Goal: Task Accomplishment & Management: Use online tool/utility

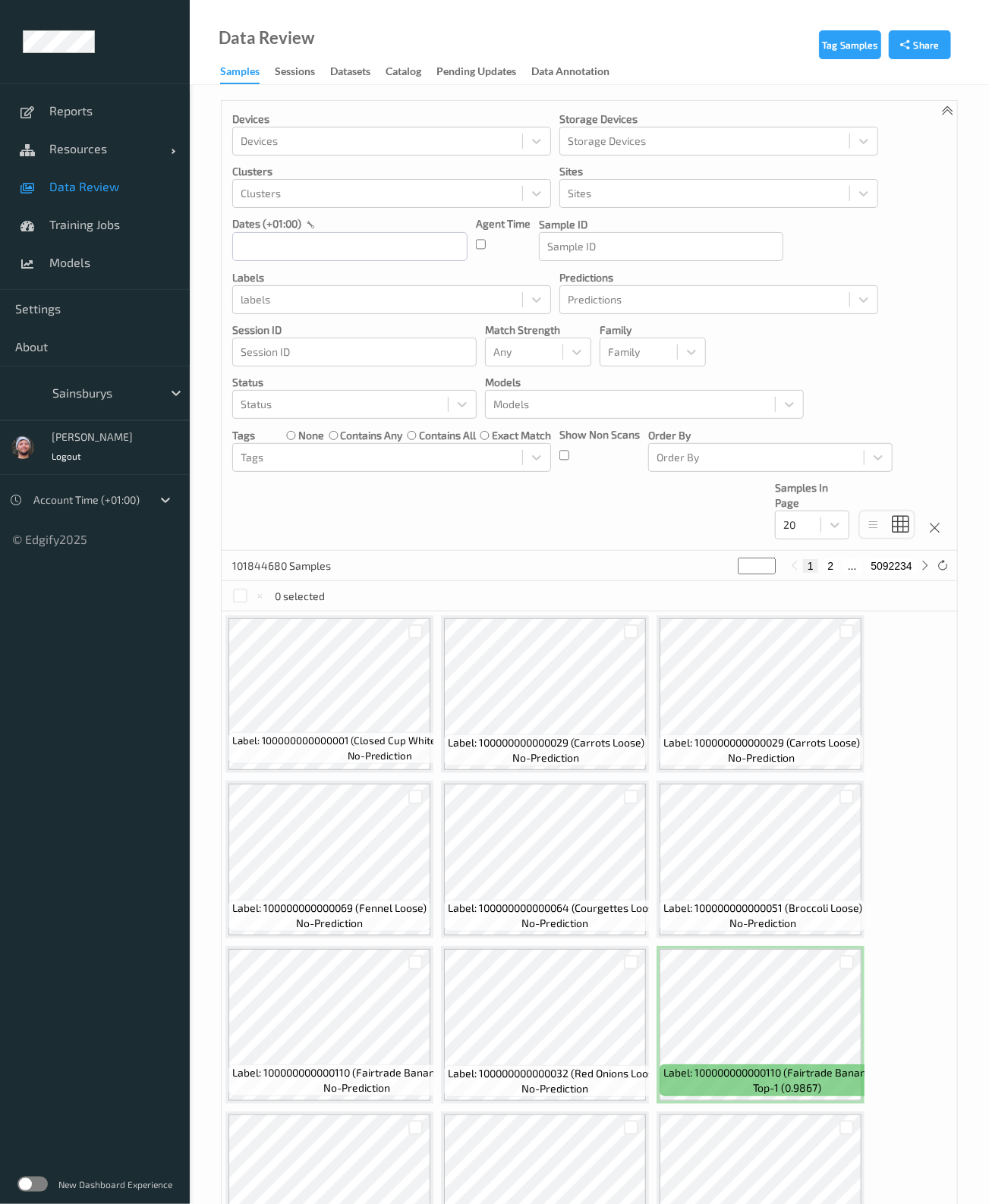
click at [116, 379] on div "Sainsburys" at bounding box center [117, 394] width 145 height 29
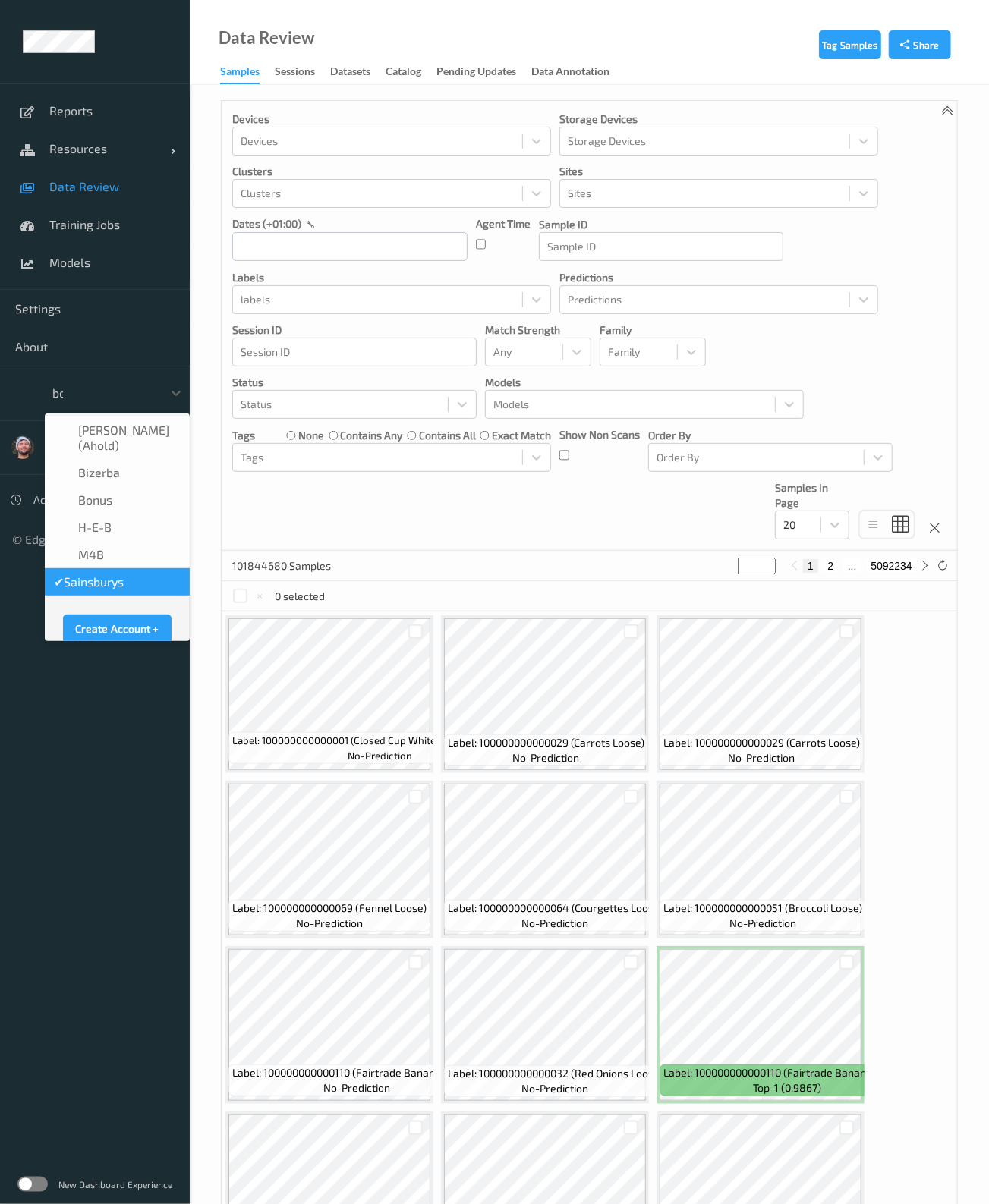
type input "bon"
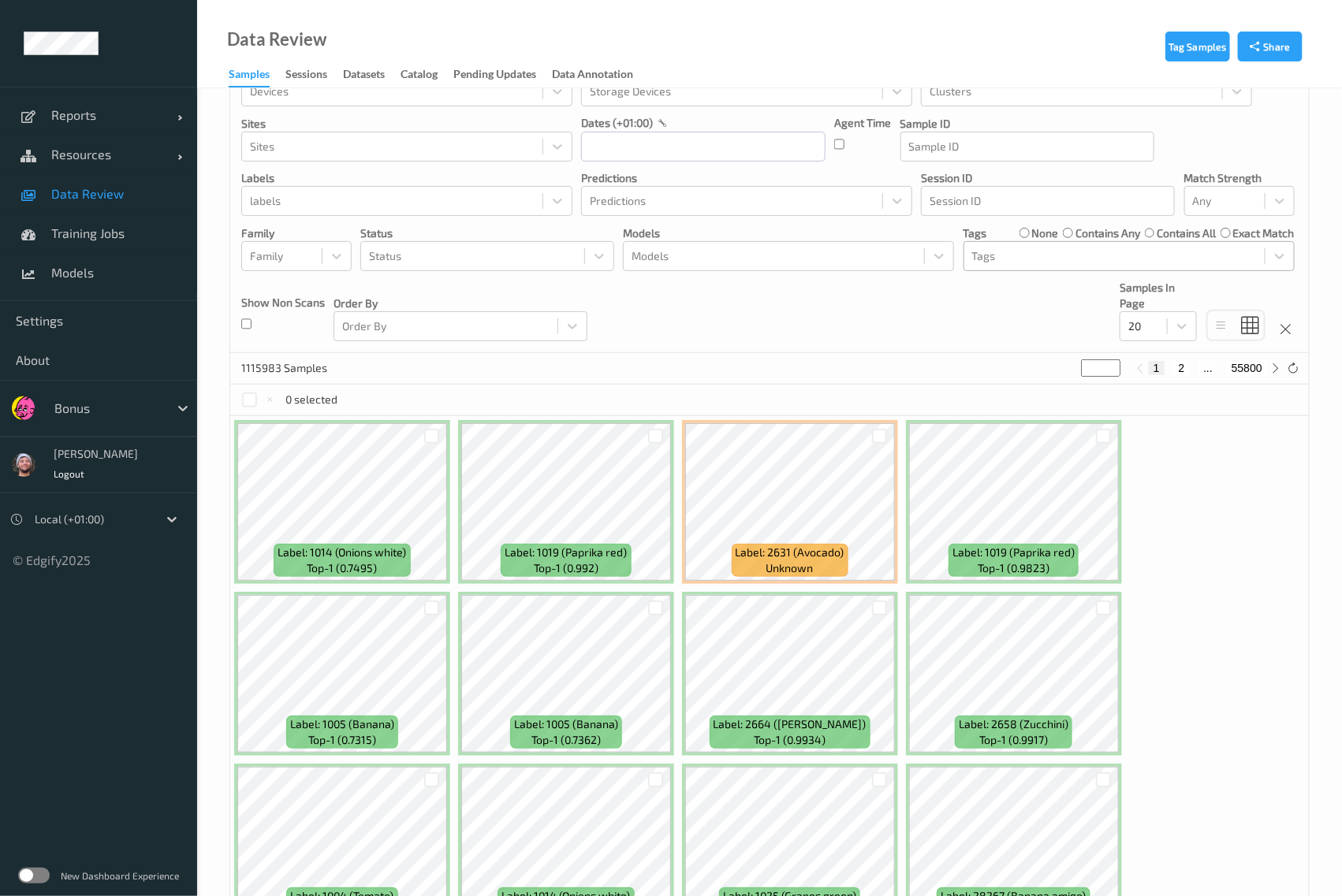
scroll to position [42, 0]
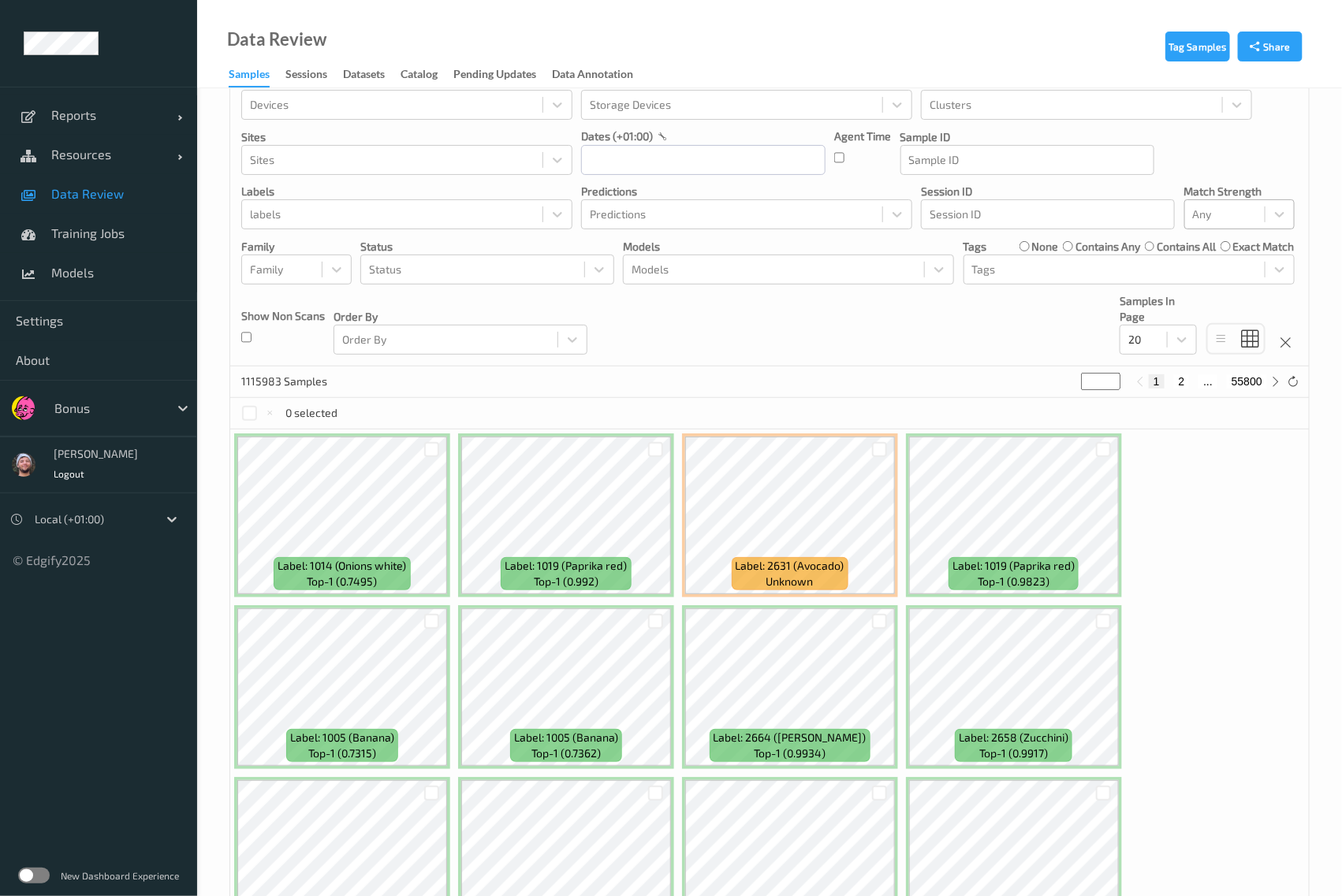
click at [1042, 211] on div at bounding box center [1225, 214] width 64 height 19
click at [1042, 278] on span "Alert non-match" at bounding box center [1251, 289] width 70 height 31
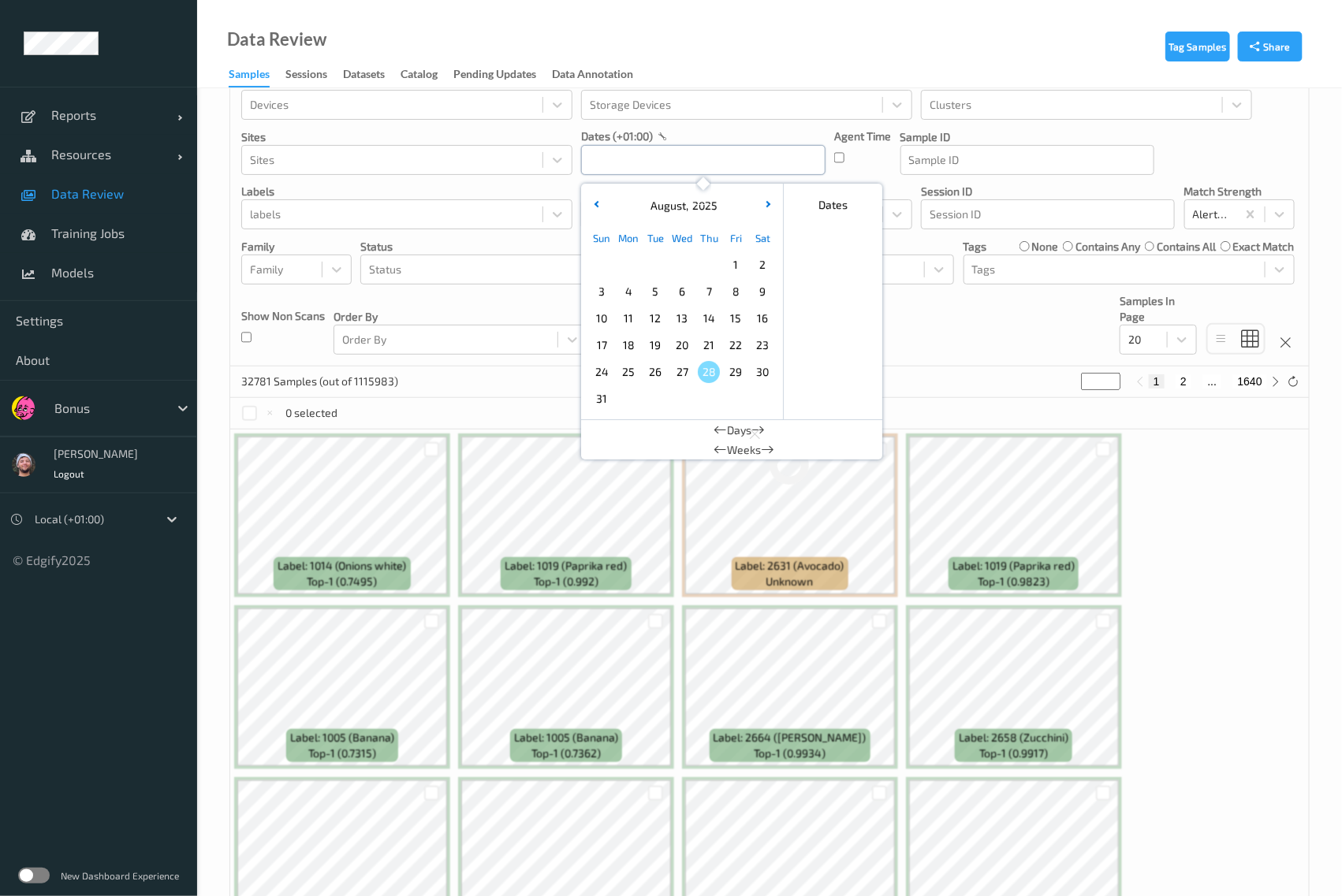
click at [717, 154] on input "text" at bounding box center [703, 160] width 244 height 30
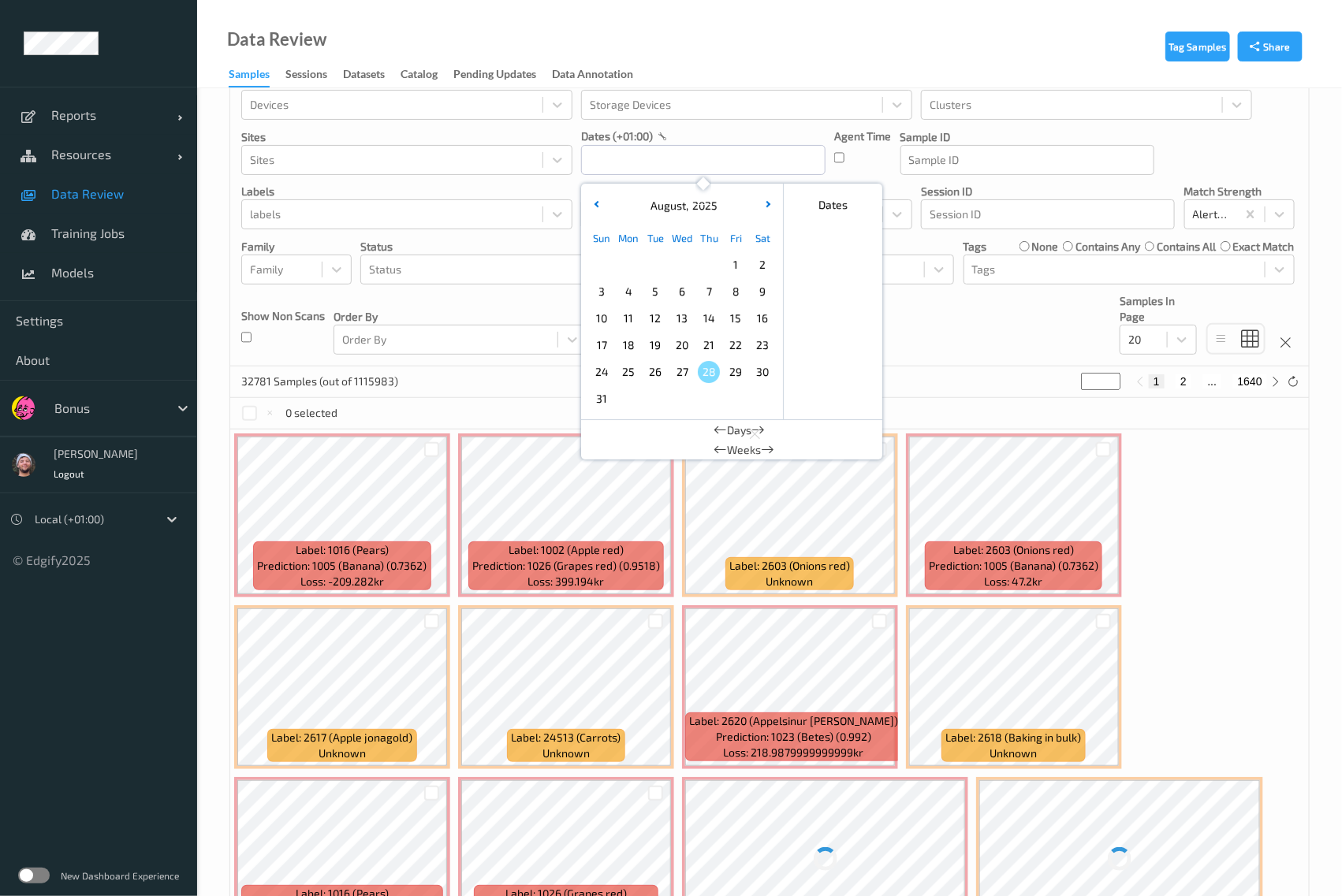
click at [708, 372] on span "28" at bounding box center [708, 371] width 22 height 22
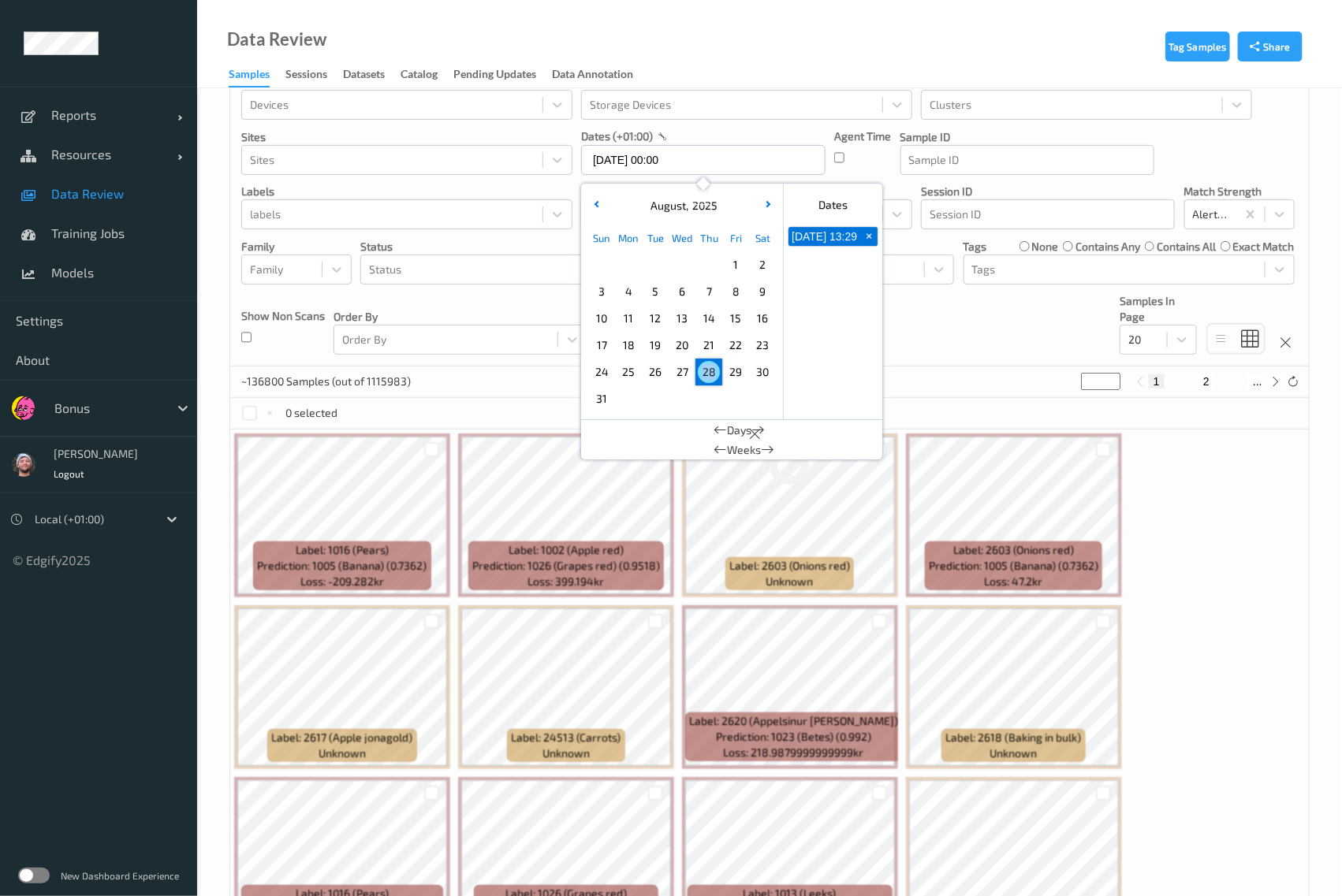
click at [708, 372] on span "28" at bounding box center [708, 371] width 22 height 22
type input "28/08/2025 00:00 -> 28/08/2025 23:59"
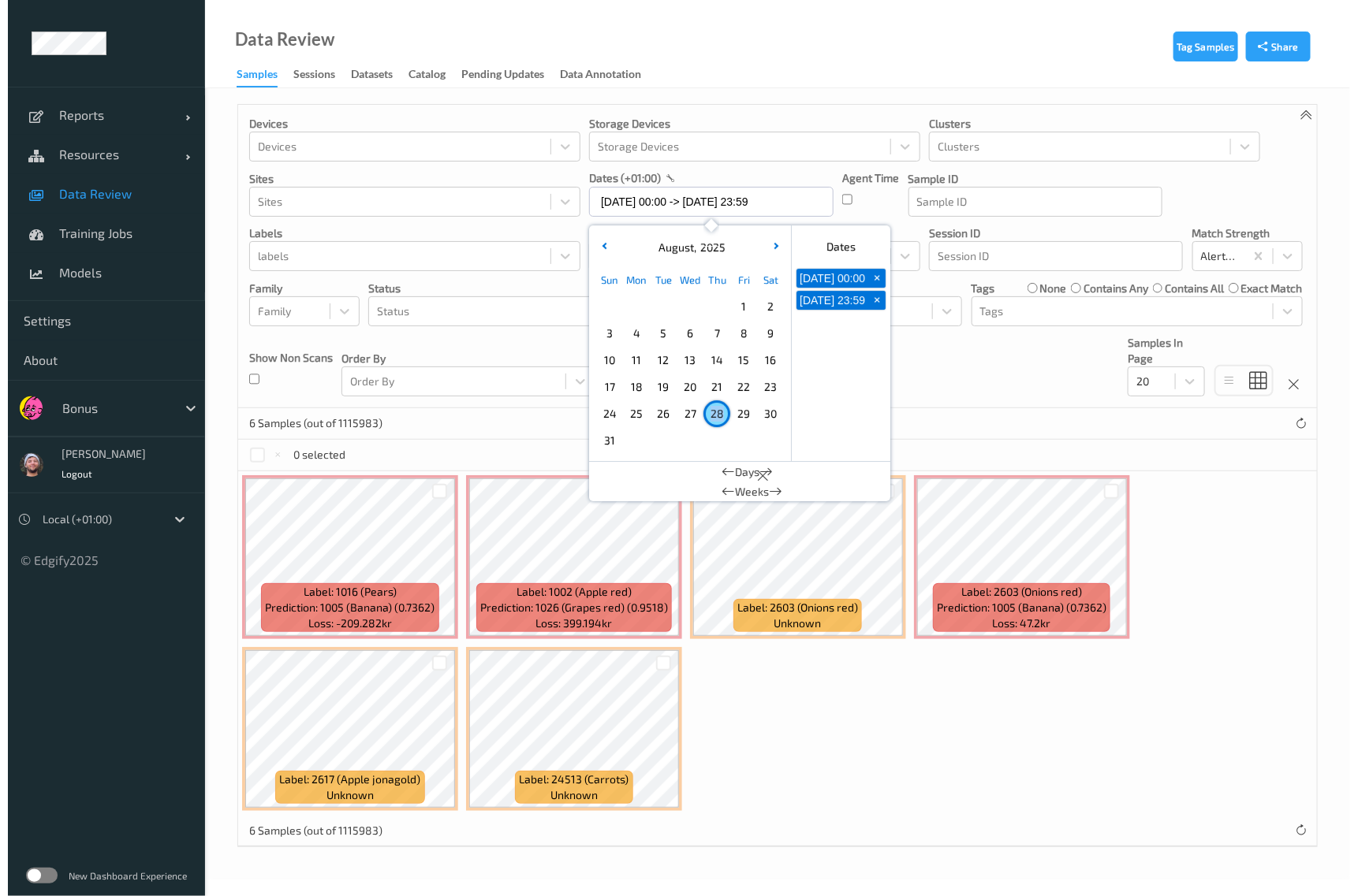
scroll to position [0, 0]
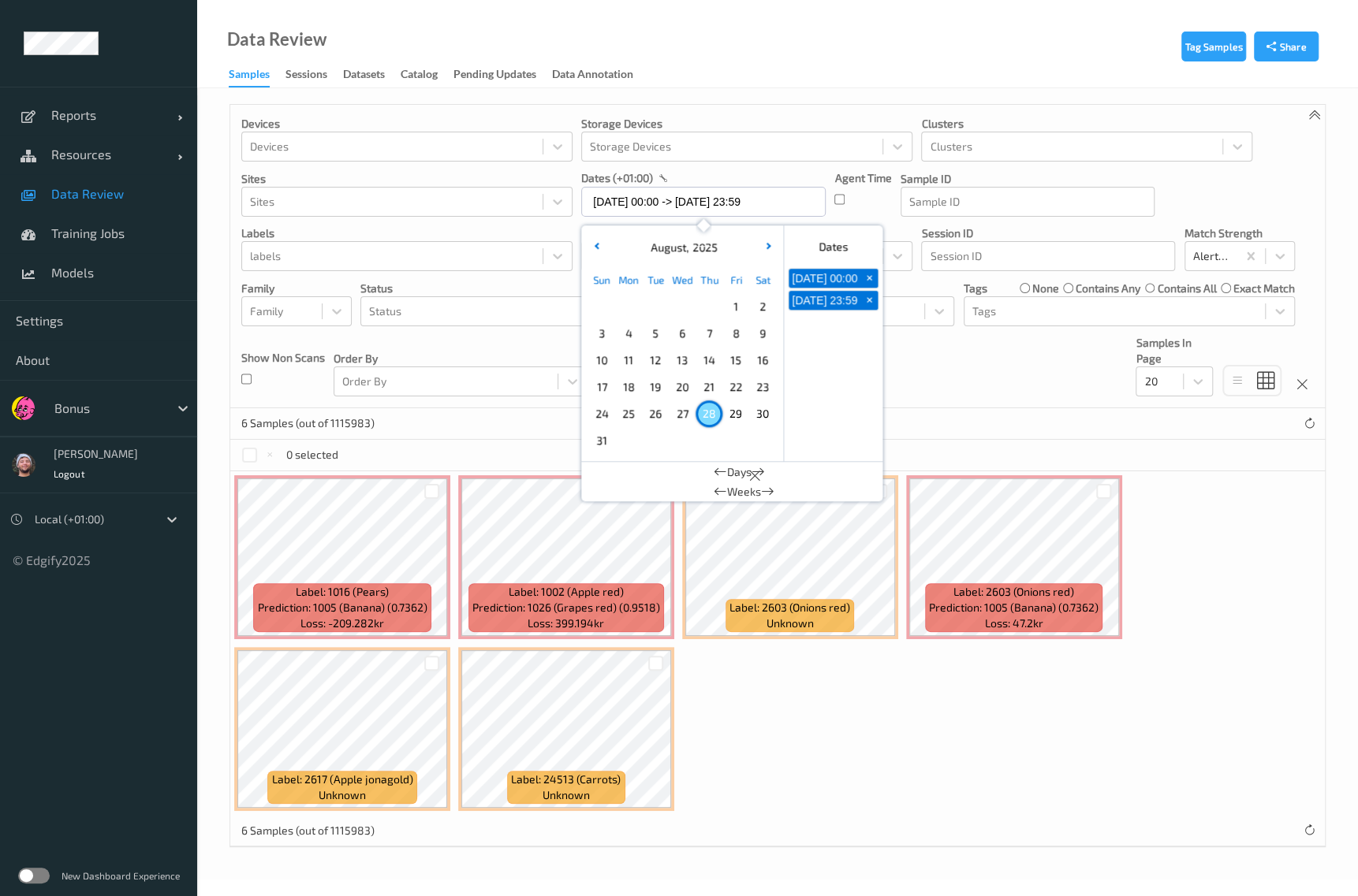
click at [462, 421] on div "6 Samples (out of 1115983)" at bounding box center [777, 423] width 1094 height 31
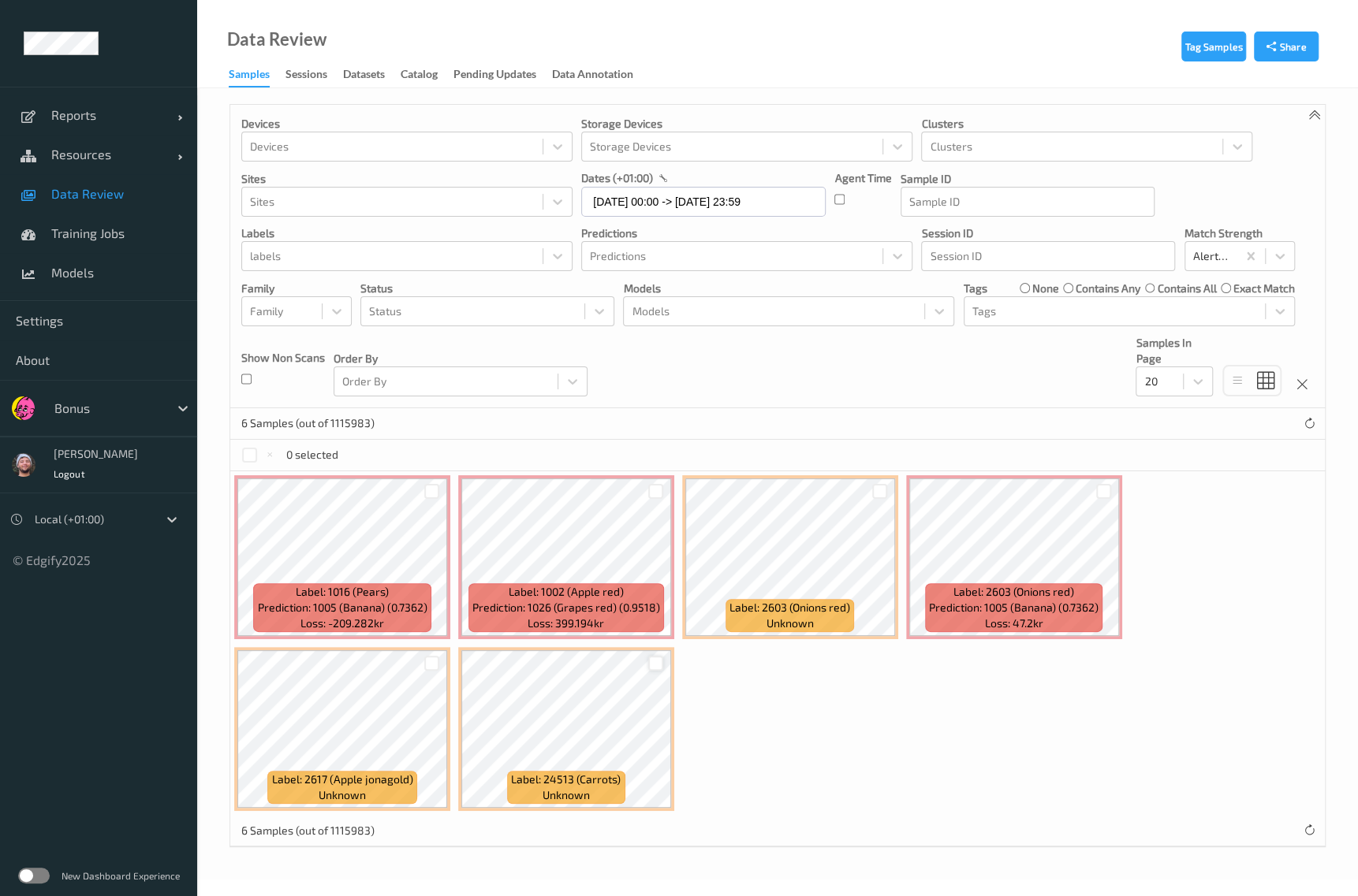
click at [649, 664] on div at bounding box center [655, 663] width 15 height 15
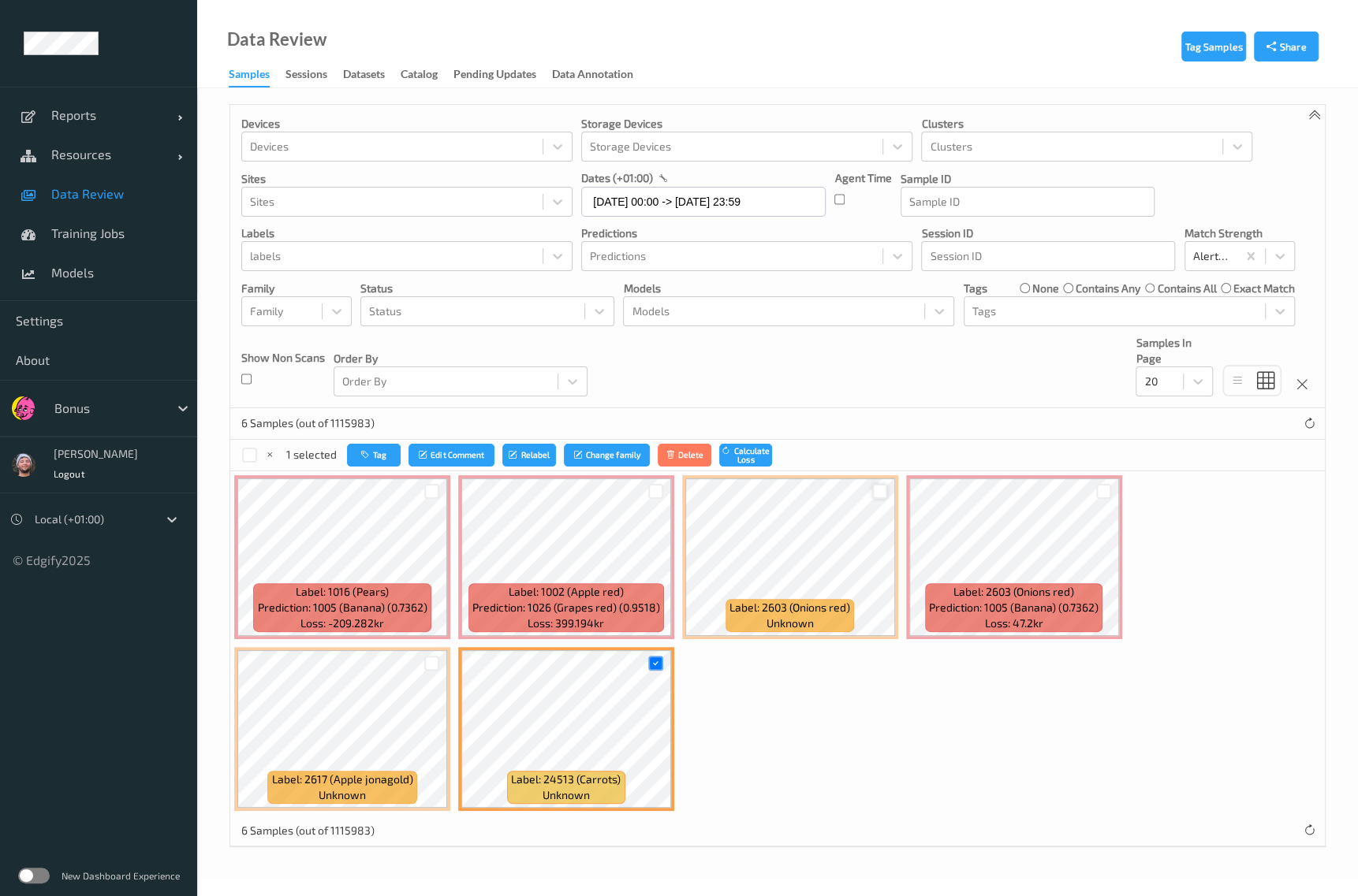
click at [872, 489] on div at bounding box center [879, 491] width 15 height 15
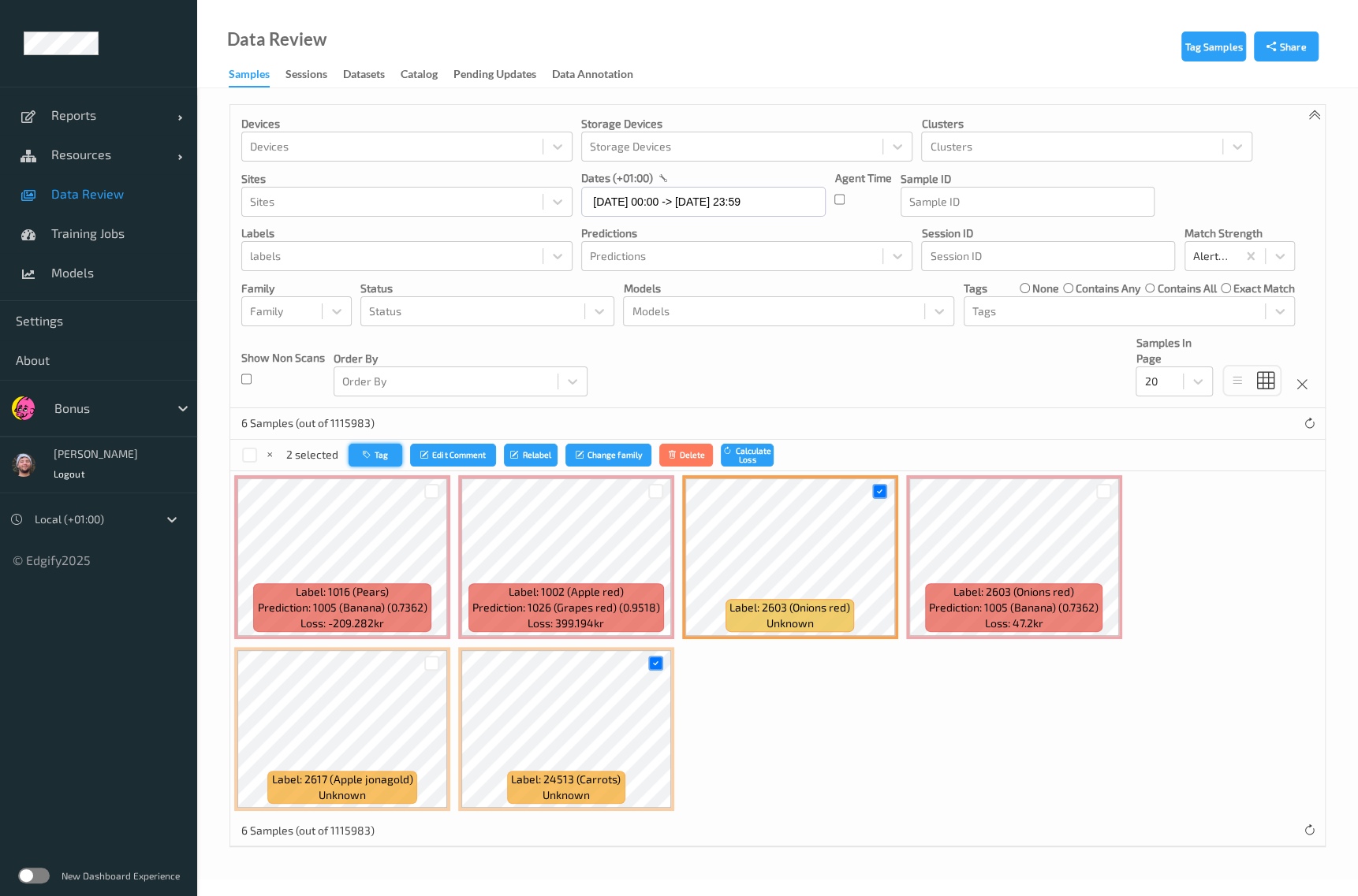
click at [392, 461] on button "Tag" at bounding box center [375, 455] width 53 height 23
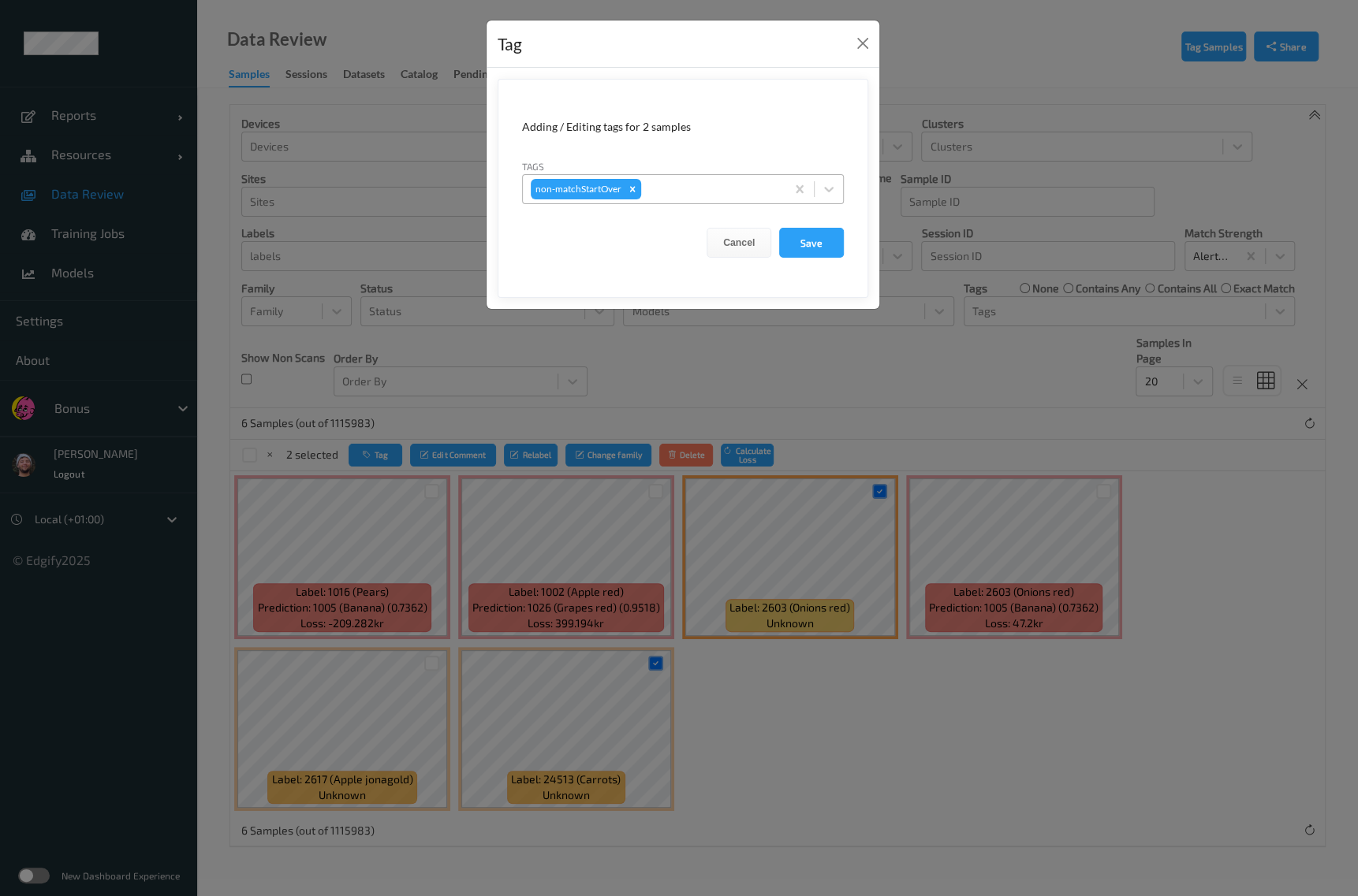
click at [668, 187] on div at bounding box center [711, 189] width 134 height 19
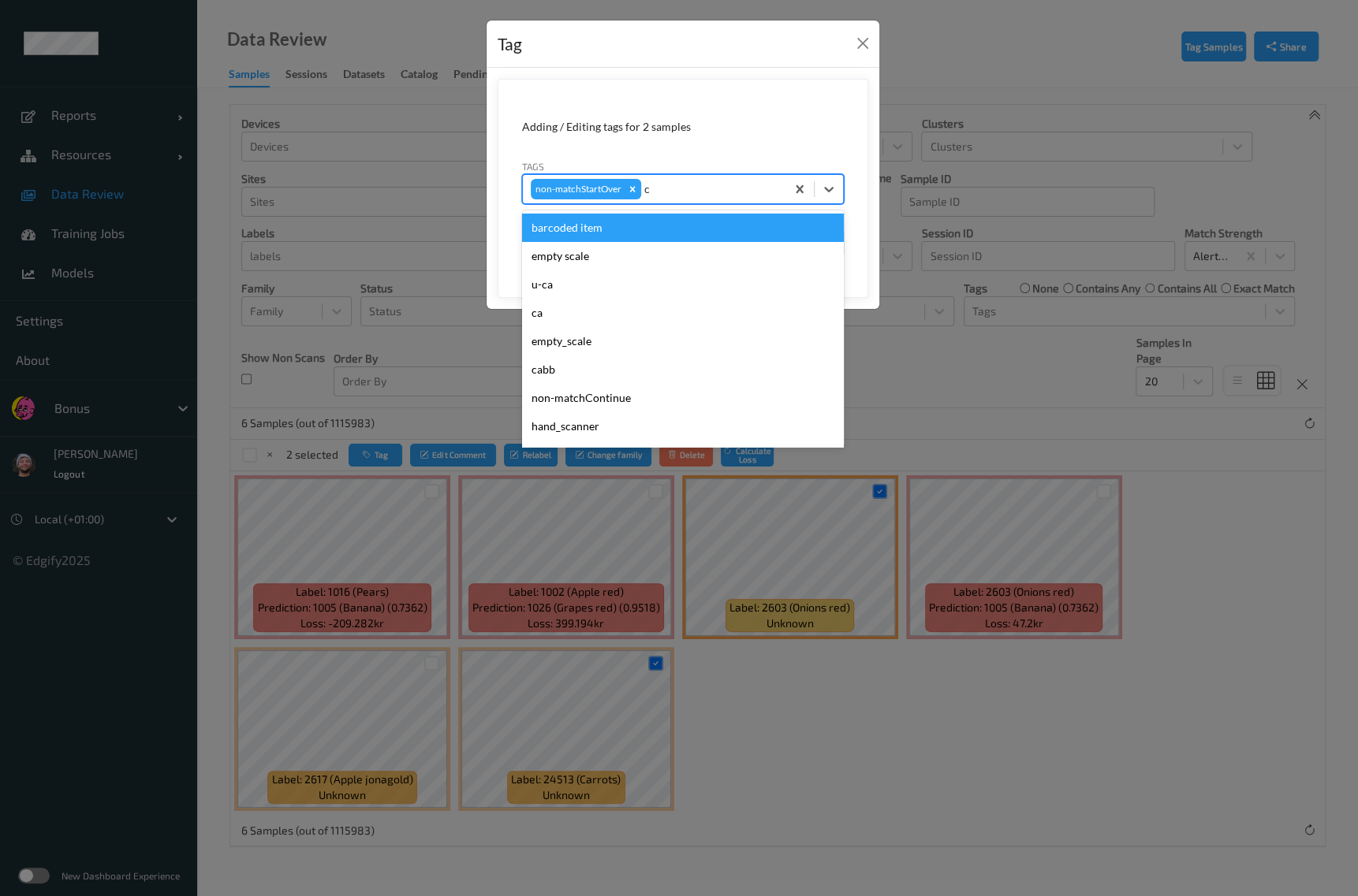
type input "ca"
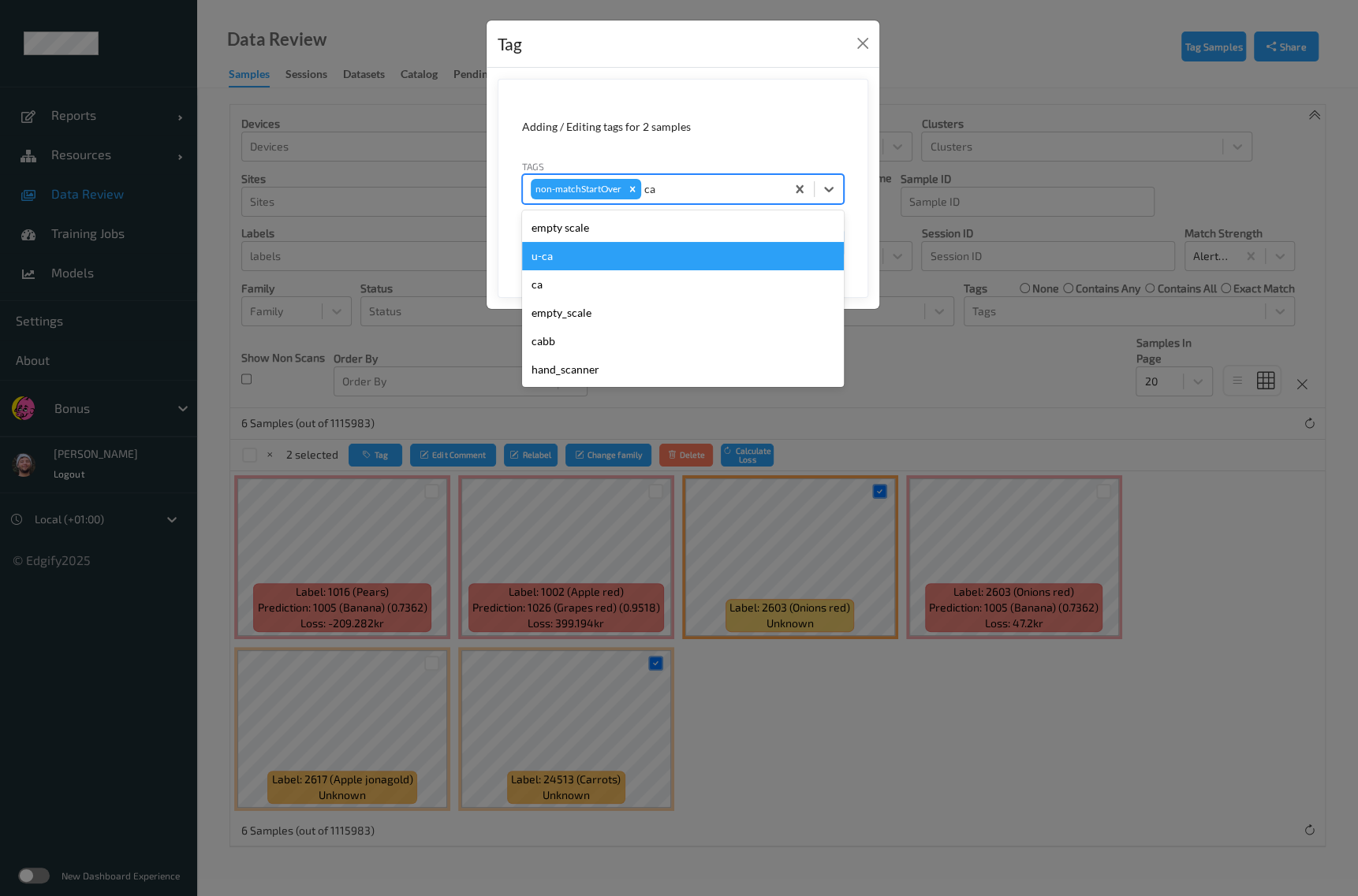
click at [606, 247] on div "u-ca" at bounding box center [683, 257] width 322 height 29
type input "s"
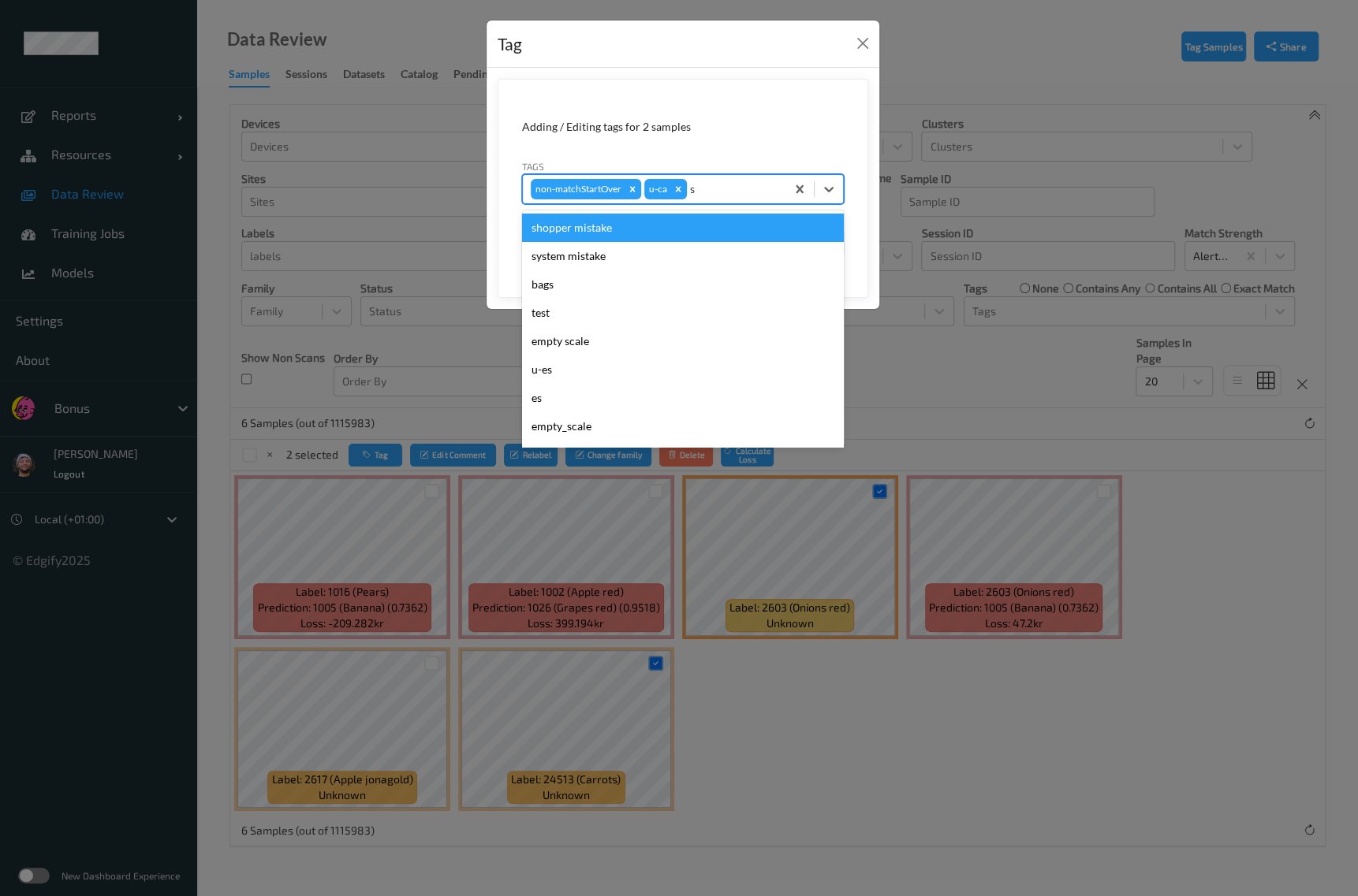
click at [686, 222] on div "shopper mistake" at bounding box center [683, 228] width 322 height 29
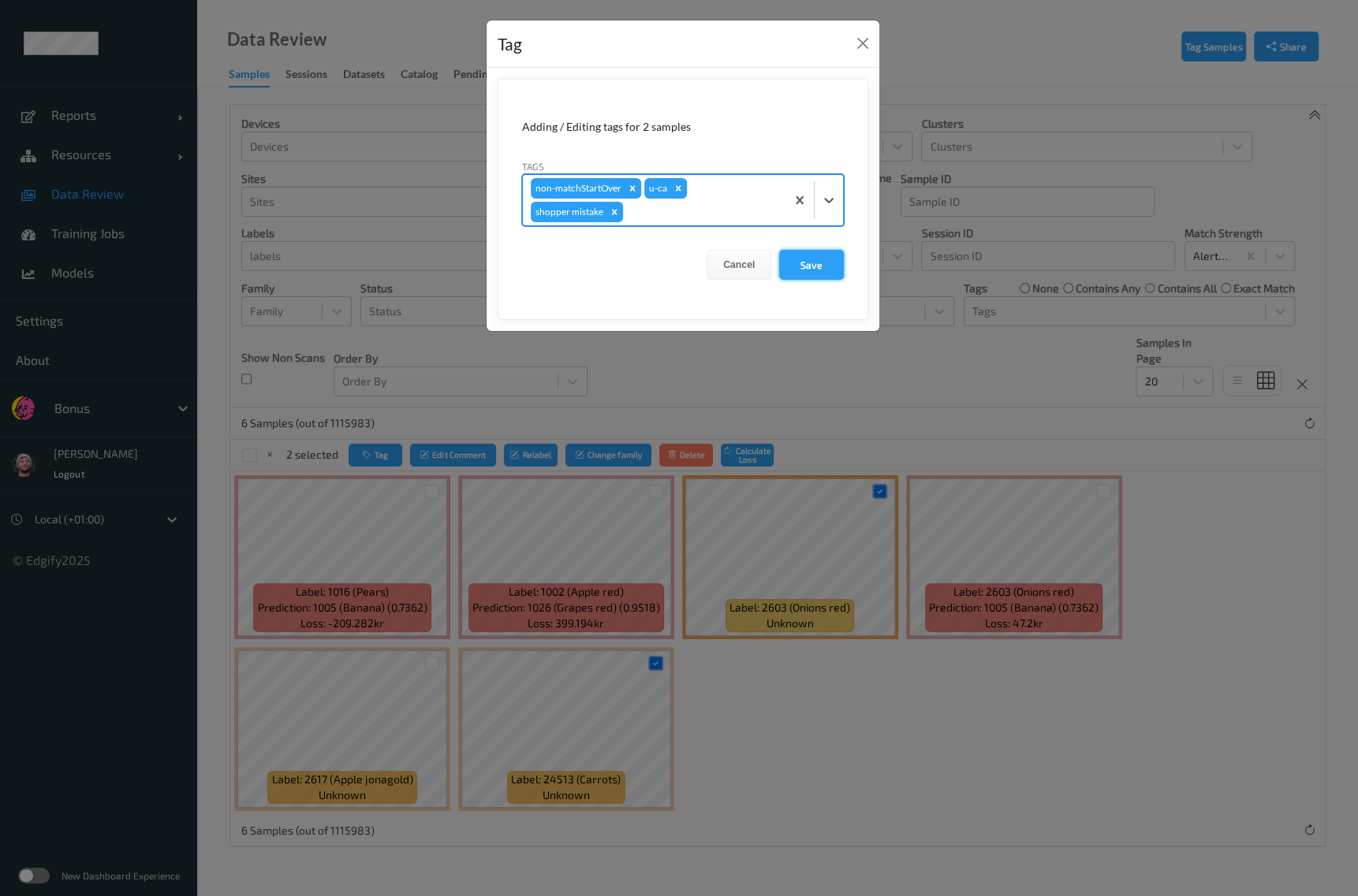
click at [815, 258] on button "Save" at bounding box center [811, 265] width 65 height 30
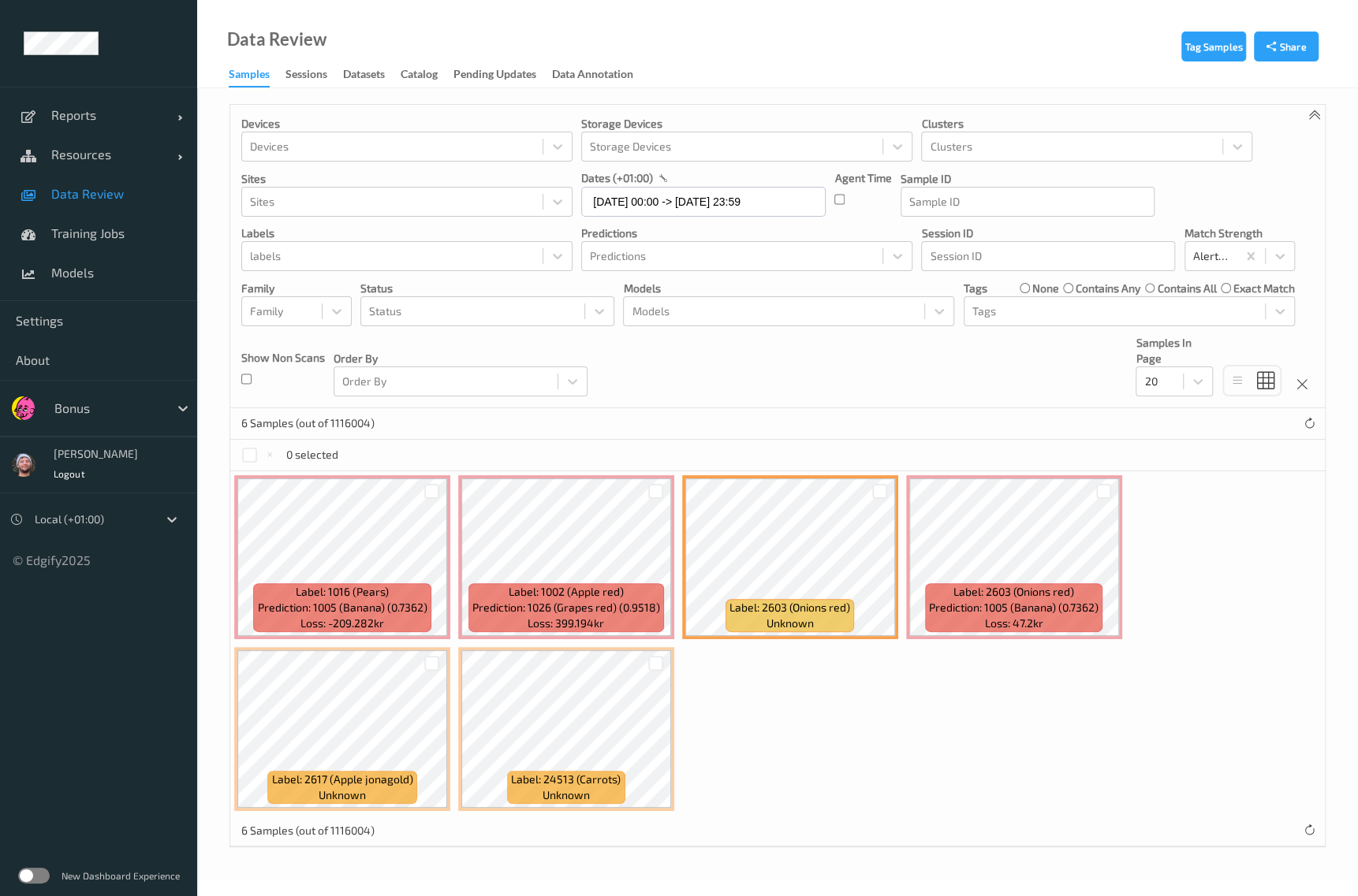
click at [431, 498] on div at bounding box center [432, 491] width 30 height 26
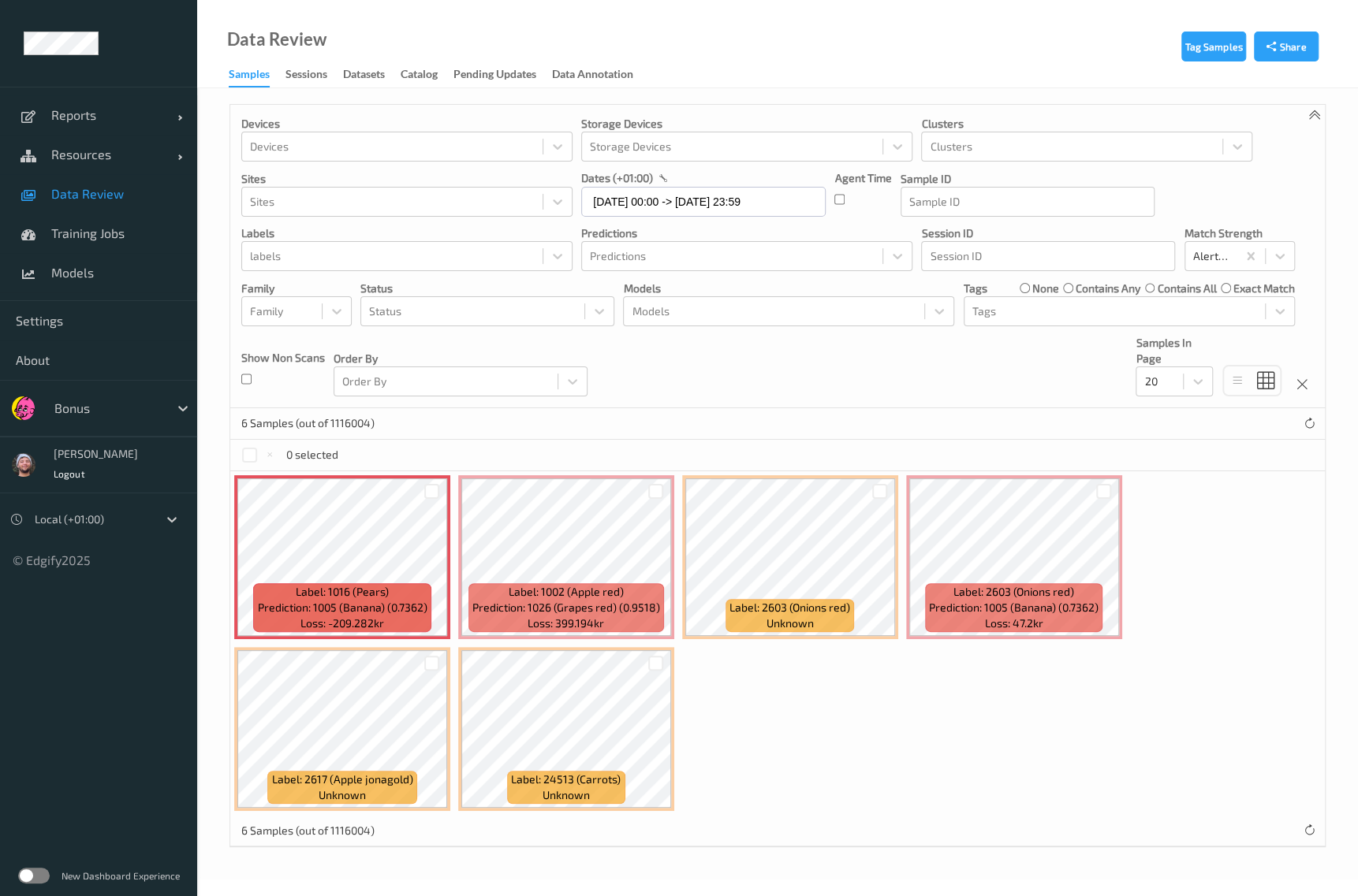
click at [431, 498] on div at bounding box center [432, 491] width 30 height 26
click at [429, 486] on div at bounding box center [431, 491] width 15 height 15
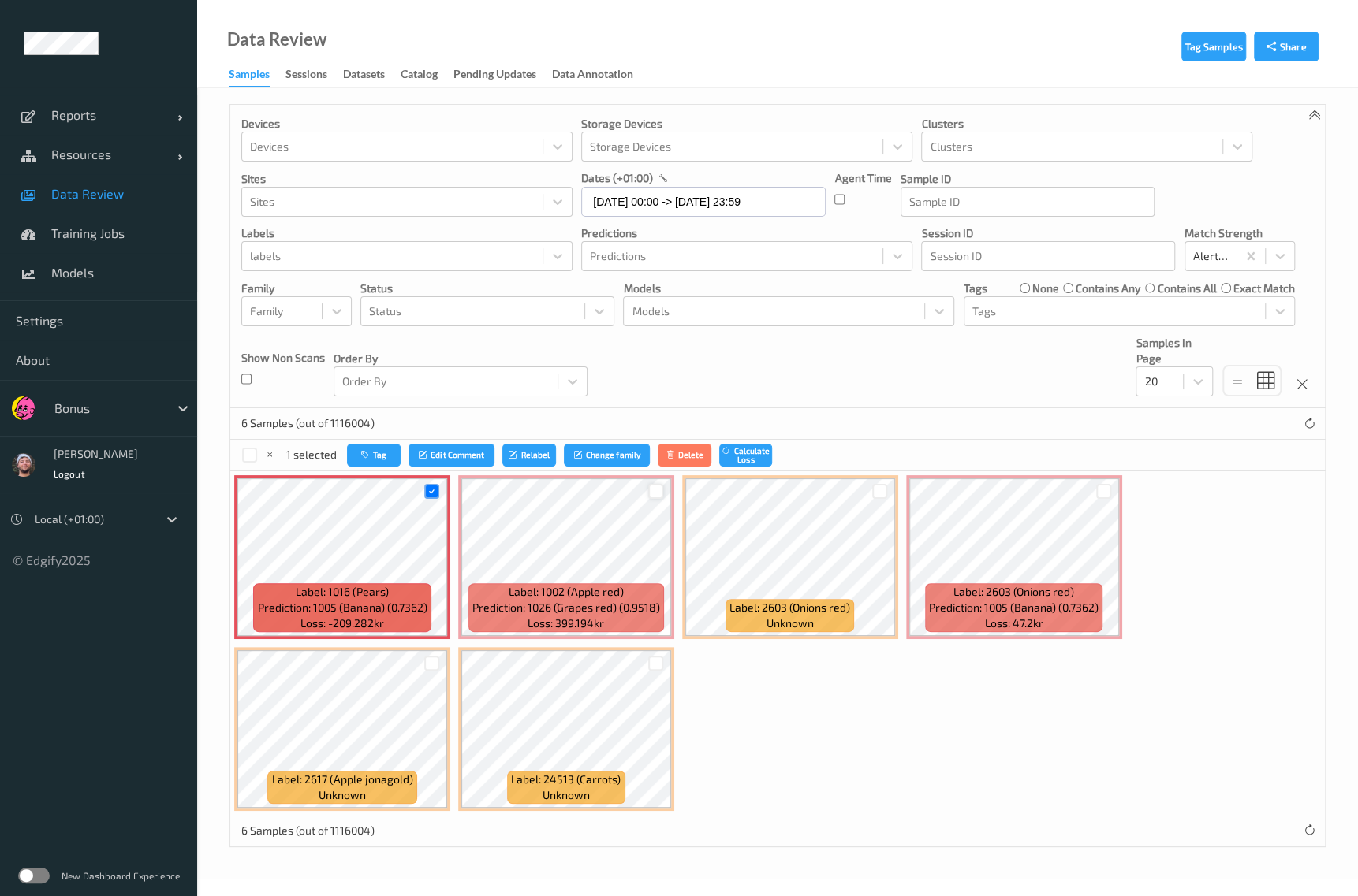
click at [649, 490] on div at bounding box center [655, 491] width 15 height 15
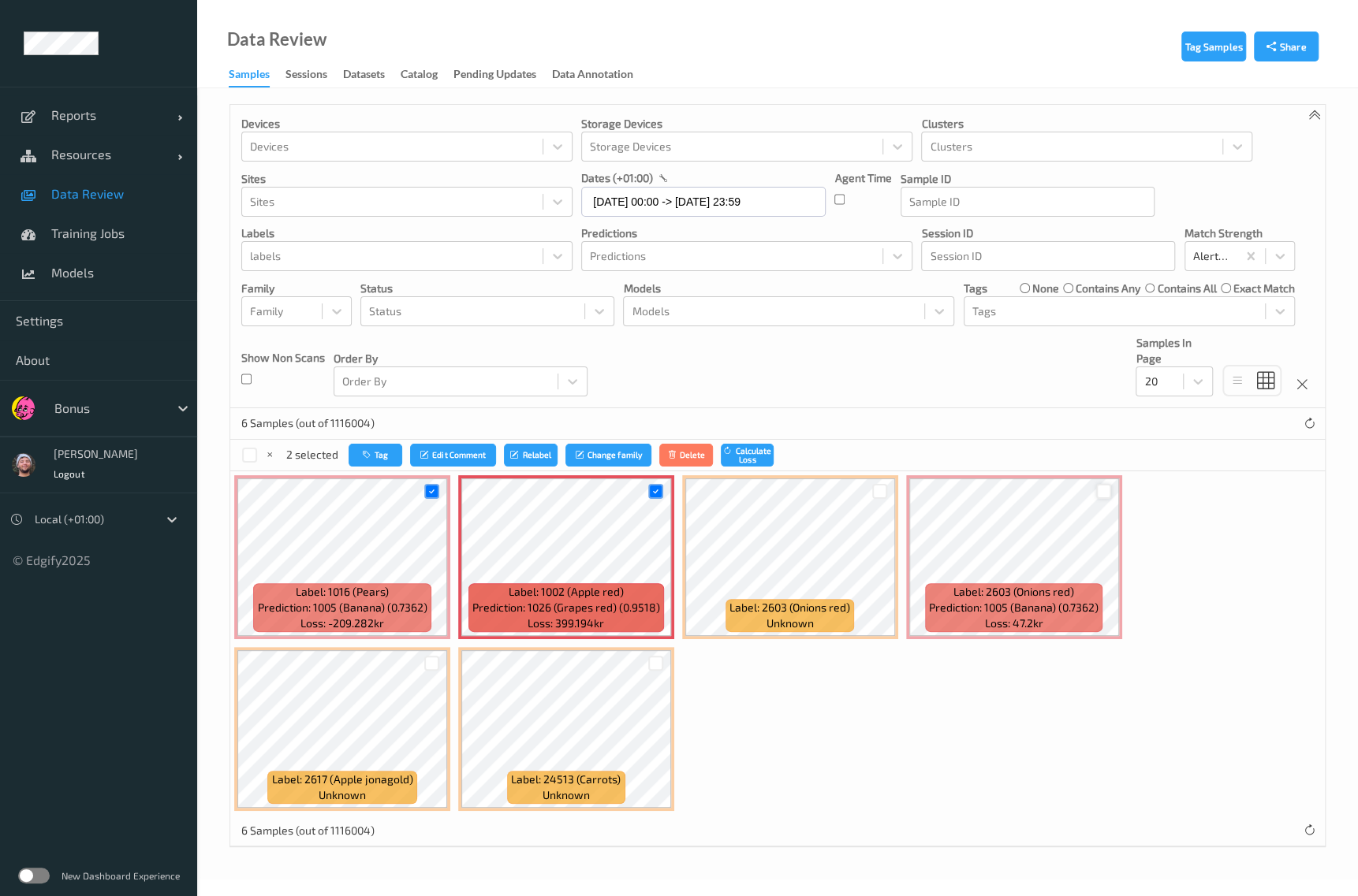
click at [1042, 490] on div at bounding box center [1103, 491] width 15 height 15
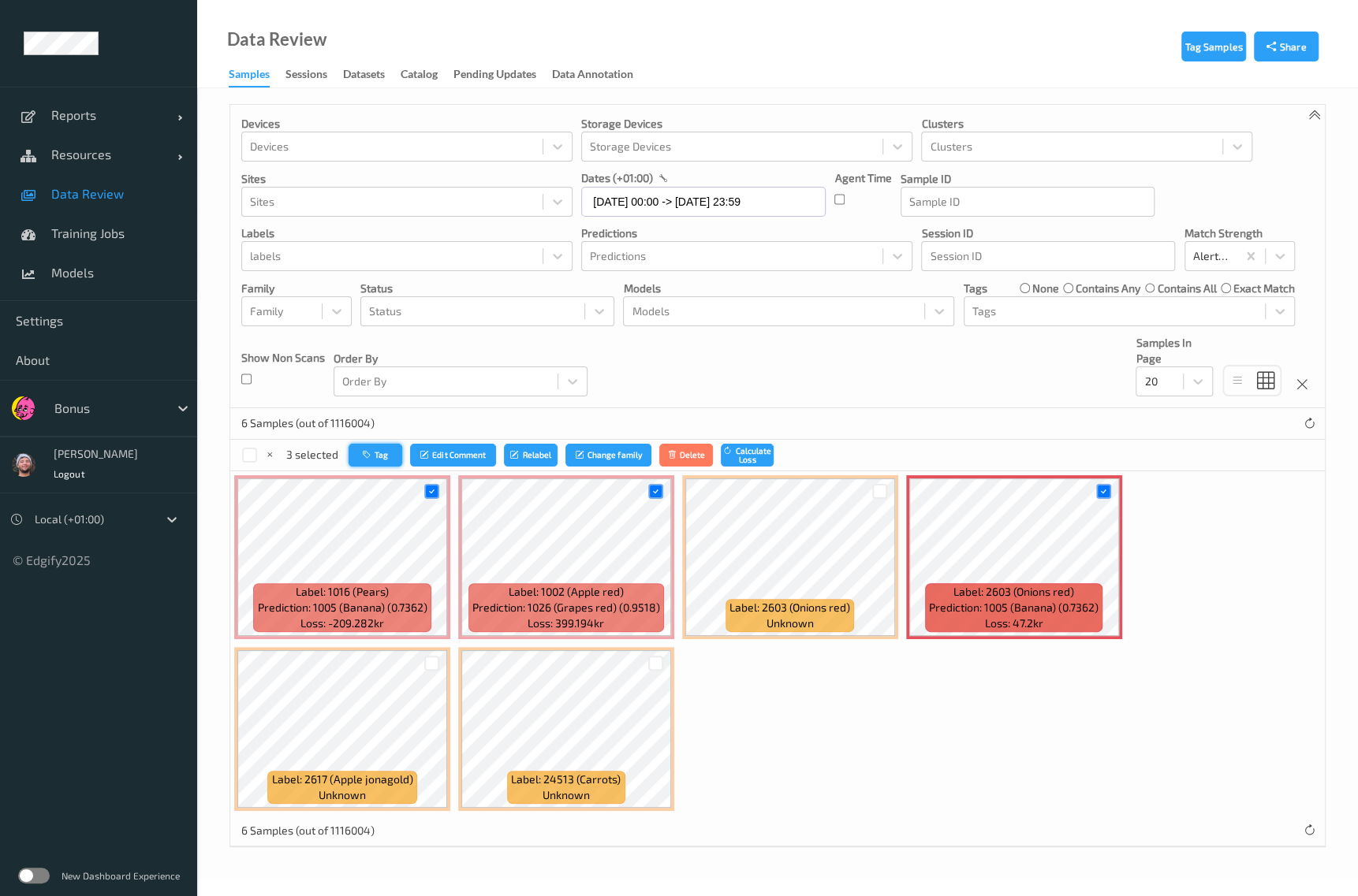
click at [387, 450] on button "Tag" at bounding box center [375, 455] width 53 height 23
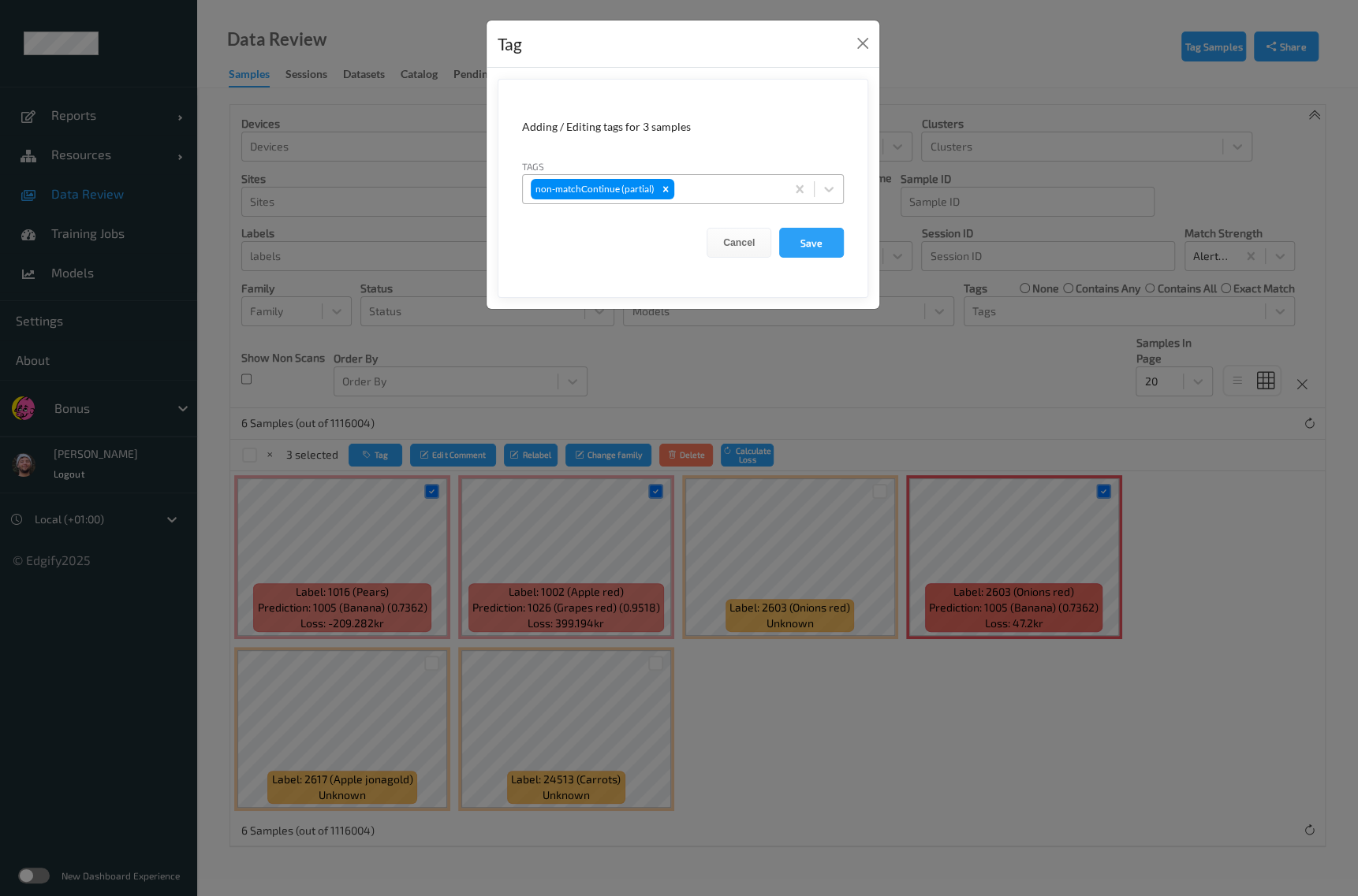
click at [700, 195] on div at bounding box center [727, 189] width 100 height 19
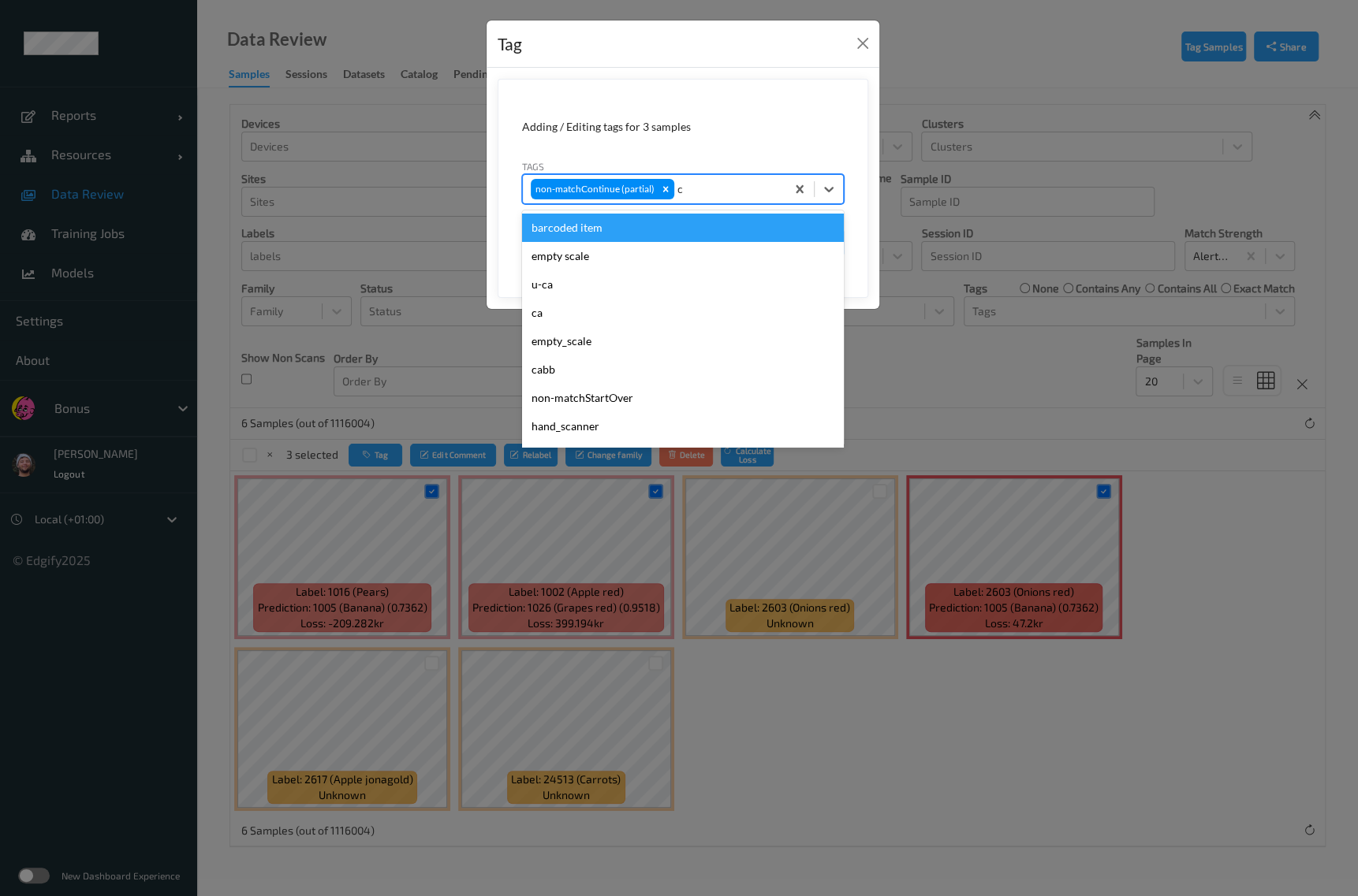
type input "ca"
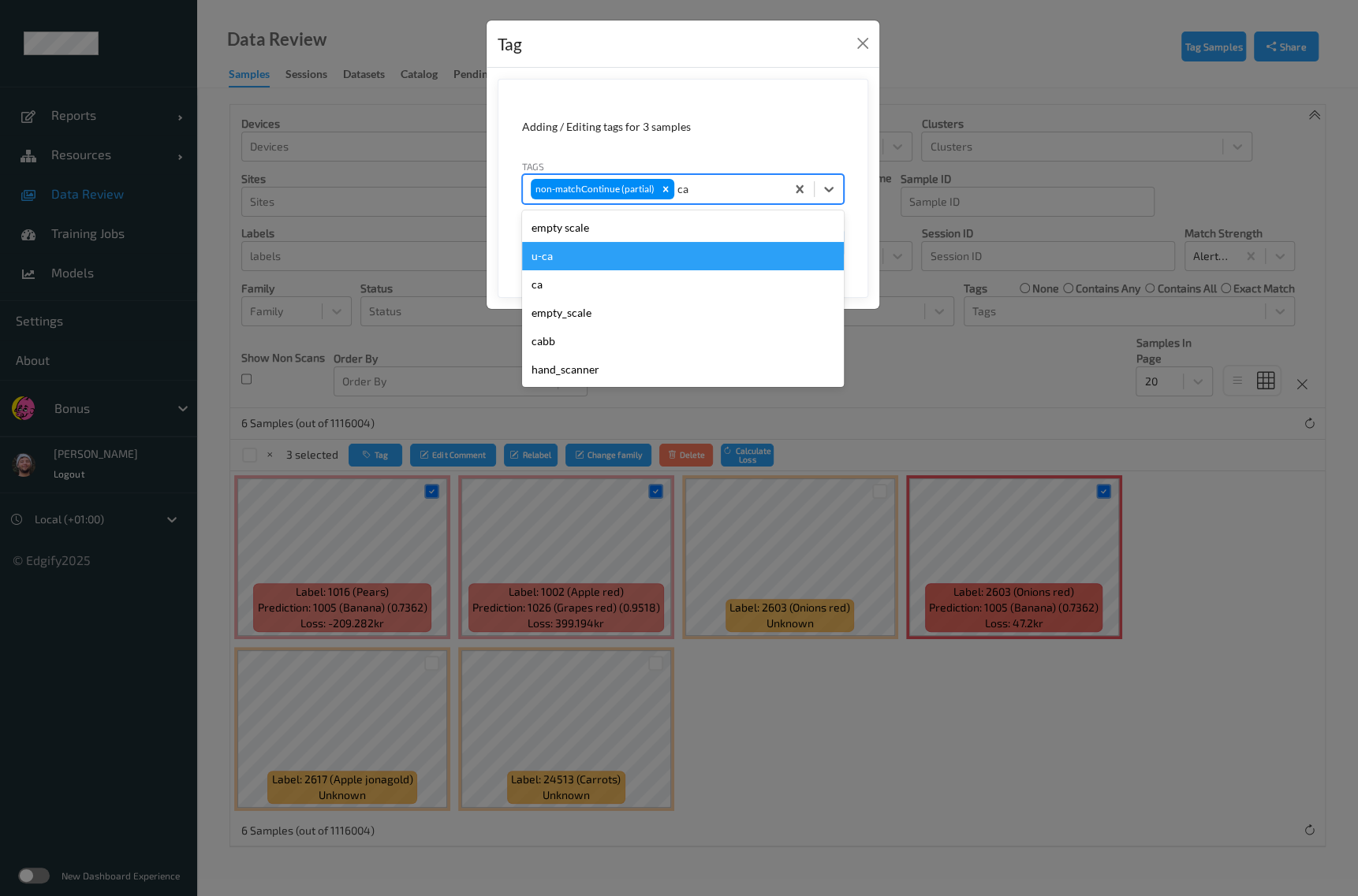
click at [653, 277] on div "ca" at bounding box center [683, 285] width 322 height 29
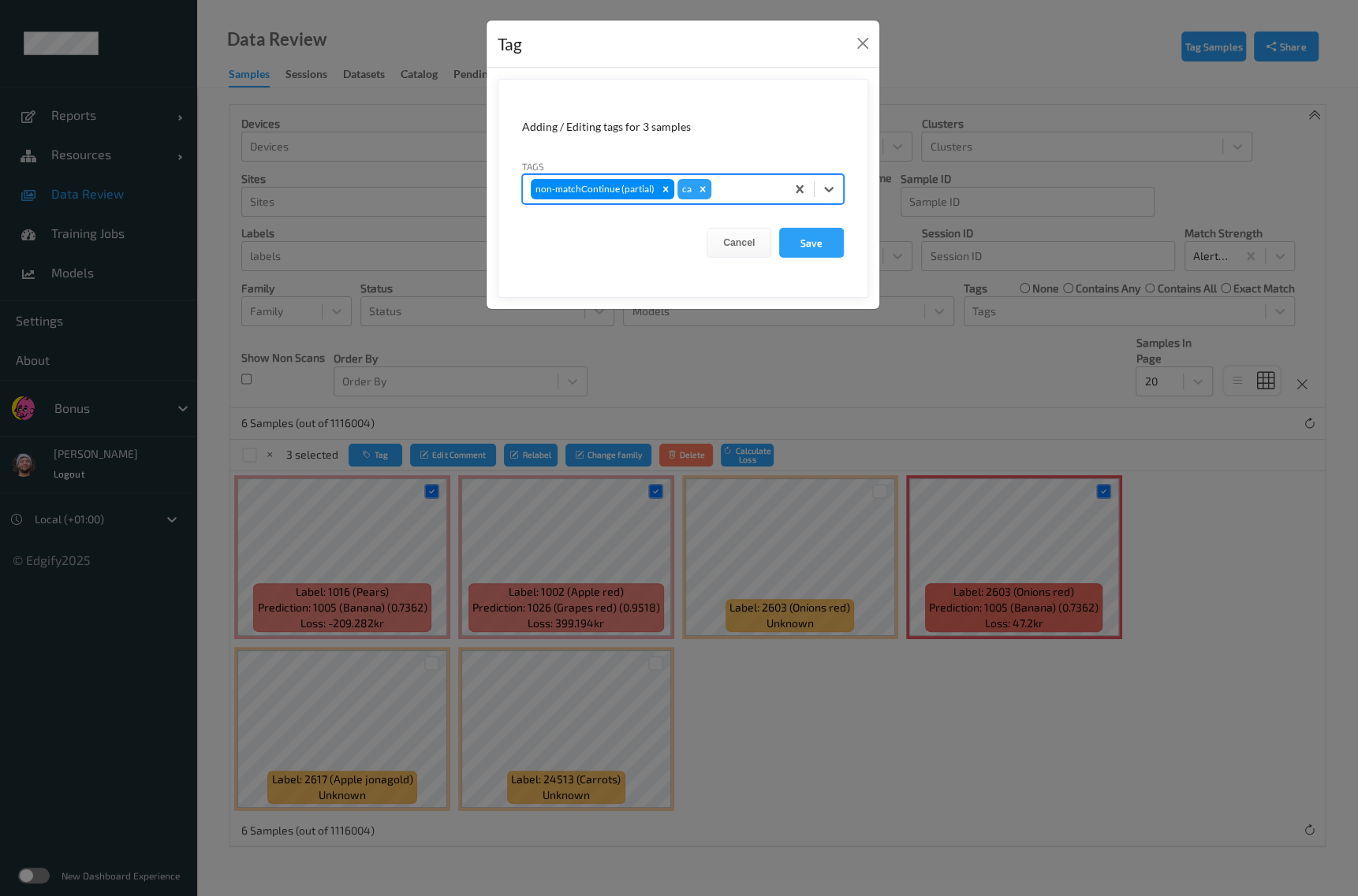
type input "s"
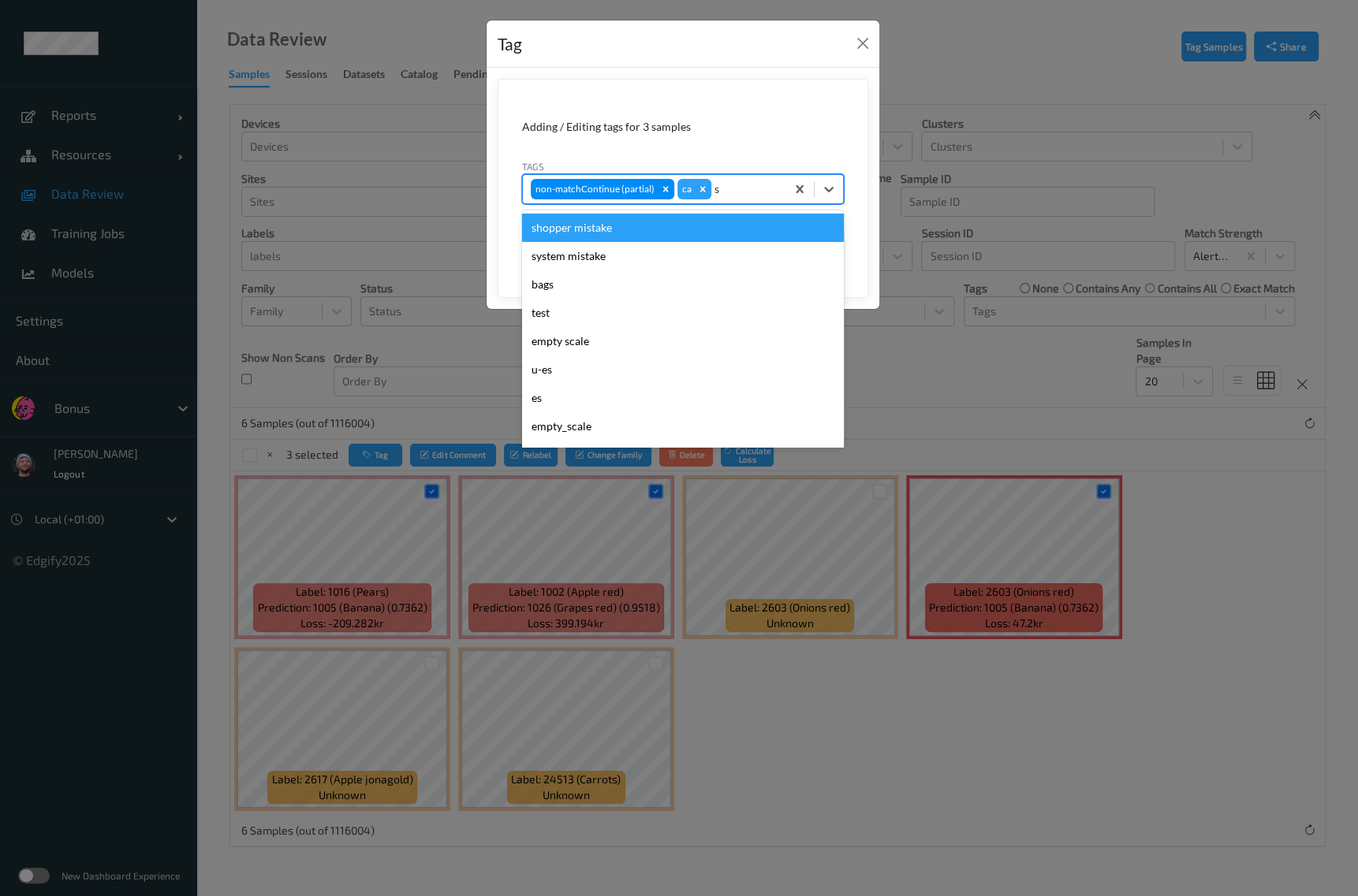
click at [706, 230] on div "shopper mistake" at bounding box center [683, 228] width 322 height 29
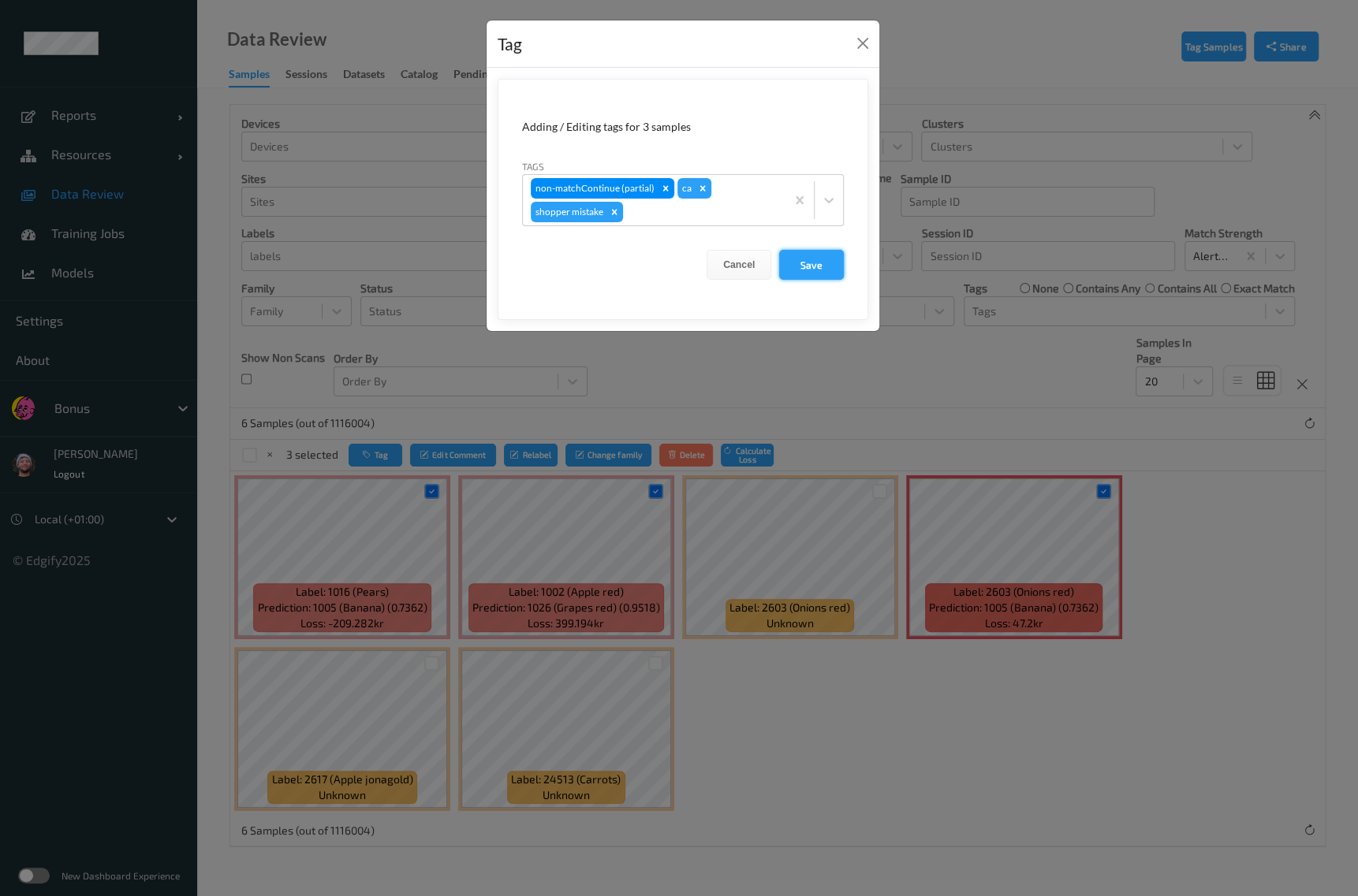
click at [824, 273] on button "Save" at bounding box center [811, 265] width 65 height 30
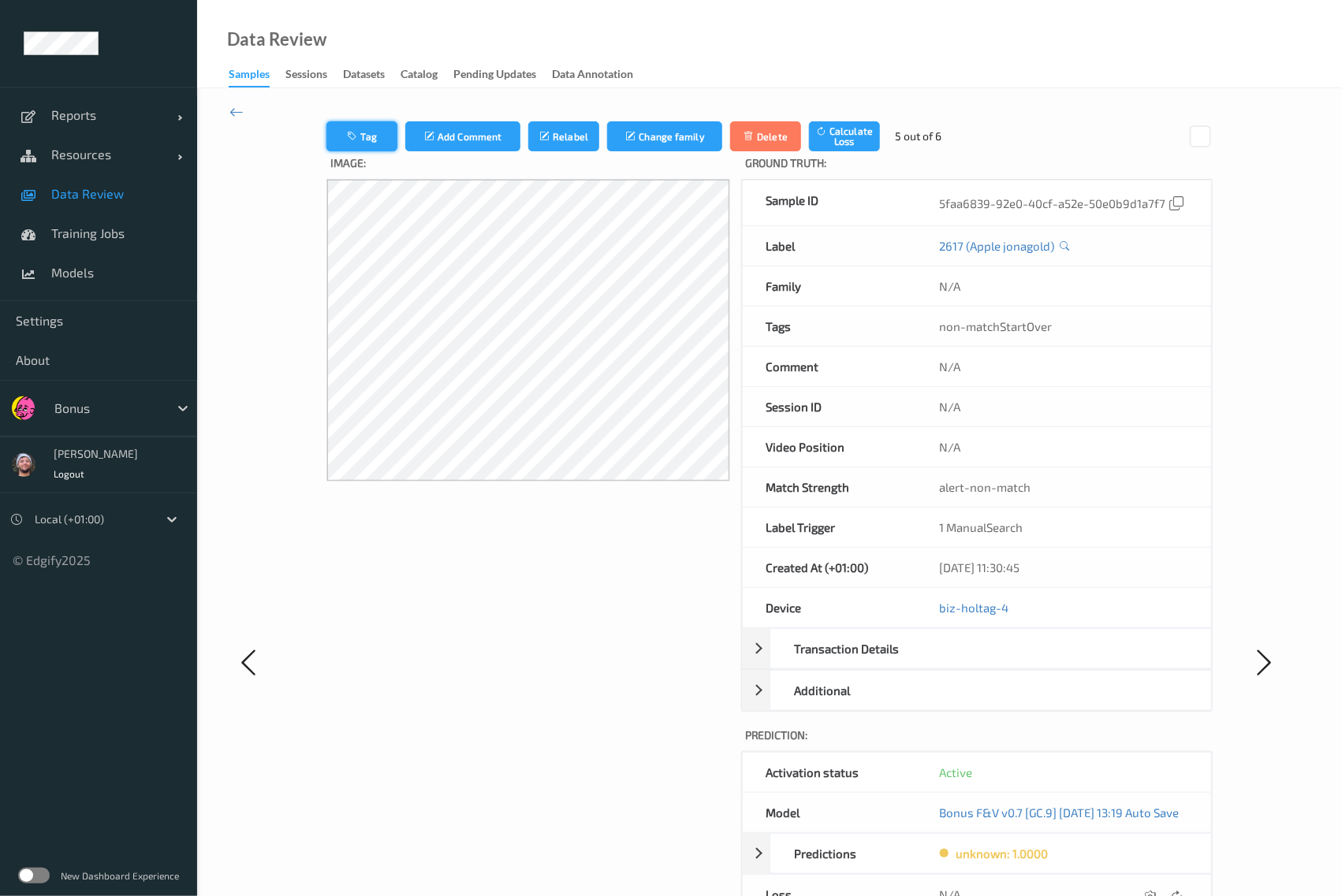
click at [370, 136] on button "Tag" at bounding box center [362, 136] width 71 height 30
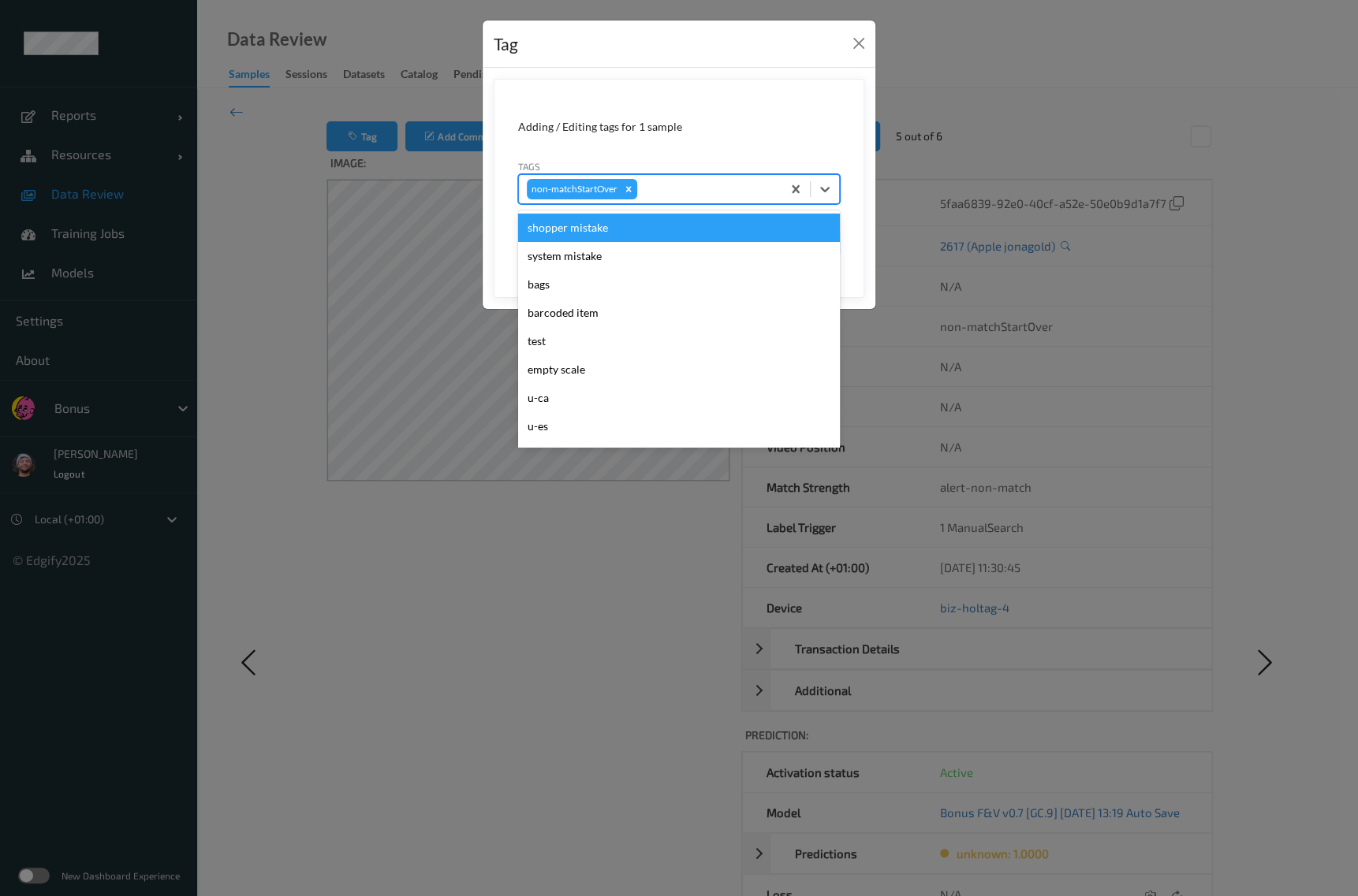
click at [661, 200] on div "non-matchStartOver" at bounding box center [650, 189] width 263 height 27
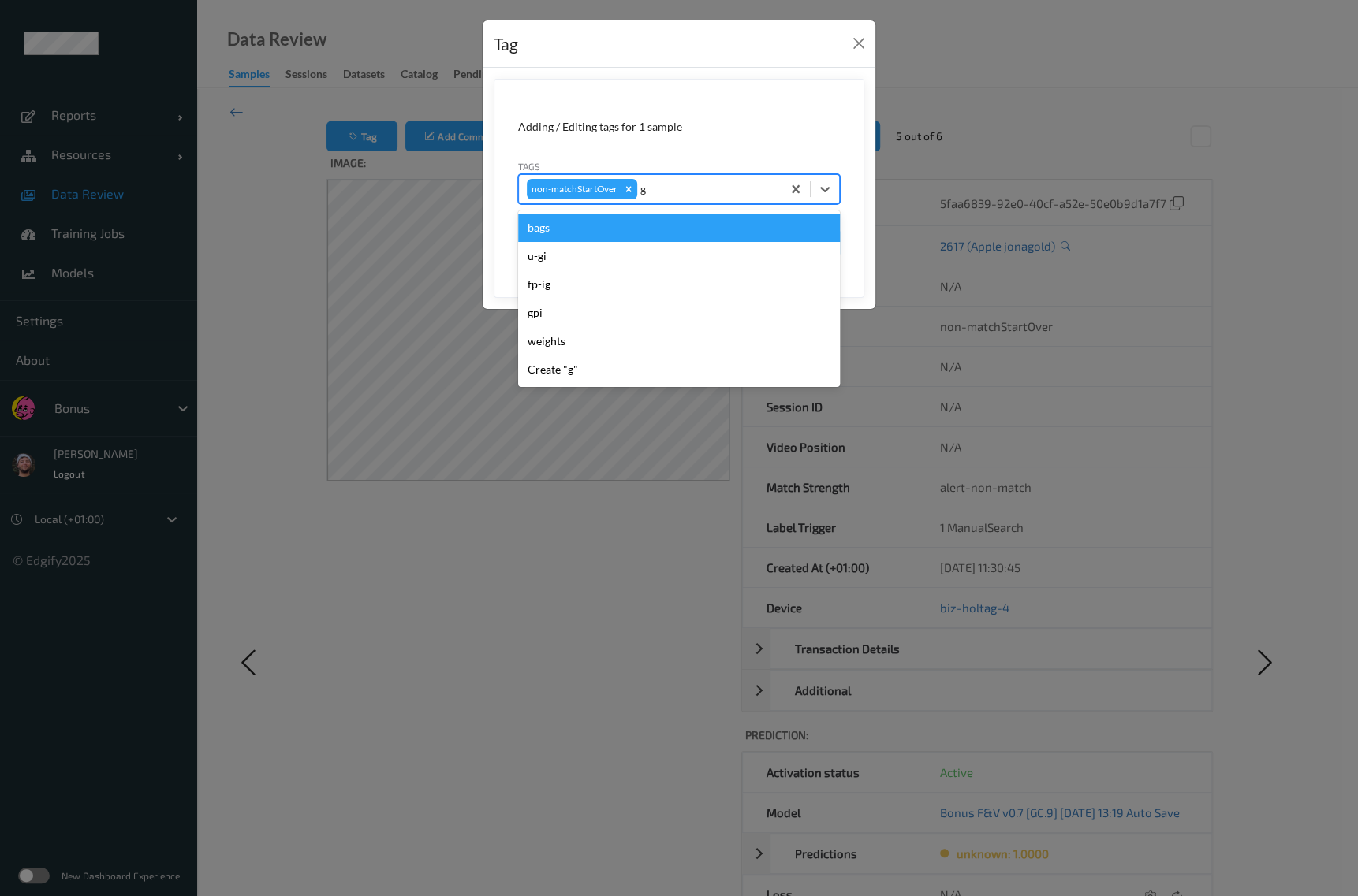
type input "gi"
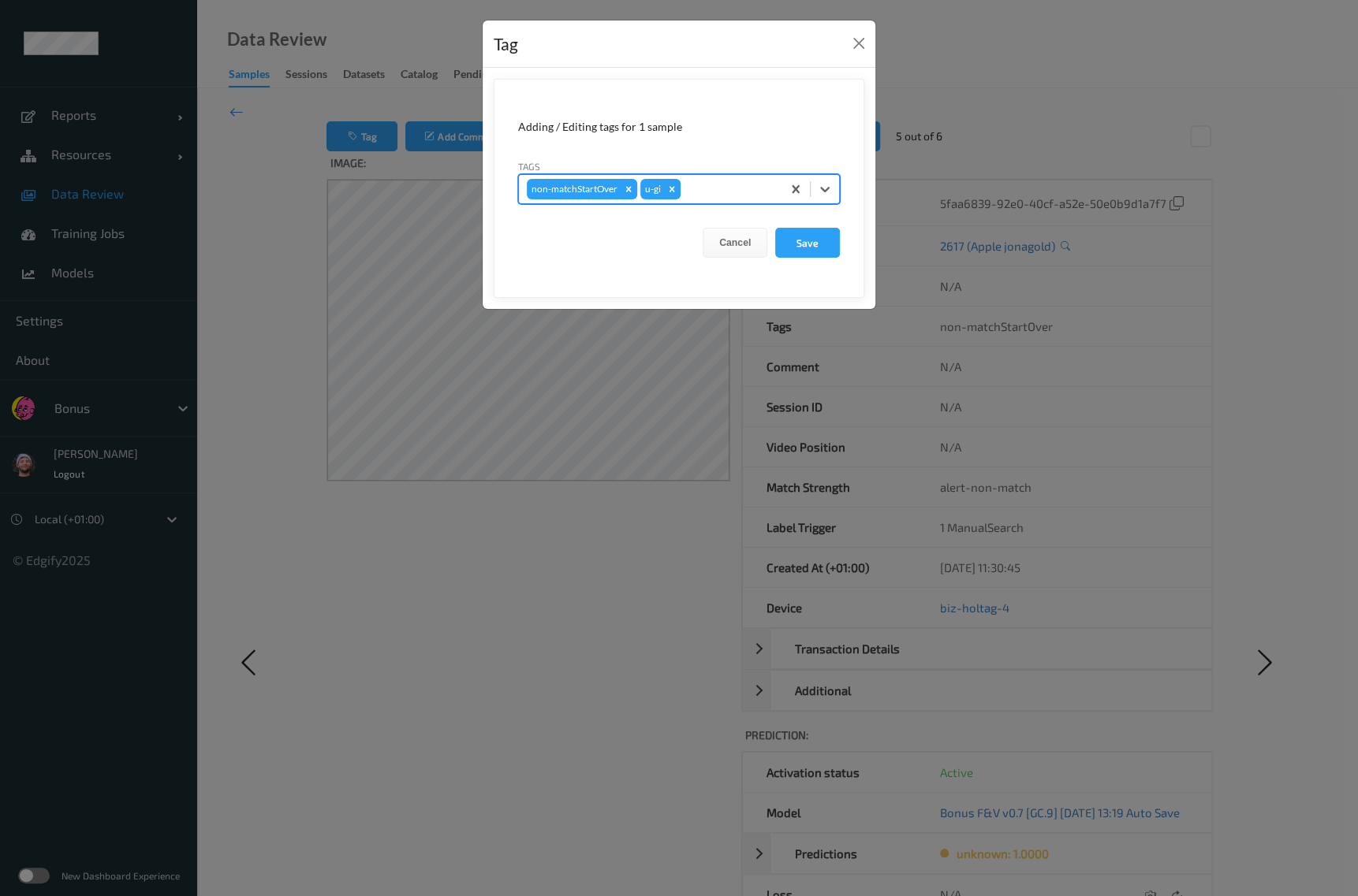
click at [775, 228] on button "Save" at bounding box center [807, 243] width 65 height 30
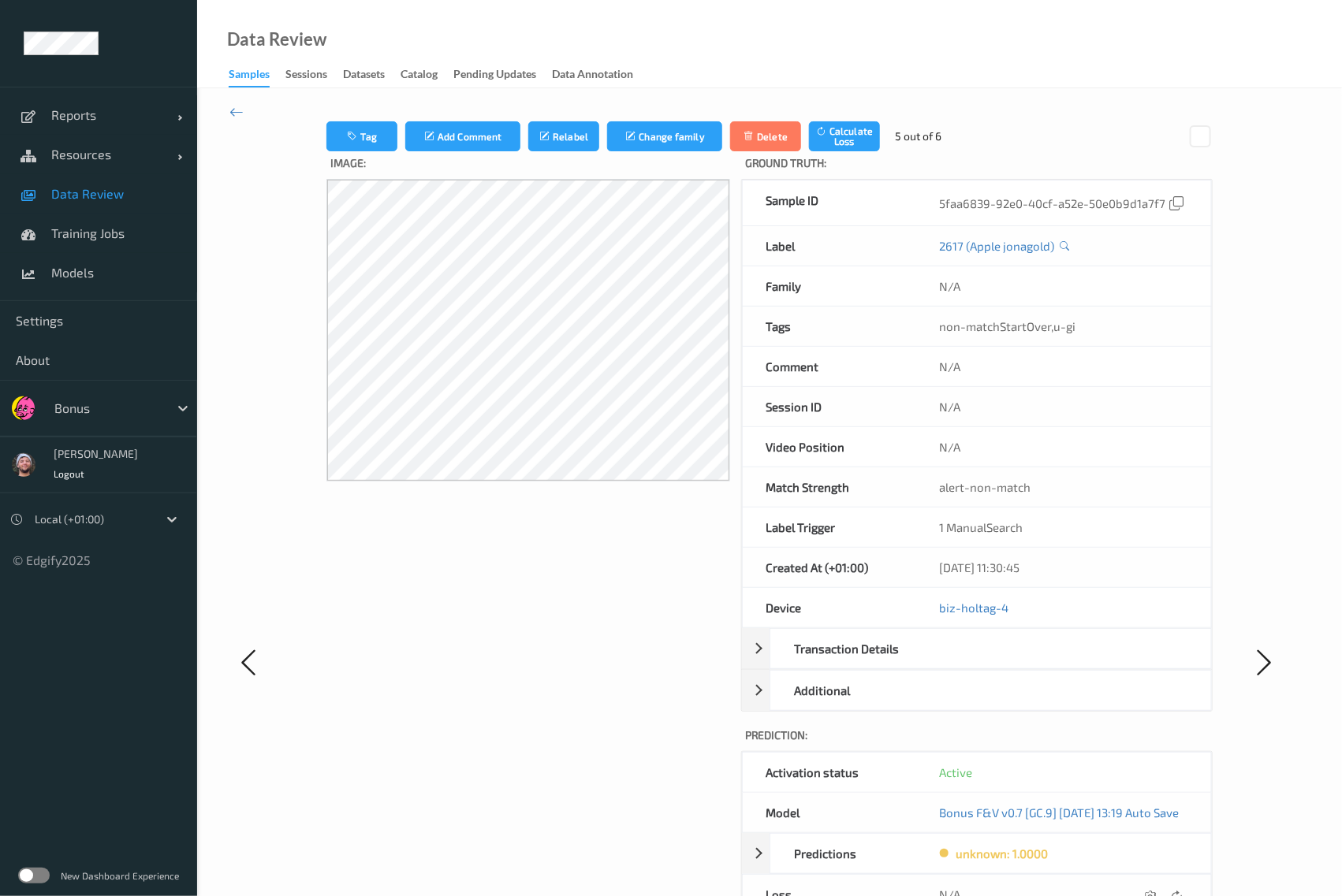
click at [244, 105] on div "Tag Add Comment Relabel Change family Delete Calculate Loss 5 out of 6 Image: G…" at bounding box center [769, 662] width 1145 height 1147
click at [231, 112] on icon at bounding box center [237, 111] width 14 height 17
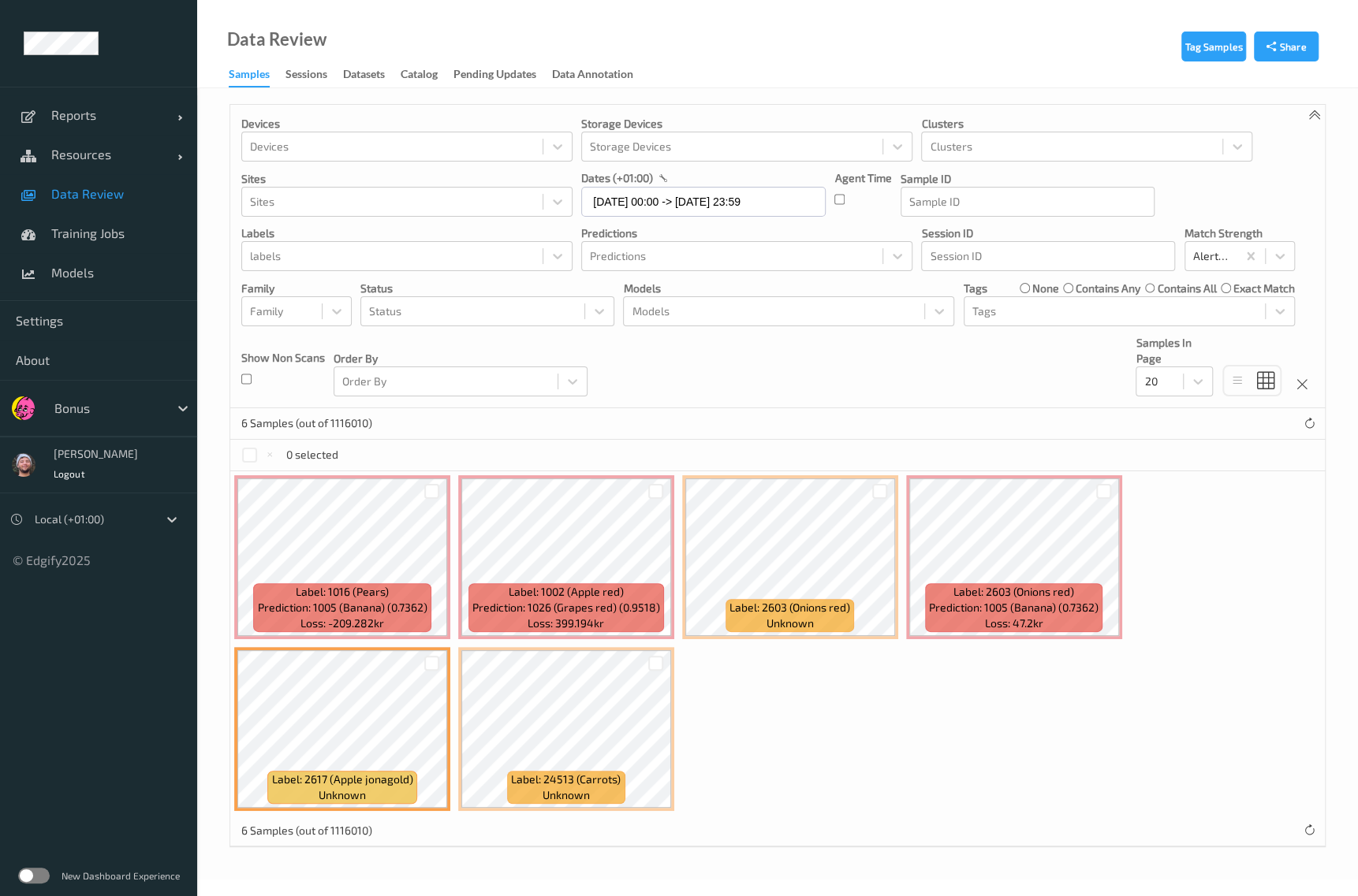
click at [890, 711] on div "Label: 1016 (Pears) Prediction: 1005 (Banana) (0.7362) Loss: -209.282kr Label: …" at bounding box center [777, 643] width 1094 height 344
click at [110, 196] on span "Data Review" at bounding box center [117, 194] width 130 height 16
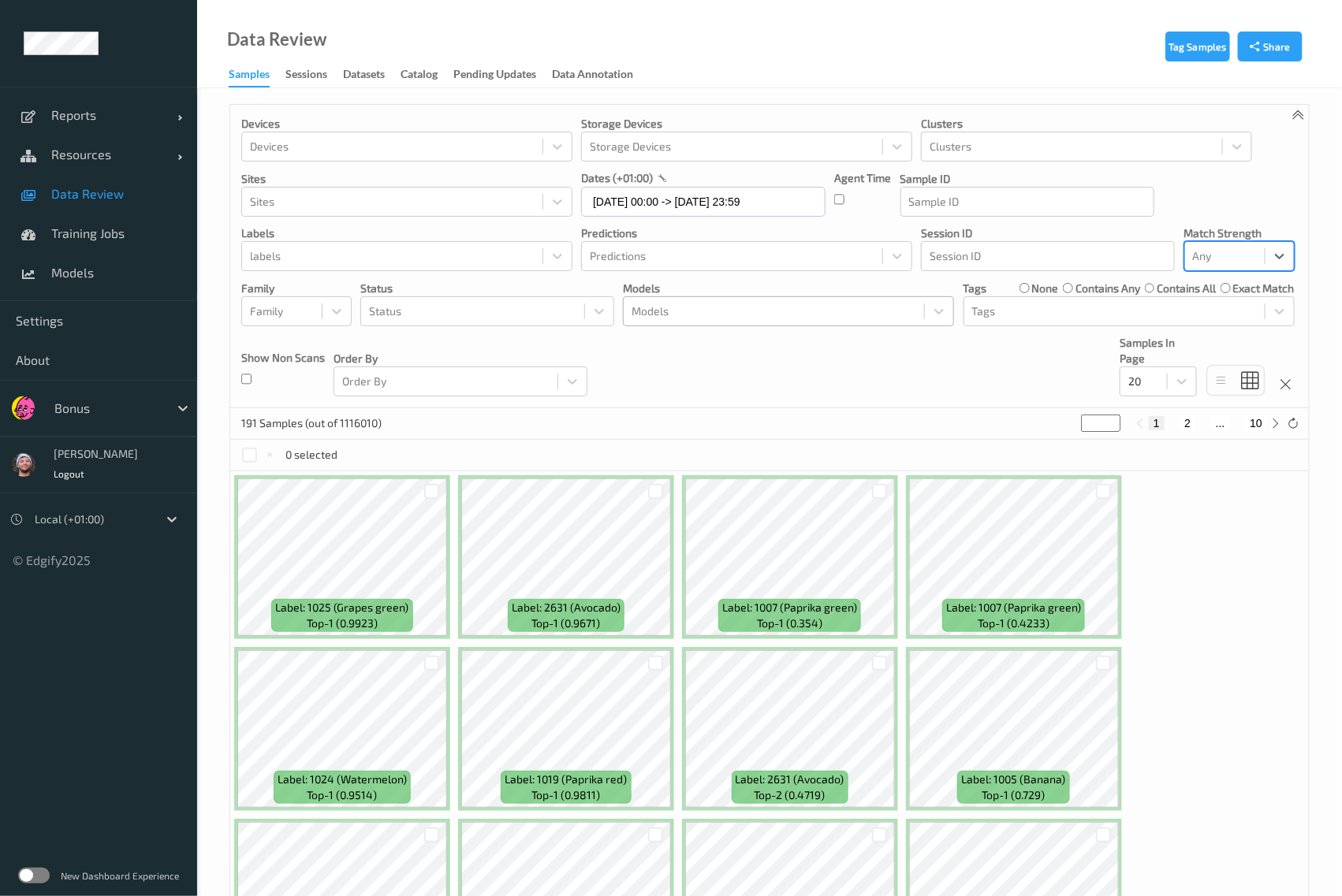
click at [749, 312] on div at bounding box center [773, 311] width 284 height 19
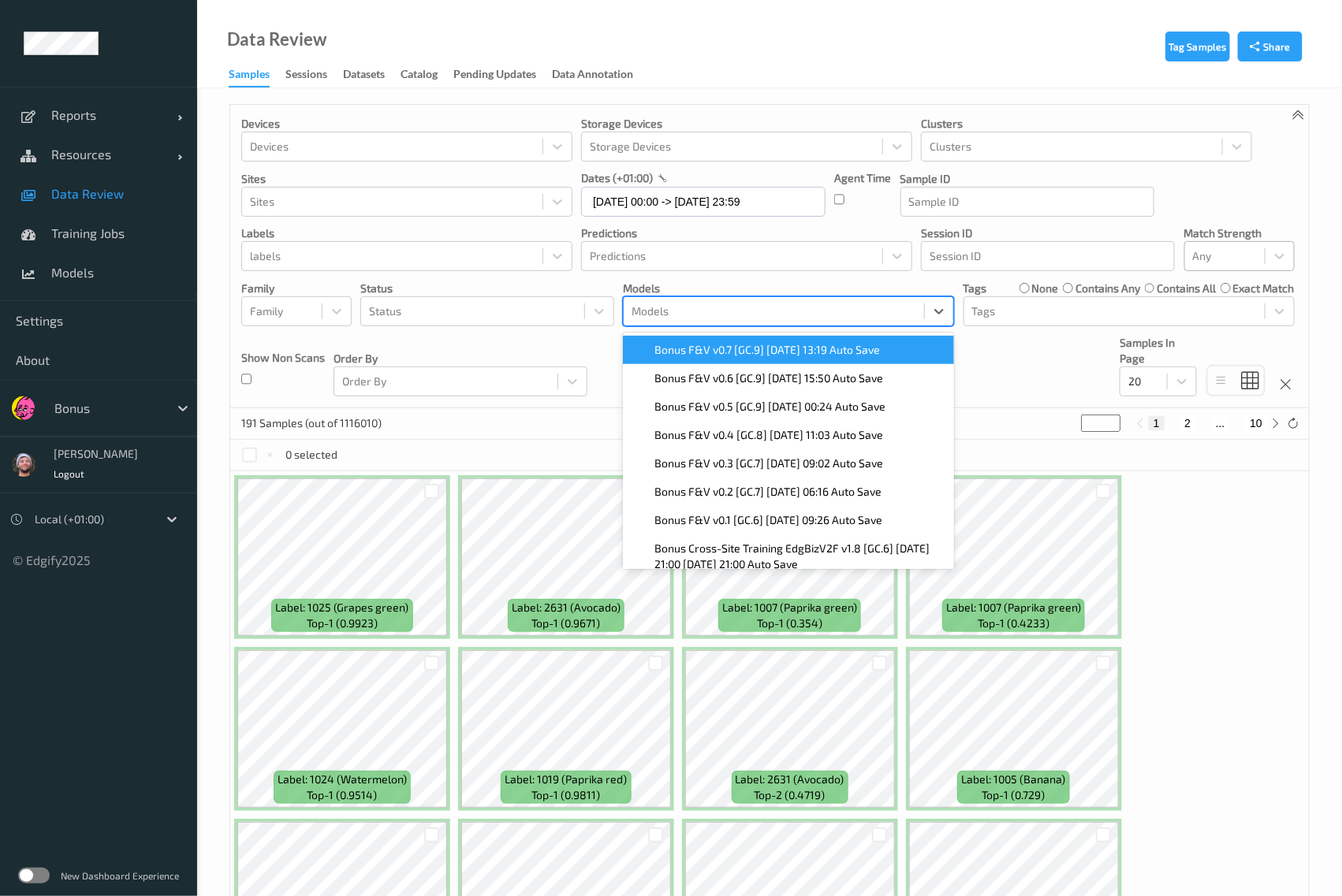
click at [773, 356] on span "Bonus F&V v0.7 [GC.9] [DATE] 13:19 Auto Save" at bounding box center [766, 350] width 225 height 16
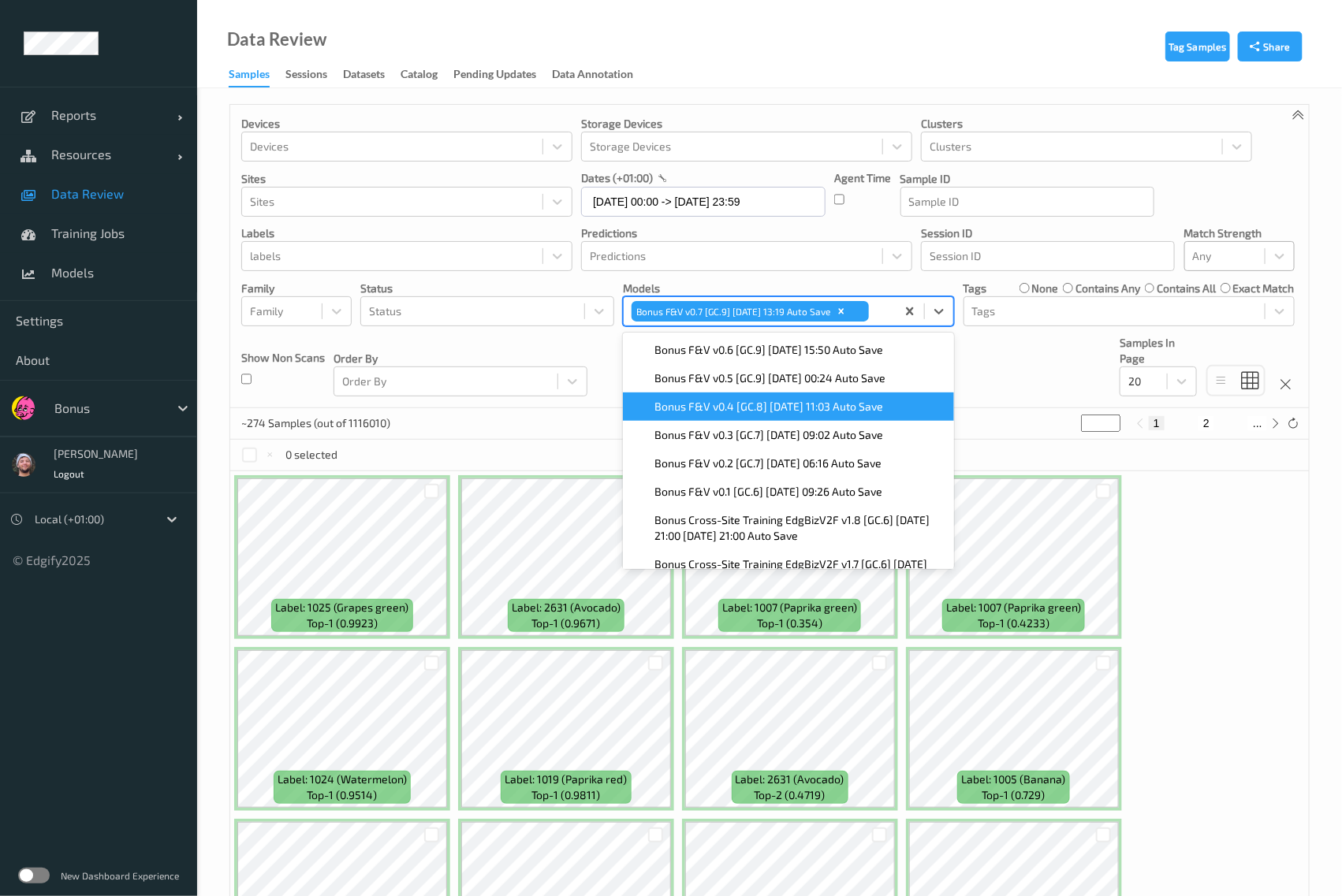
click at [1004, 419] on div "~274 Samples (out of 1116010) * 1 2 ..." at bounding box center [769, 423] width 1079 height 31
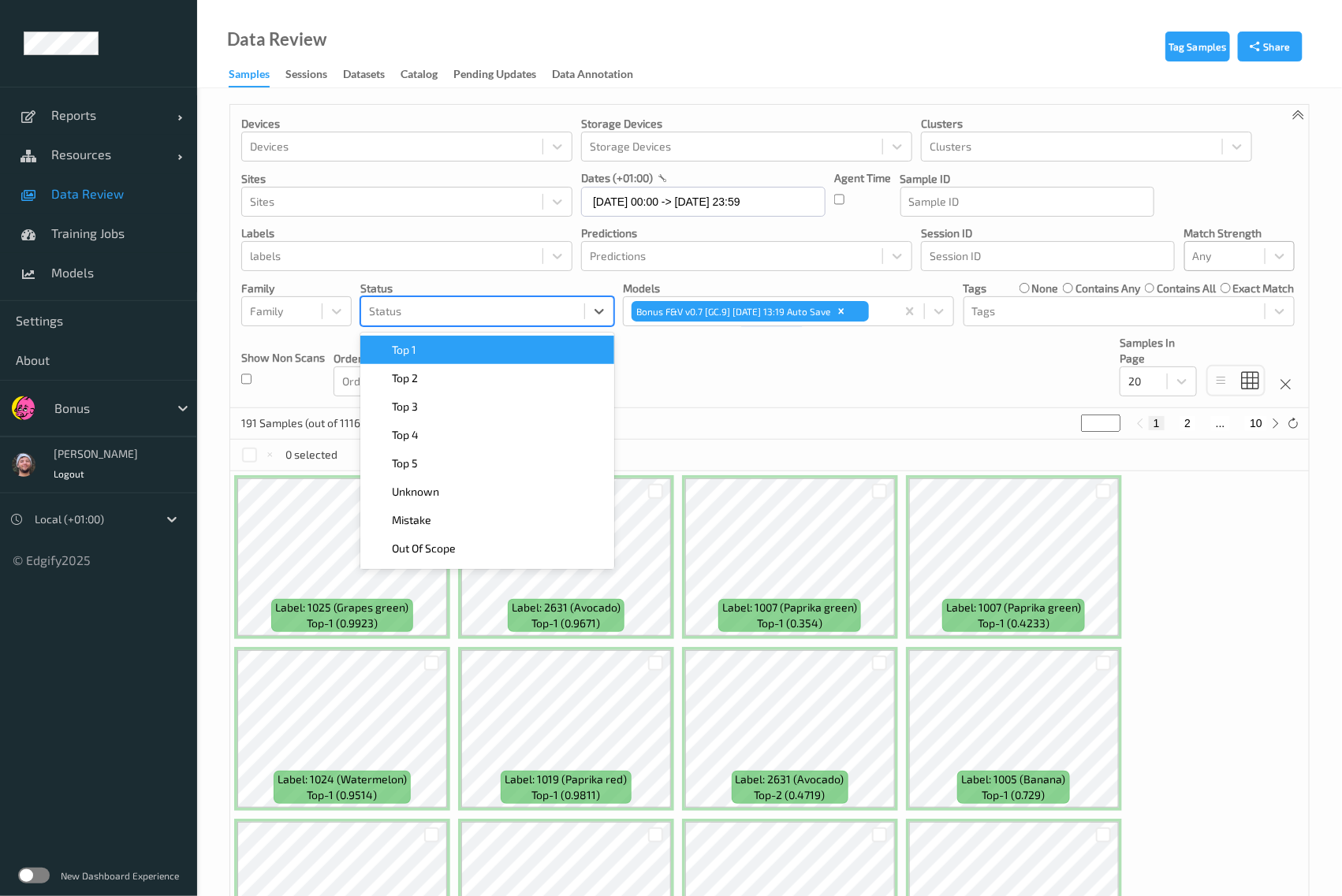
click at [440, 302] on div at bounding box center [472, 311] width 208 height 19
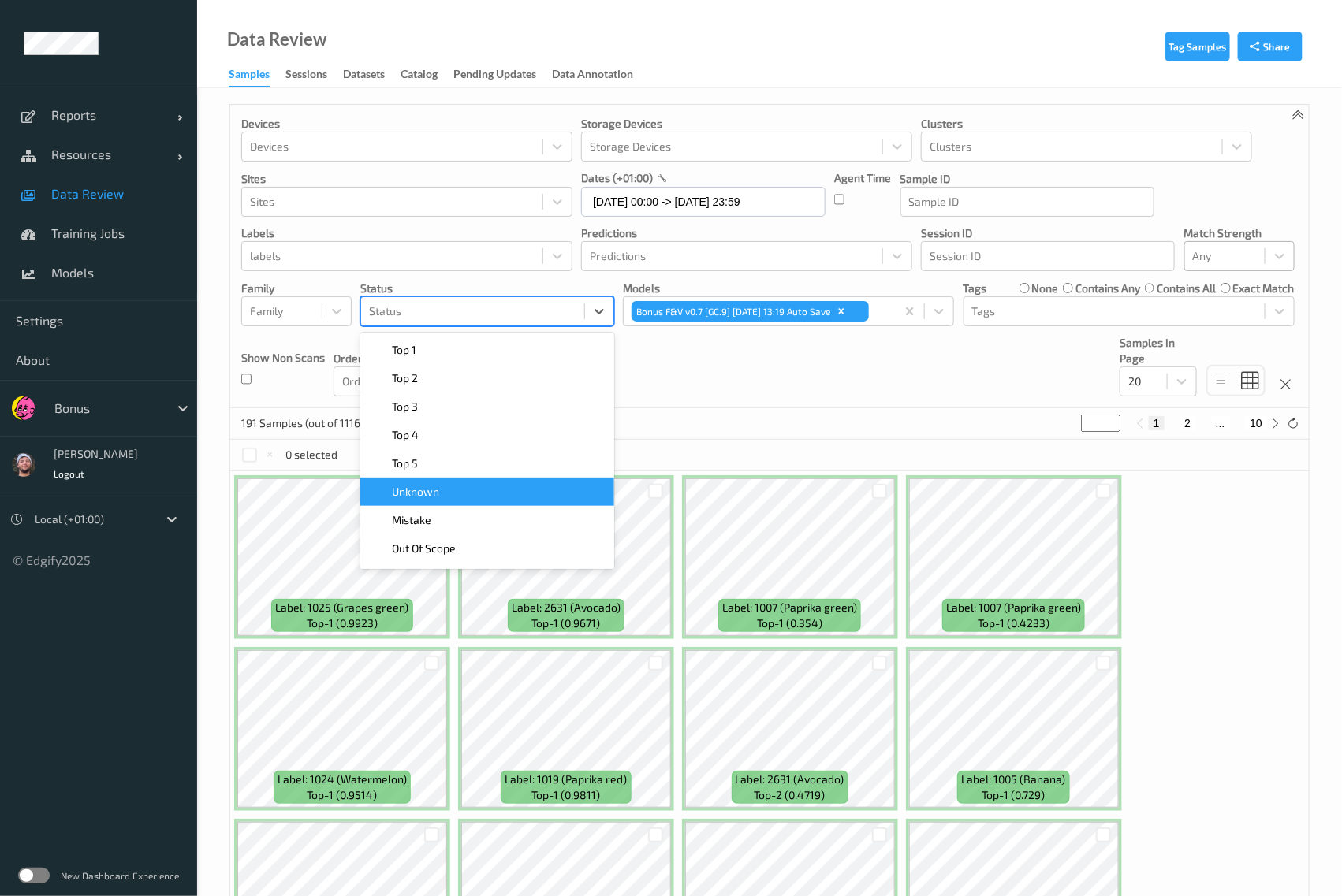
drag, startPoint x: 451, startPoint y: 474, endPoint x: 462, endPoint y: 489, distance: 18.6
click at [462, 489] on div "Top 1    Top 2    Top 3    Top 4    Top 5    Unknown    Mistake    Out Of Scope…" at bounding box center [487, 450] width 254 height 236
click at [462, 489] on div "Unknown" at bounding box center [487, 492] width 235 height 16
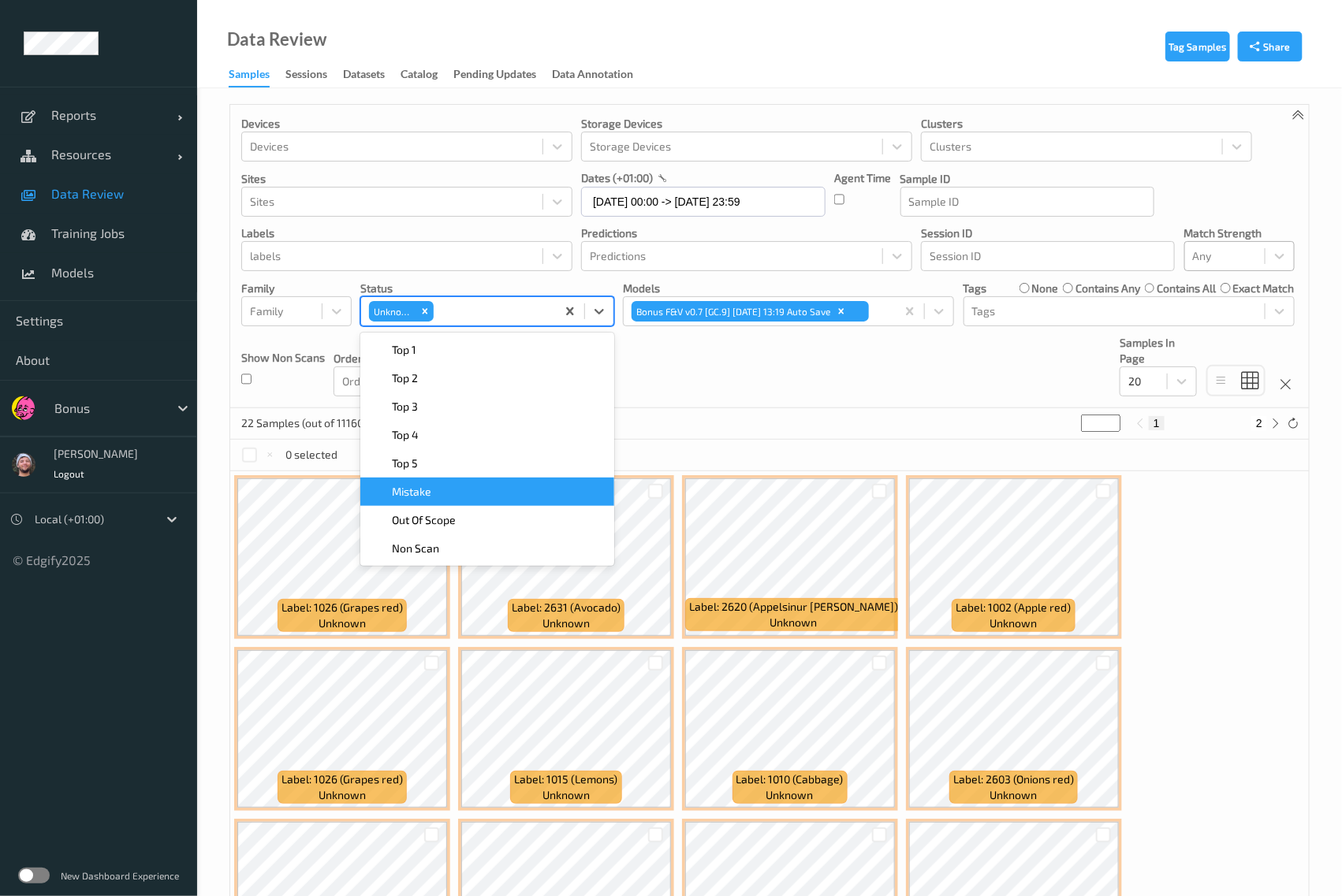
click at [445, 484] on div "Mistake" at bounding box center [487, 492] width 235 height 16
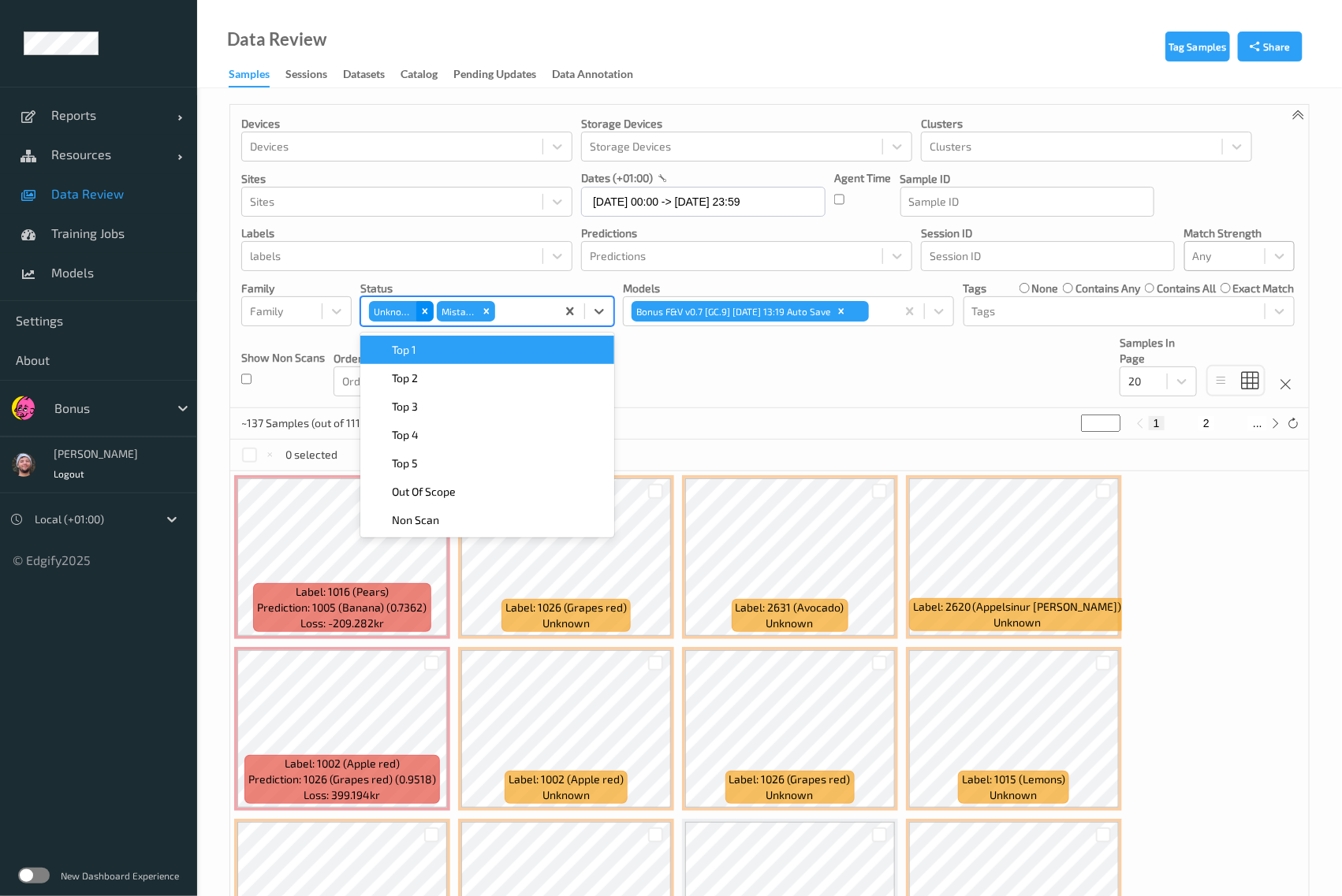
click at [430, 301] on div "Remove Unknown" at bounding box center [424, 311] width 17 height 20
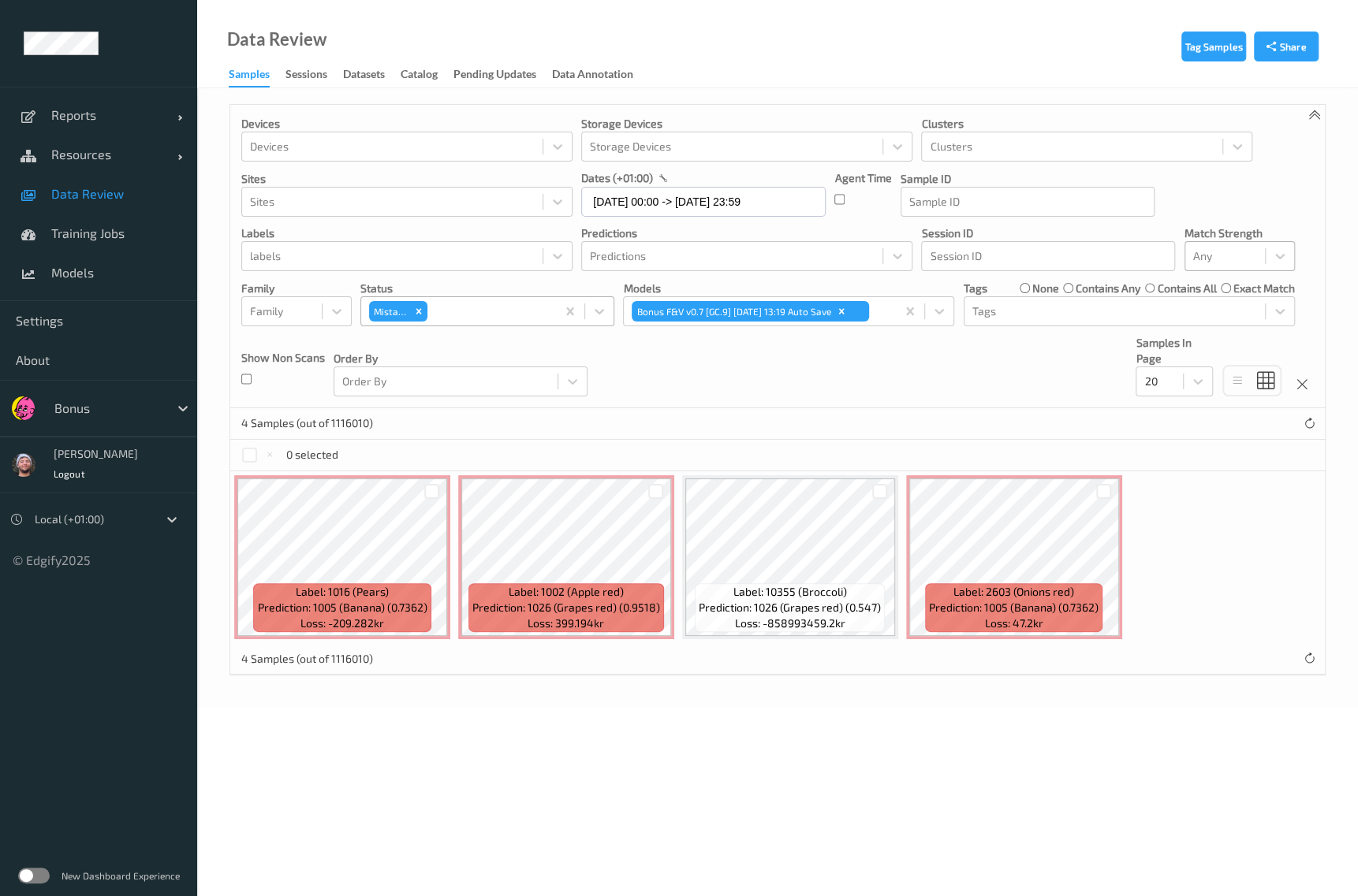
click at [465, 817] on body "Reports Default Report Customized Report Resources Devices Clusters Sites Data …" at bounding box center [679, 448] width 1358 height 896
click at [481, 779] on body "Reports Default Report Customized Report Resources Devices Clusters Sites Data …" at bounding box center [679, 448] width 1358 height 896
click at [274, 892] on body "Reports Default Report Customized Report Resources Devices Clusters Sites Data …" at bounding box center [679, 448] width 1358 height 896
click at [51, 880] on div "New Dashboard Experience" at bounding box center [98, 876] width 197 height 41
click at [45, 880] on label at bounding box center [33, 876] width 31 height 16
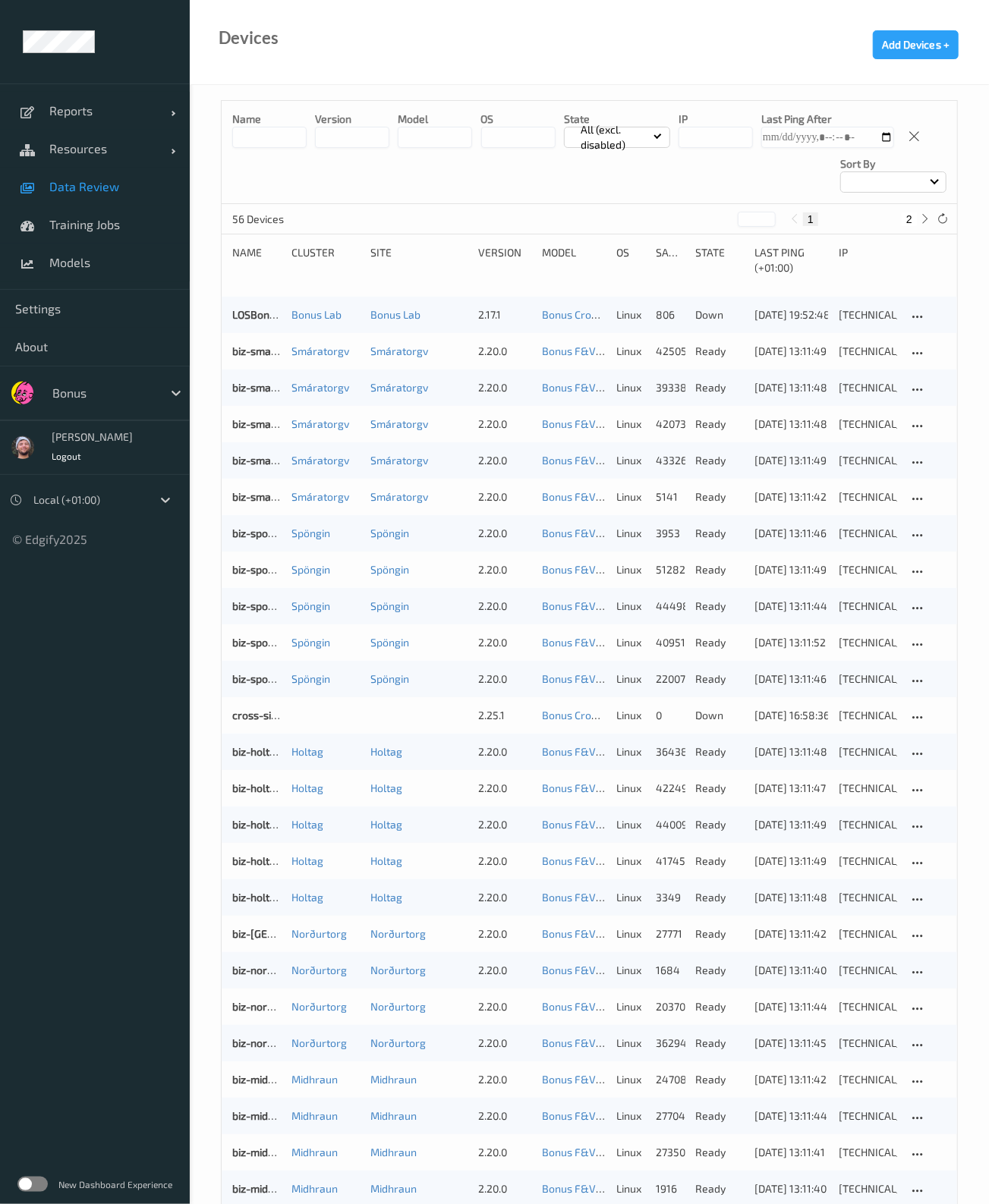
click at [89, 180] on span "Data Review" at bounding box center [112, 187] width 125 height 15
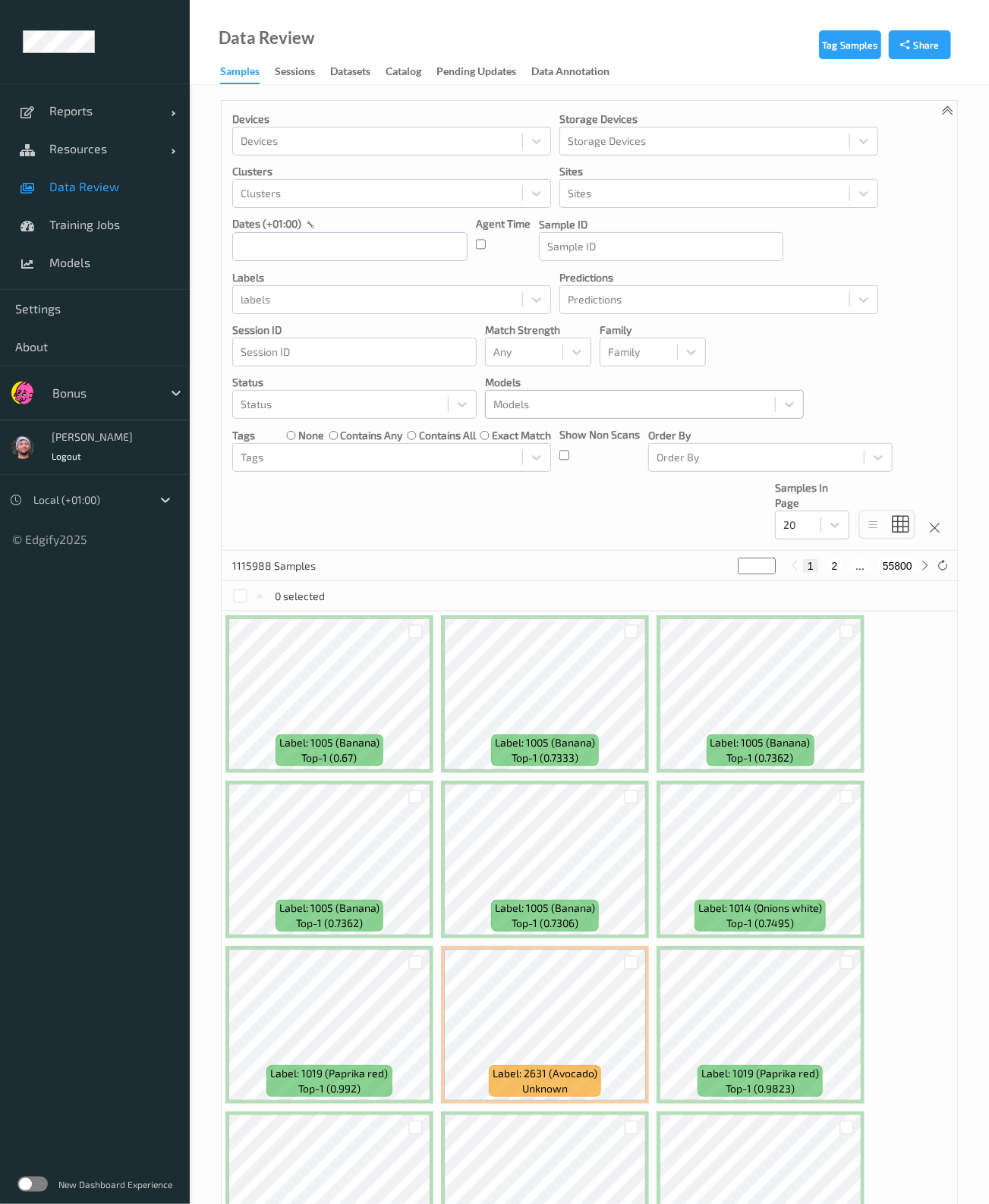
click at [515, 410] on div at bounding box center [630, 404] width 274 height 18
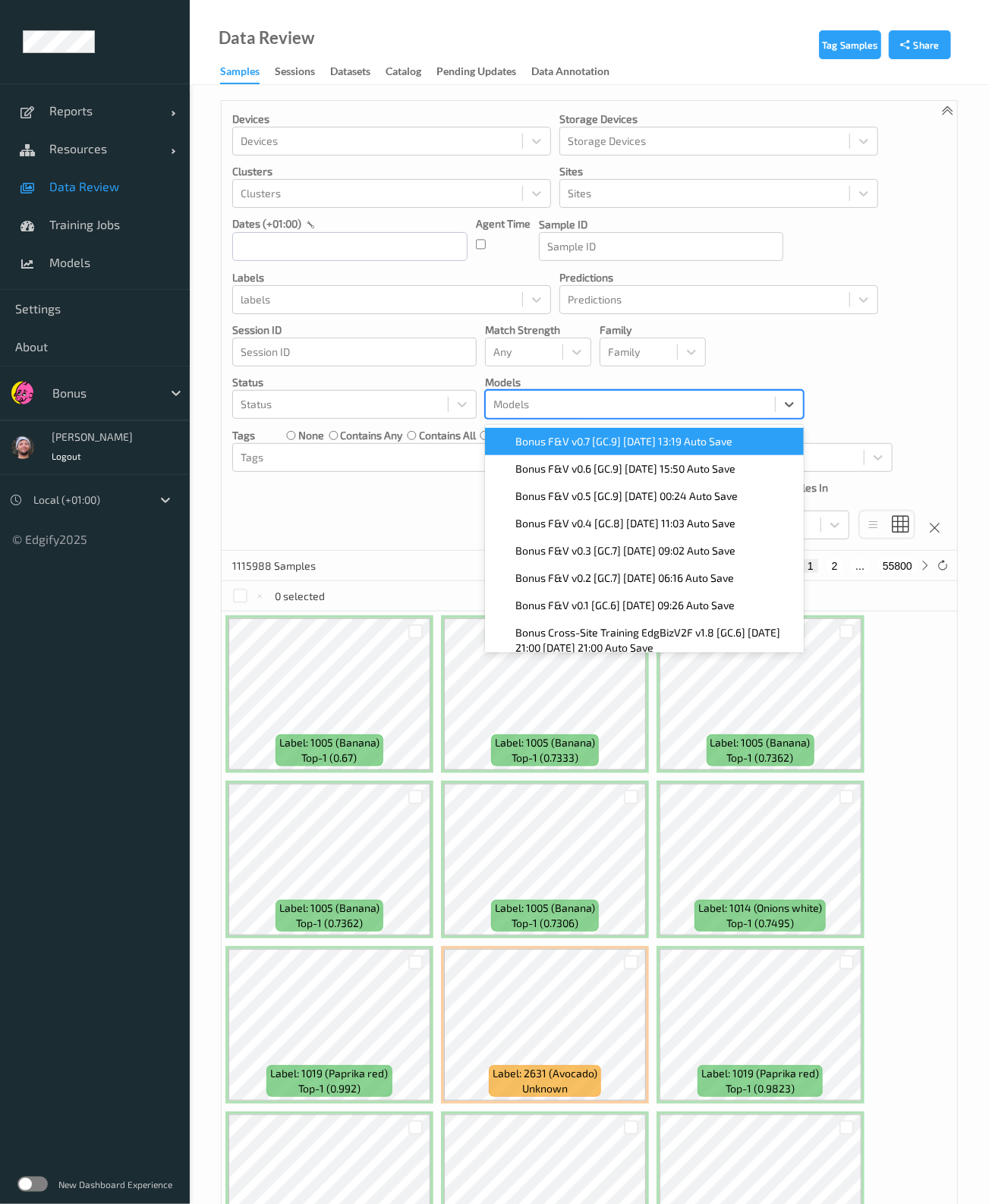
click at [550, 434] on span "Bonus F&V v0.7 [GC.9] [DATE] 13:19 Auto Save" at bounding box center [624, 442] width 217 height 15
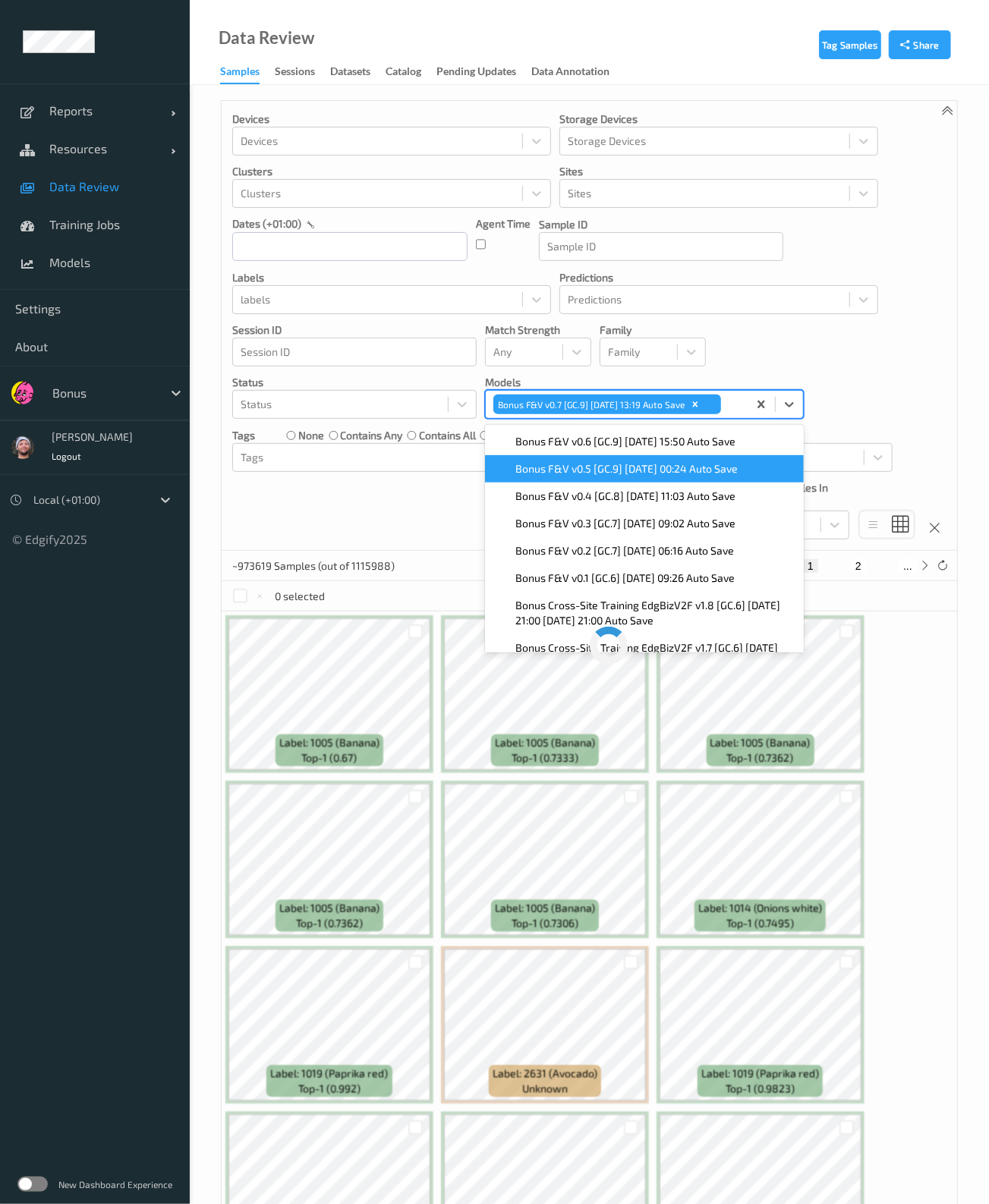
click at [413, 503] on div "Devices Devices Storage Devices Storage Devices Clusters Clusters Sites Sites d…" at bounding box center [589, 326] width 736 height 450
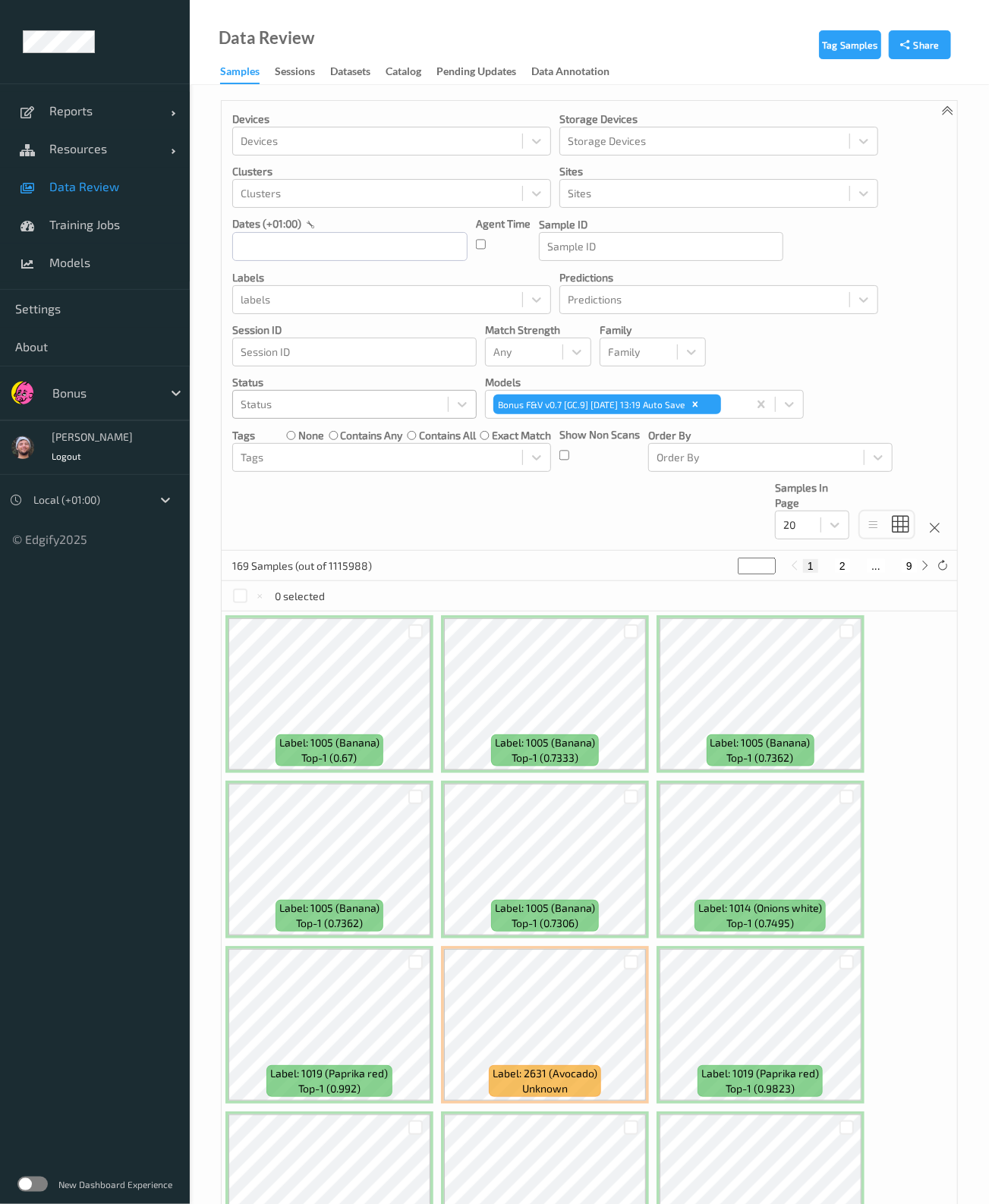
click at [307, 412] on div at bounding box center [341, 404] width 200 height 18
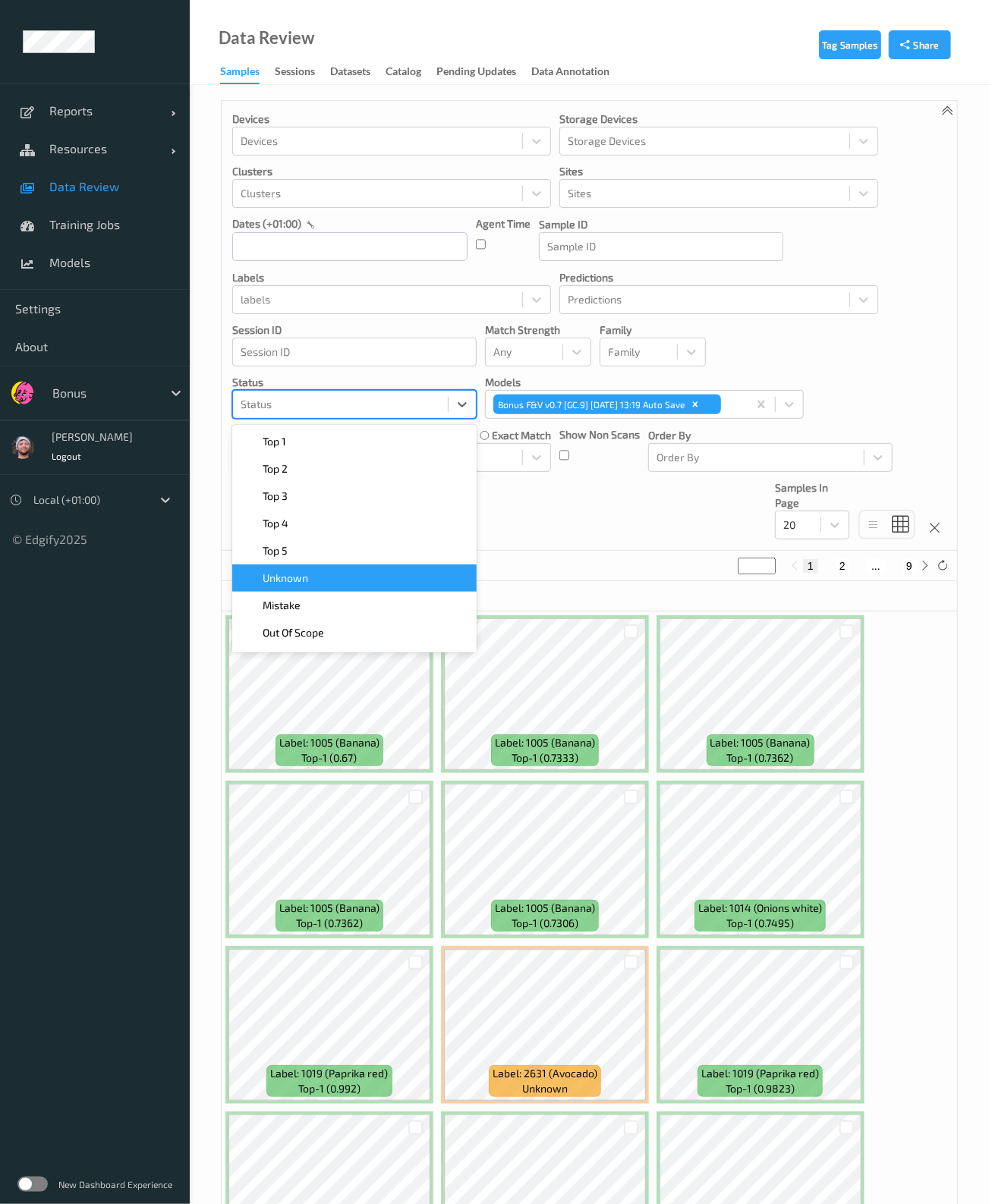
click at [359, 586] on div "Unknown" at bounding box center [354, 578] width 244 height 27
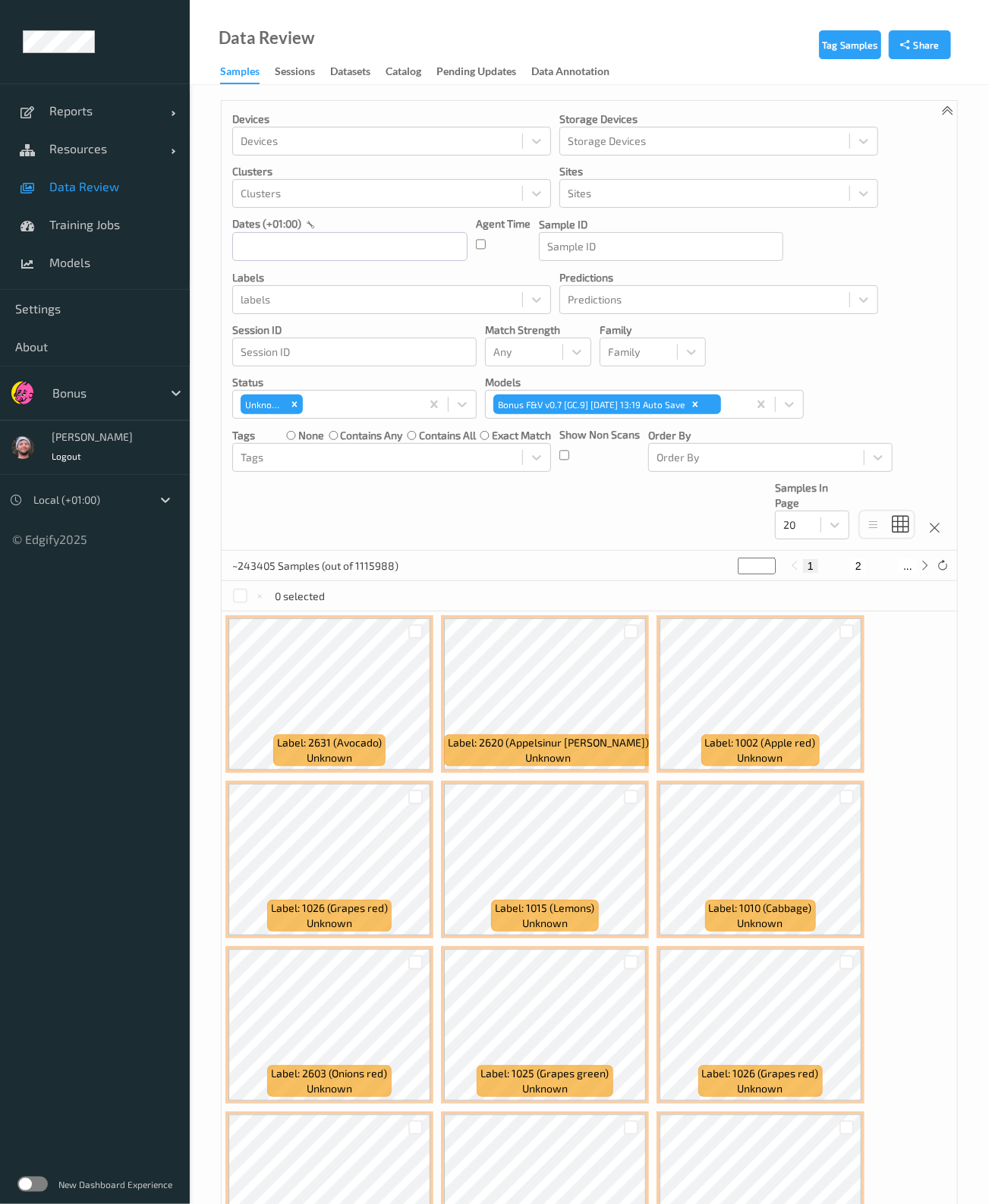
click at [212, 463] on div "Tag Samples Share Devices Devices Storage Devices Storage Devices Clusters Clus…" at bounding box center [589, 959] width 799 height 1748
click at [295, 405] on icon "Remove Unknown" at bounding box center [295, 404] width 5 height 5
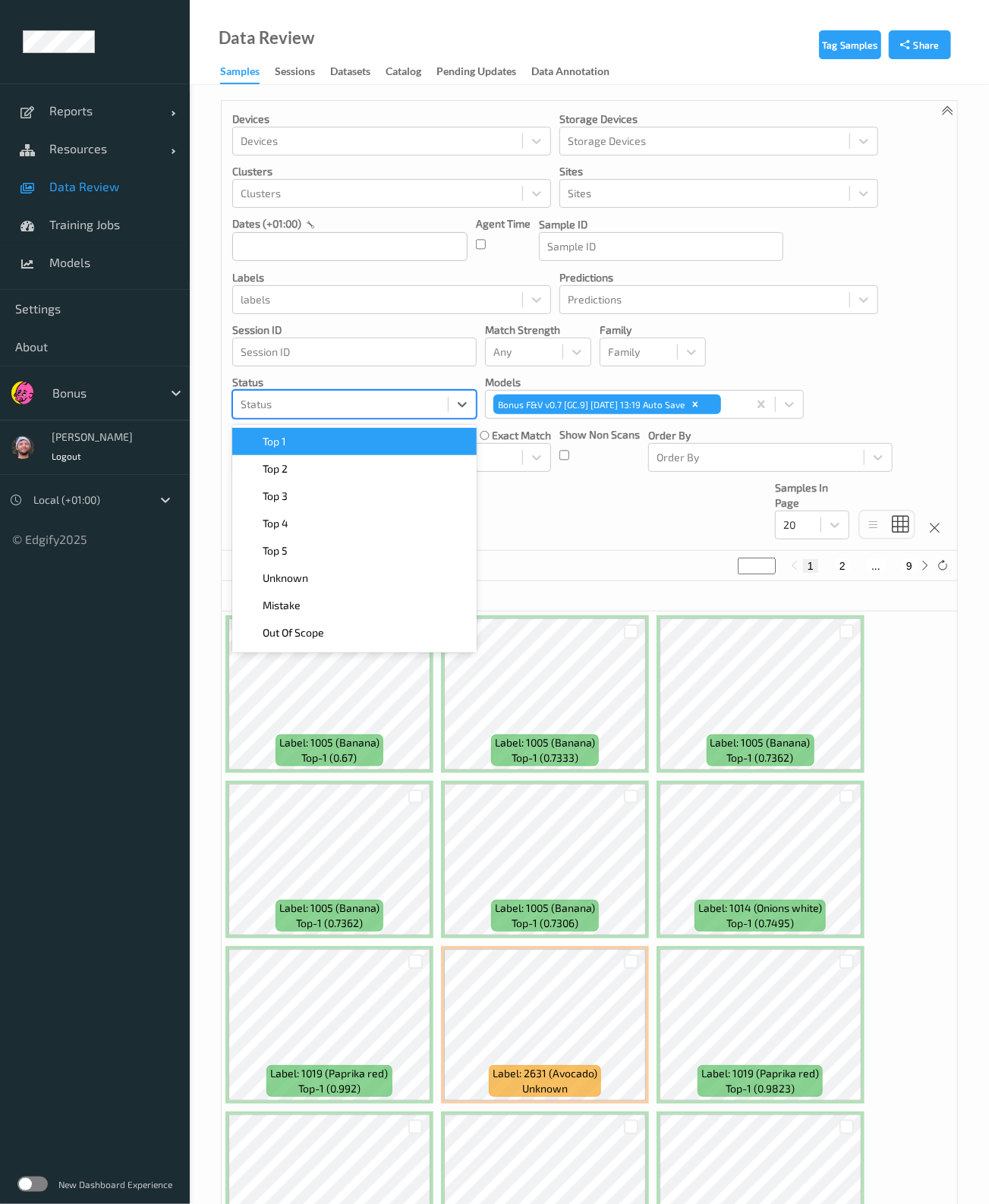
click at [323, 405] on div at bounding box center [341, 404] width 200 height 18
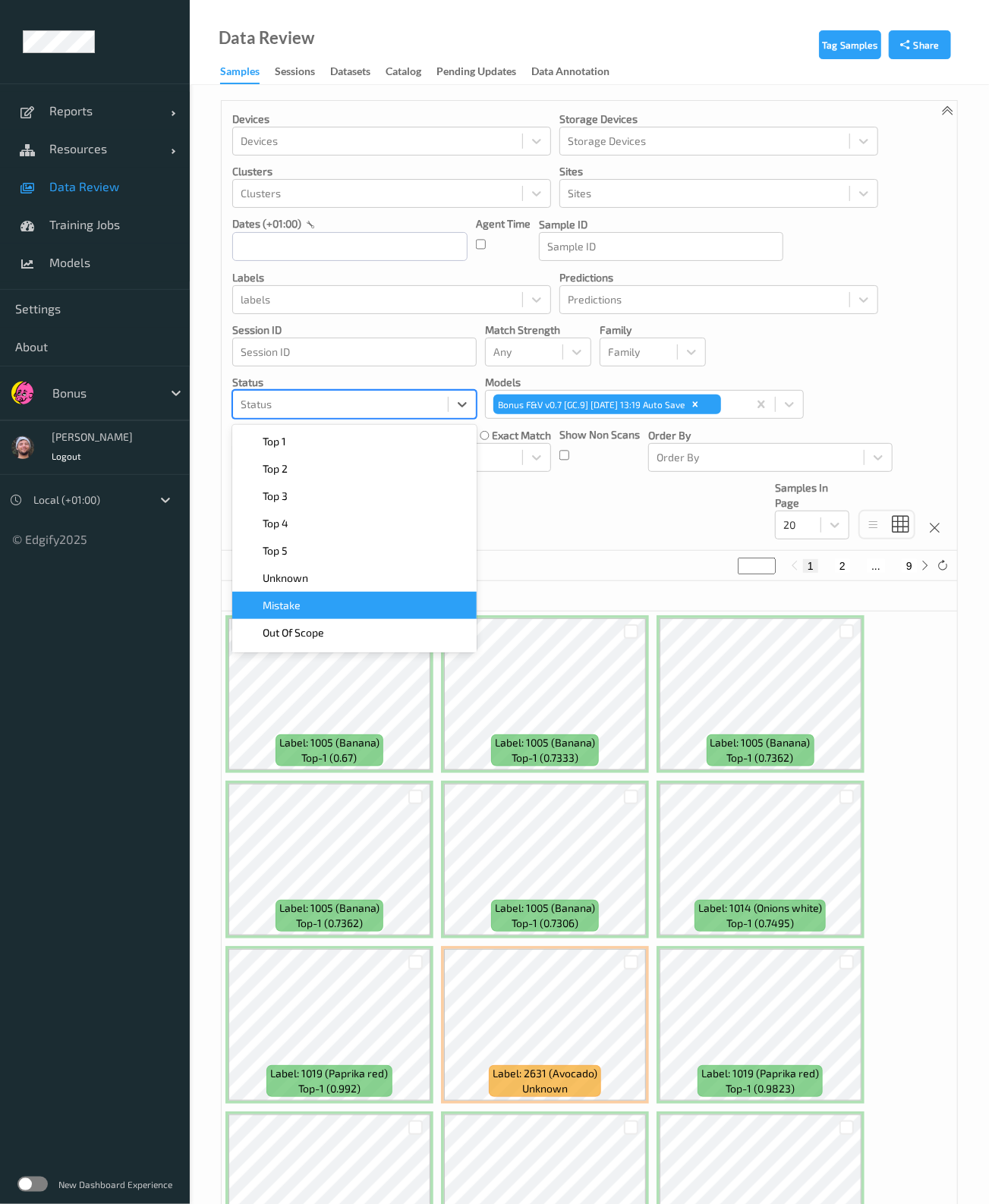
click at [327, 604] on div "Mistake" at bounding box center [354, 605] width 226 height 15
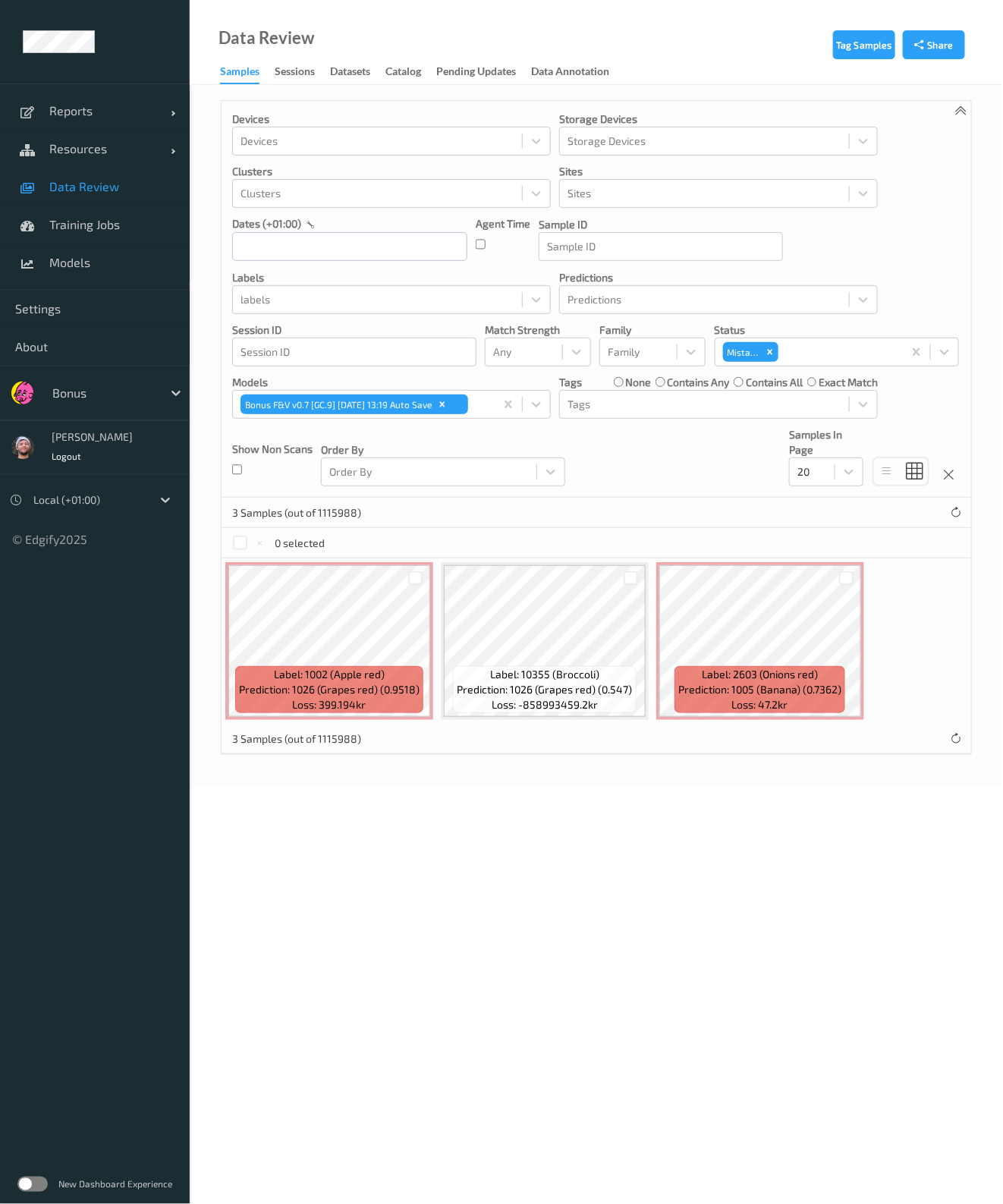
click at [550, 535] on div "0 selected" at bounding box center [596, 543] width 749 height 30
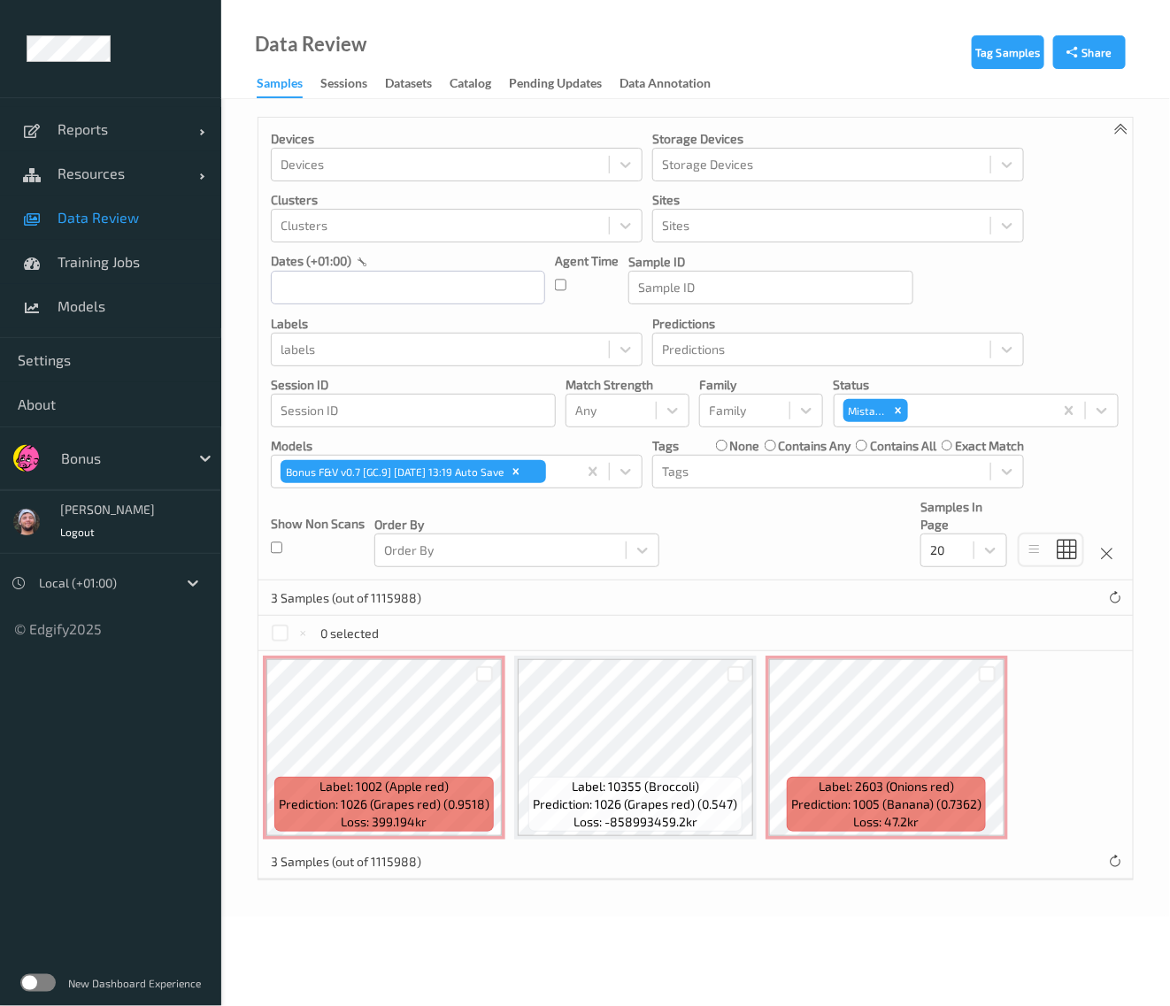
click at [110, 235] on link "Data Review" at bounding box center [110, 218] width 221 height 44
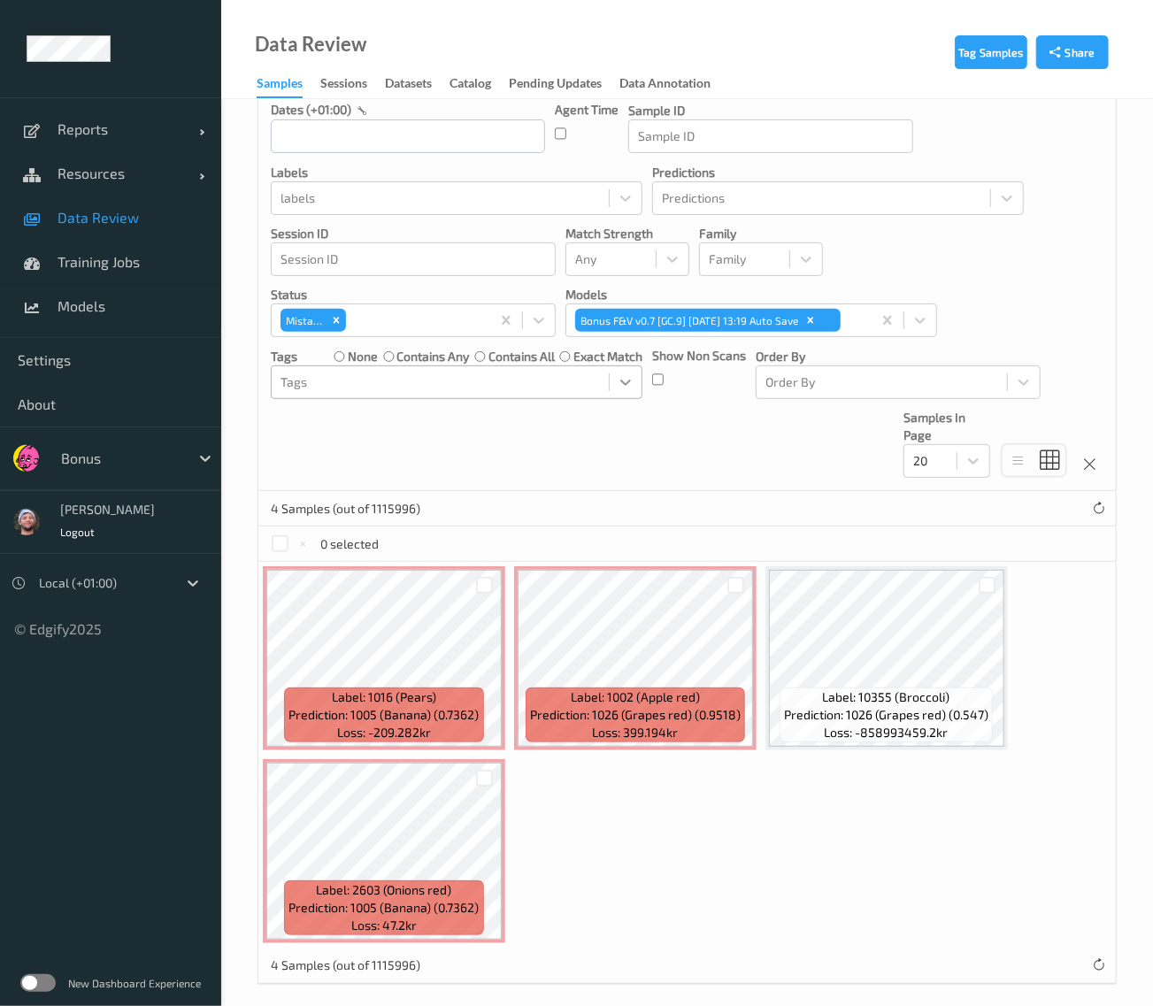
scroll to position [158, 0]
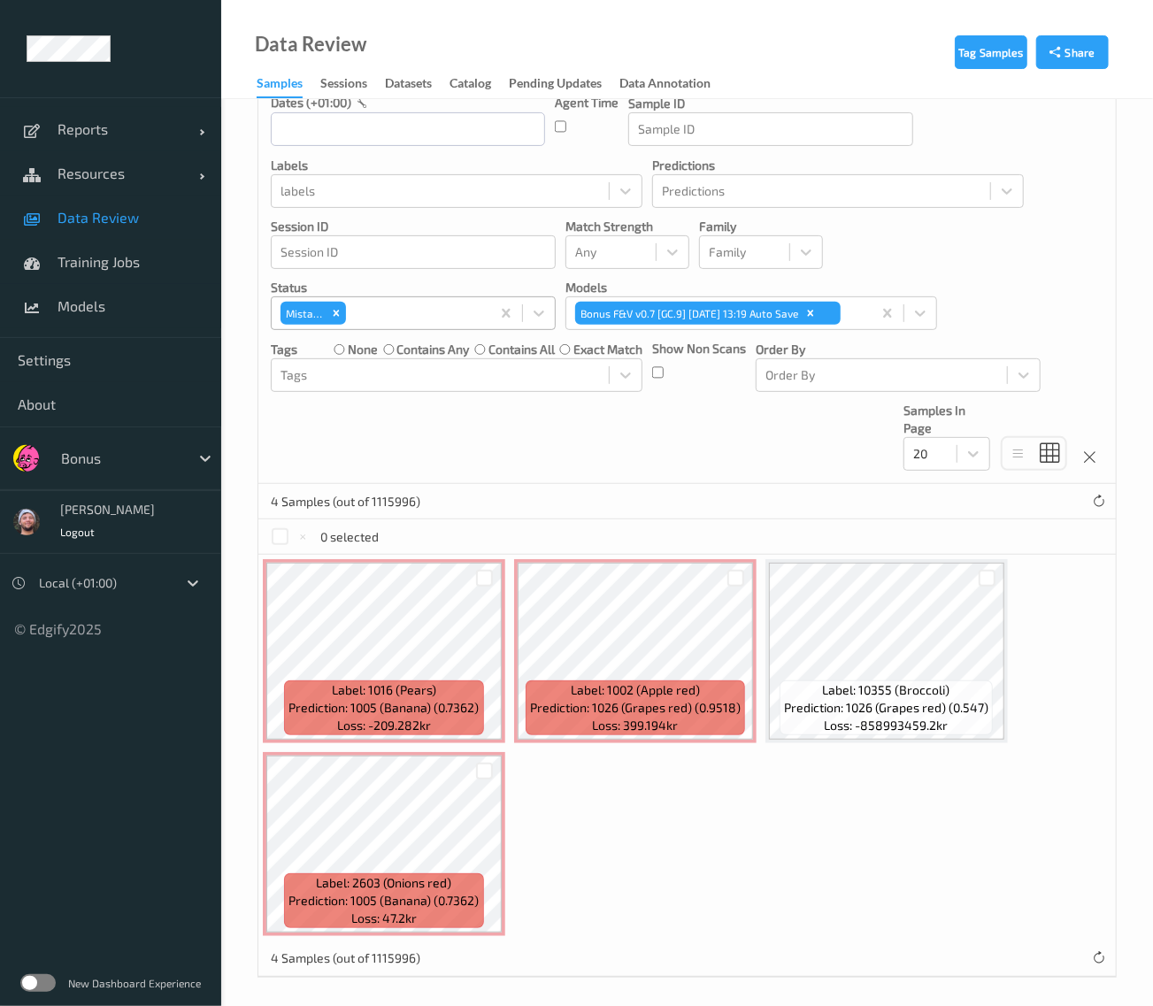
click at [381, 316] on div at bounding box center [416, 313] width 132 height 21
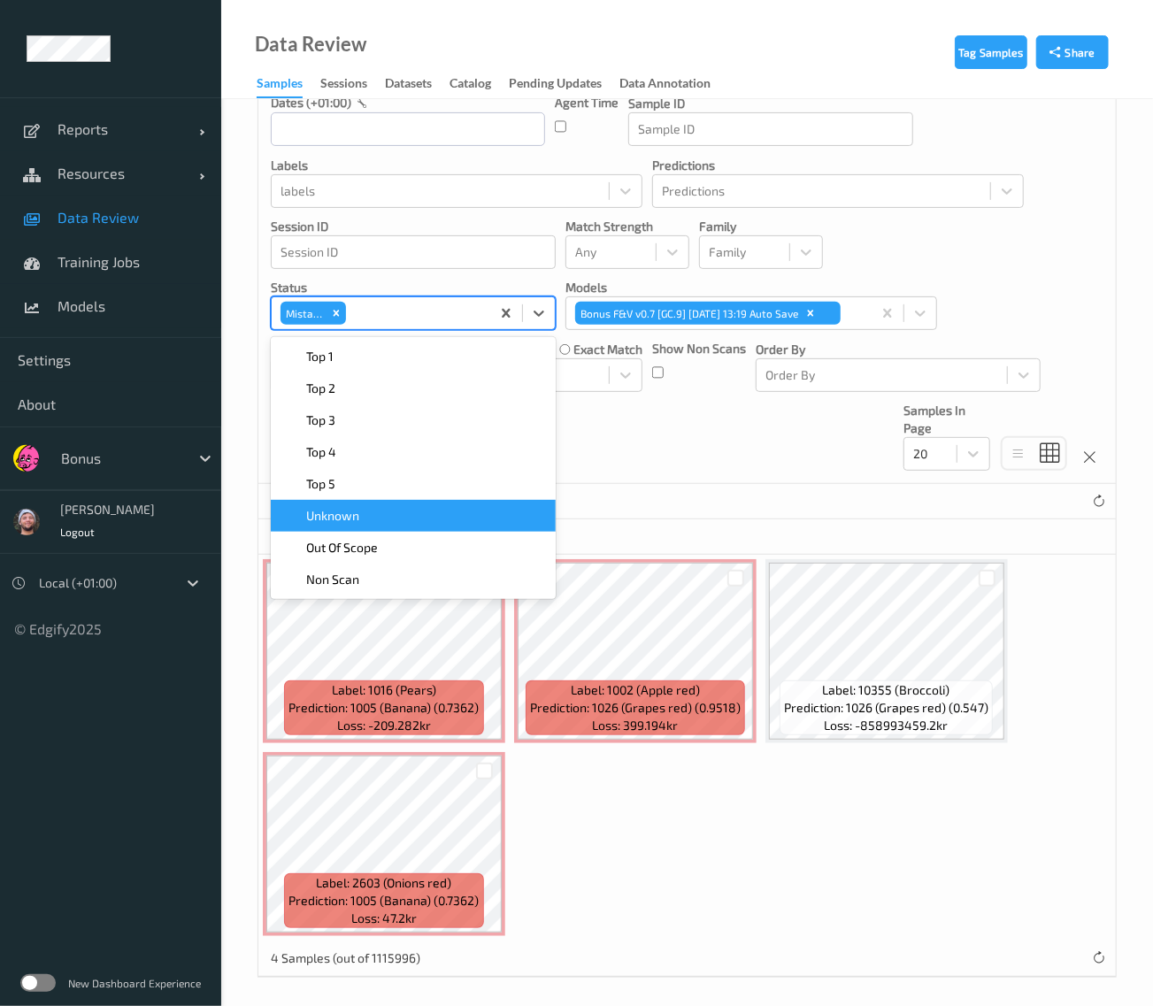
click at [393, 514] on div "Unknown" at bounding box center [413, 516] width 264 height 18
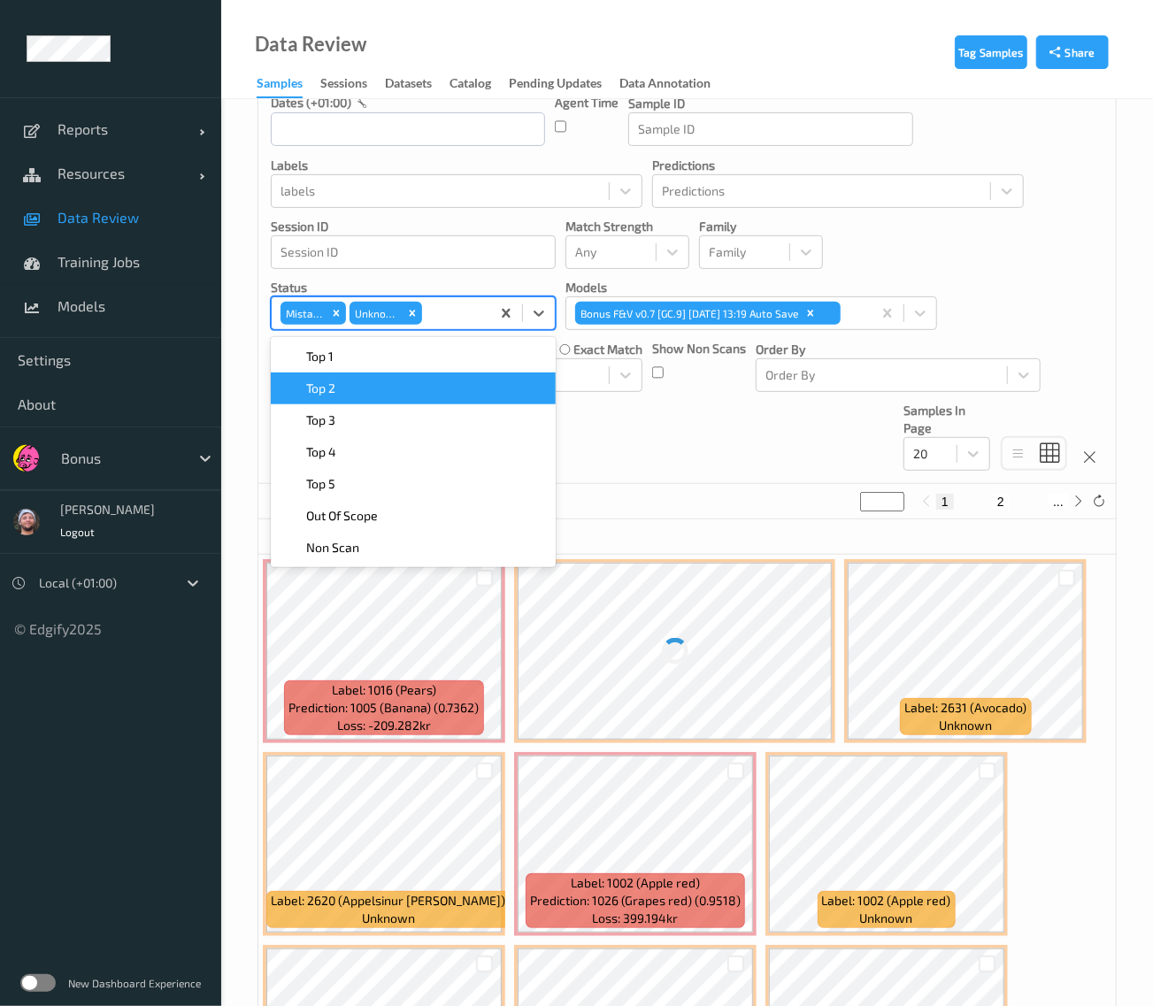
click at [332, 300] on div "Mistake" at bounding box center [313, 313] width 69 height 27
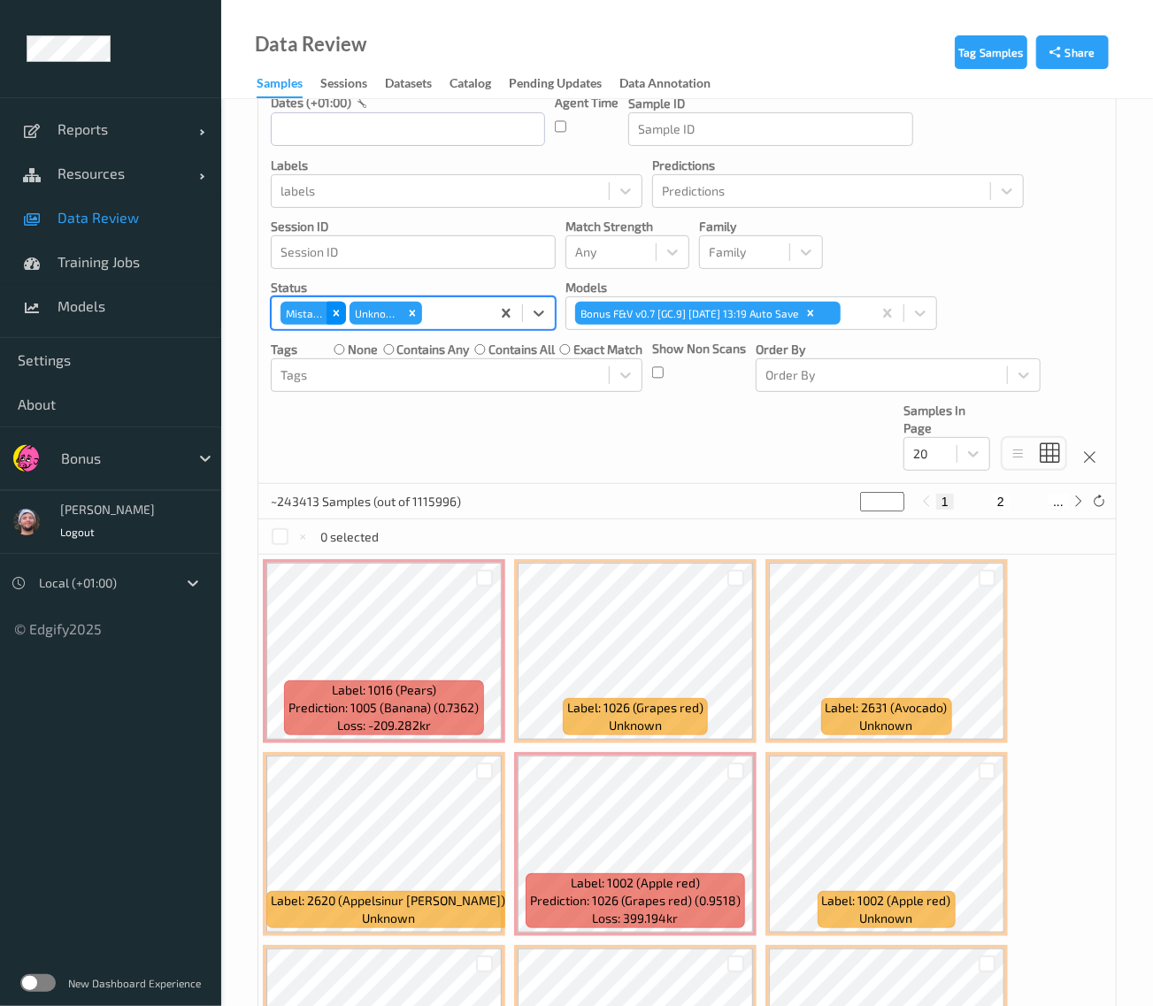
click at [334, 307] on icon "Remove Mistake" at bounding box center [336, 313] width 12 height 12
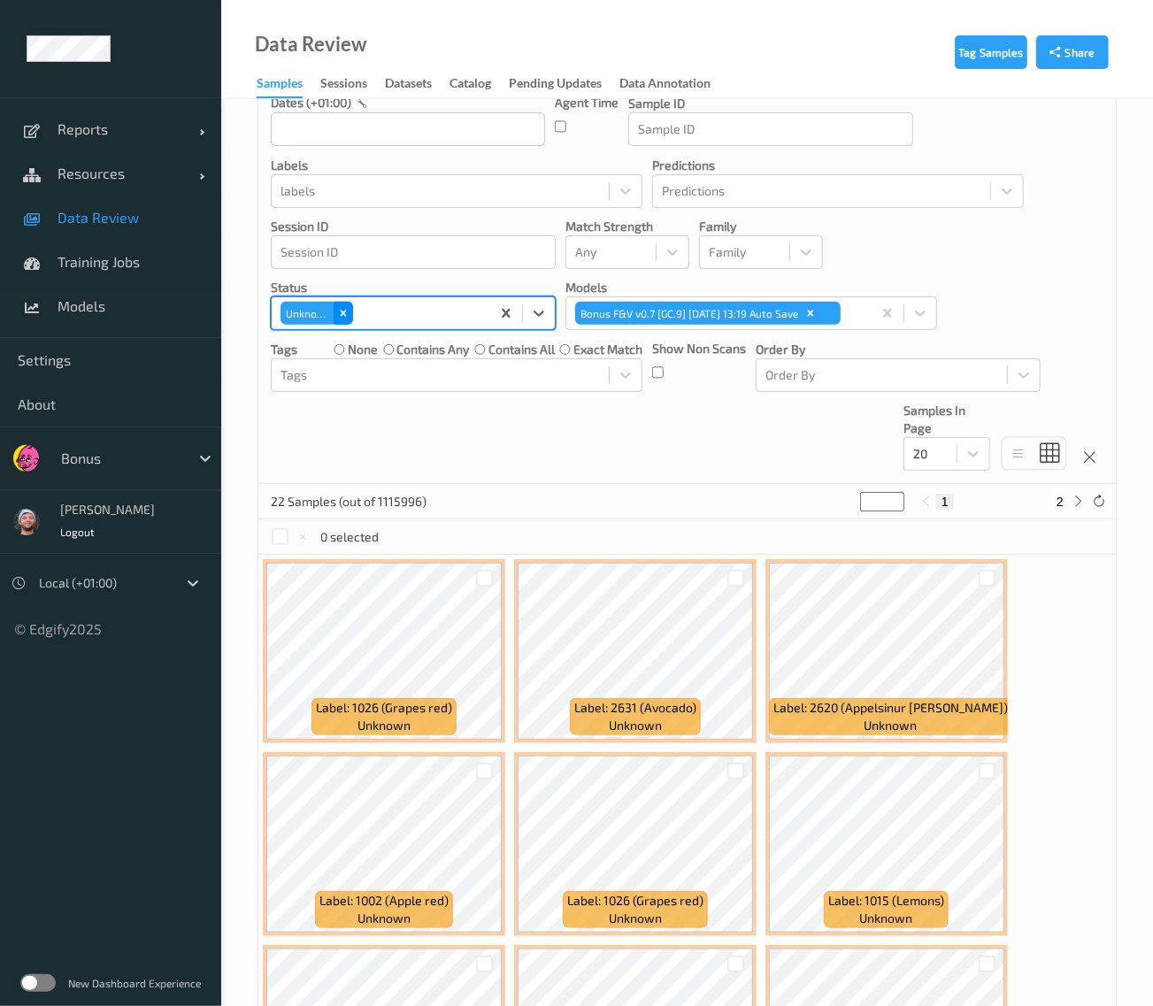
click at [347, 307] on icon "Remove Unknown" at bounding box center [343, 313] width 12 height 12
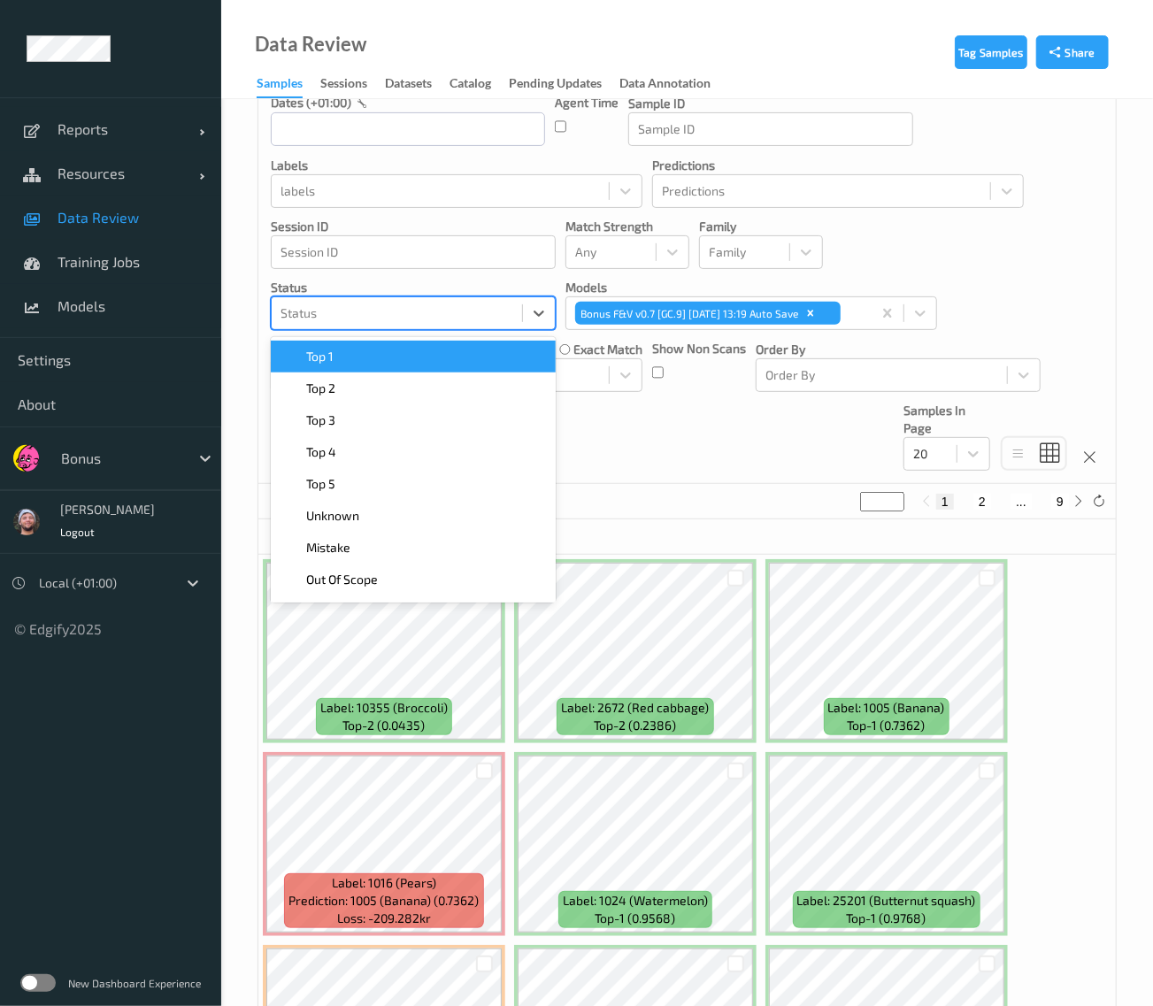
click at [453, 307] on div at bounding box center [397, 313] width 233 height 21
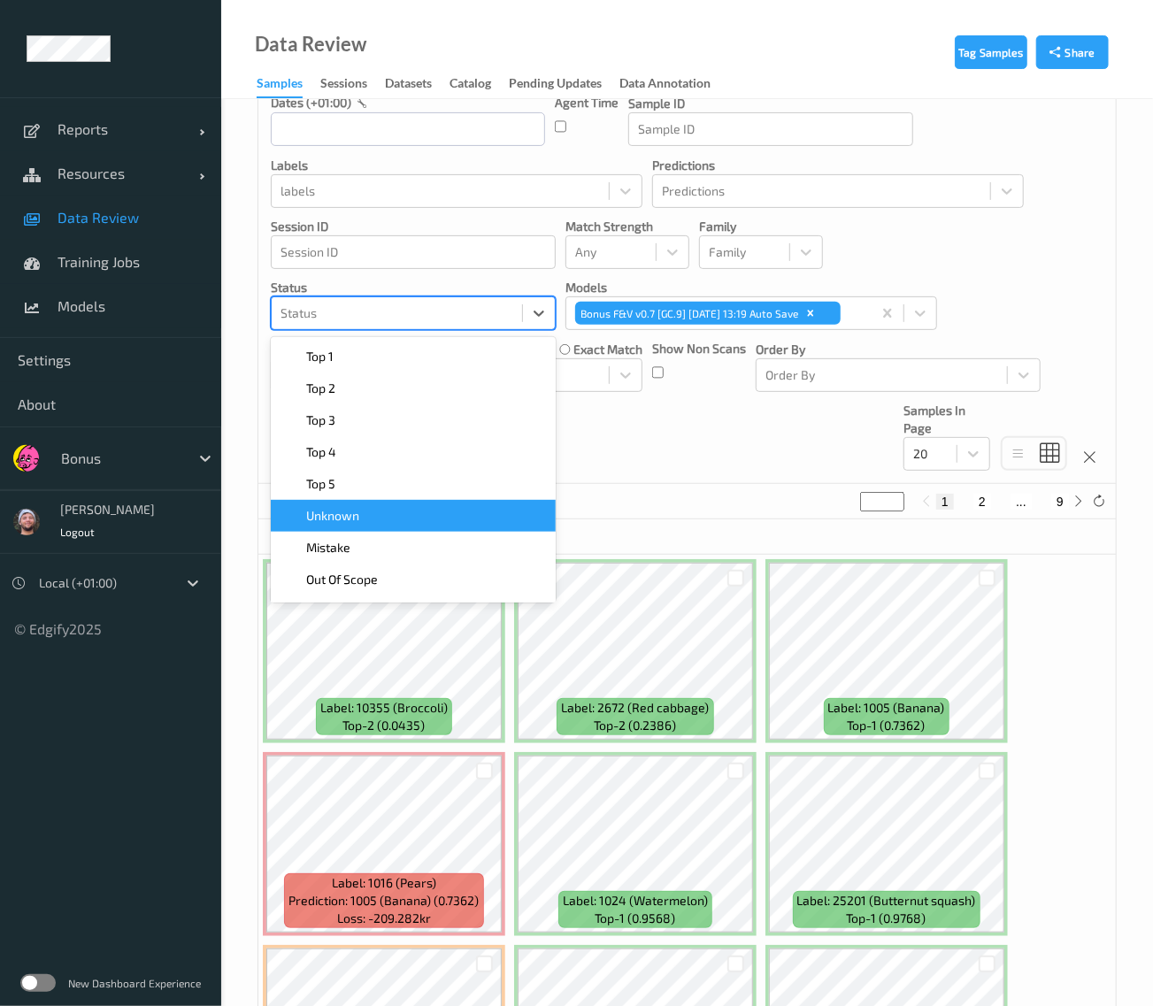
click at [437, 518] on div "Unknown" at bounding box center [413, 516] width 264 height 18
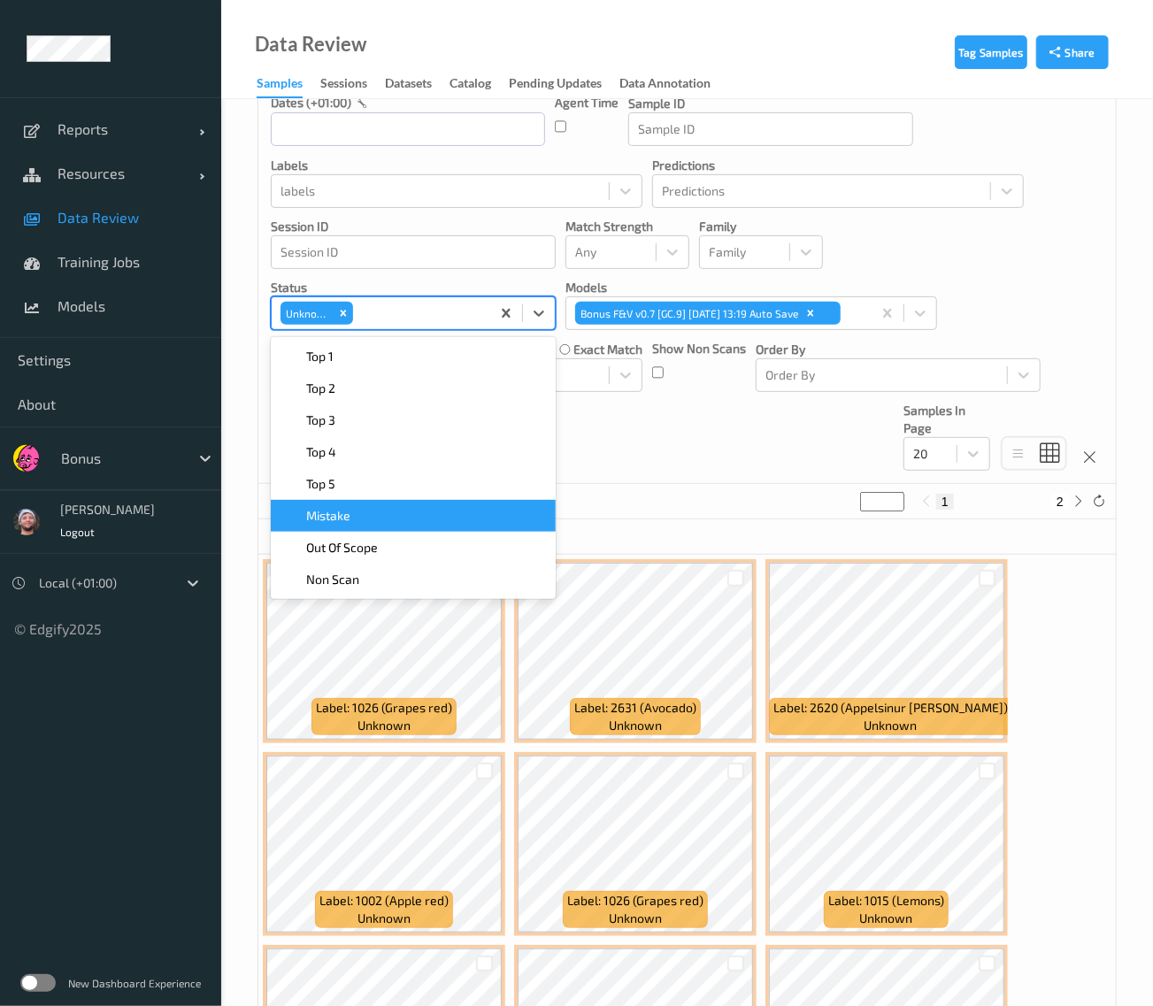
click at [690, 439] on div "Devices Devices Storage Devices Storage Devices Clusters Clusters Sites Sites d…" at bounding box center [687, 221] width 858 height 525
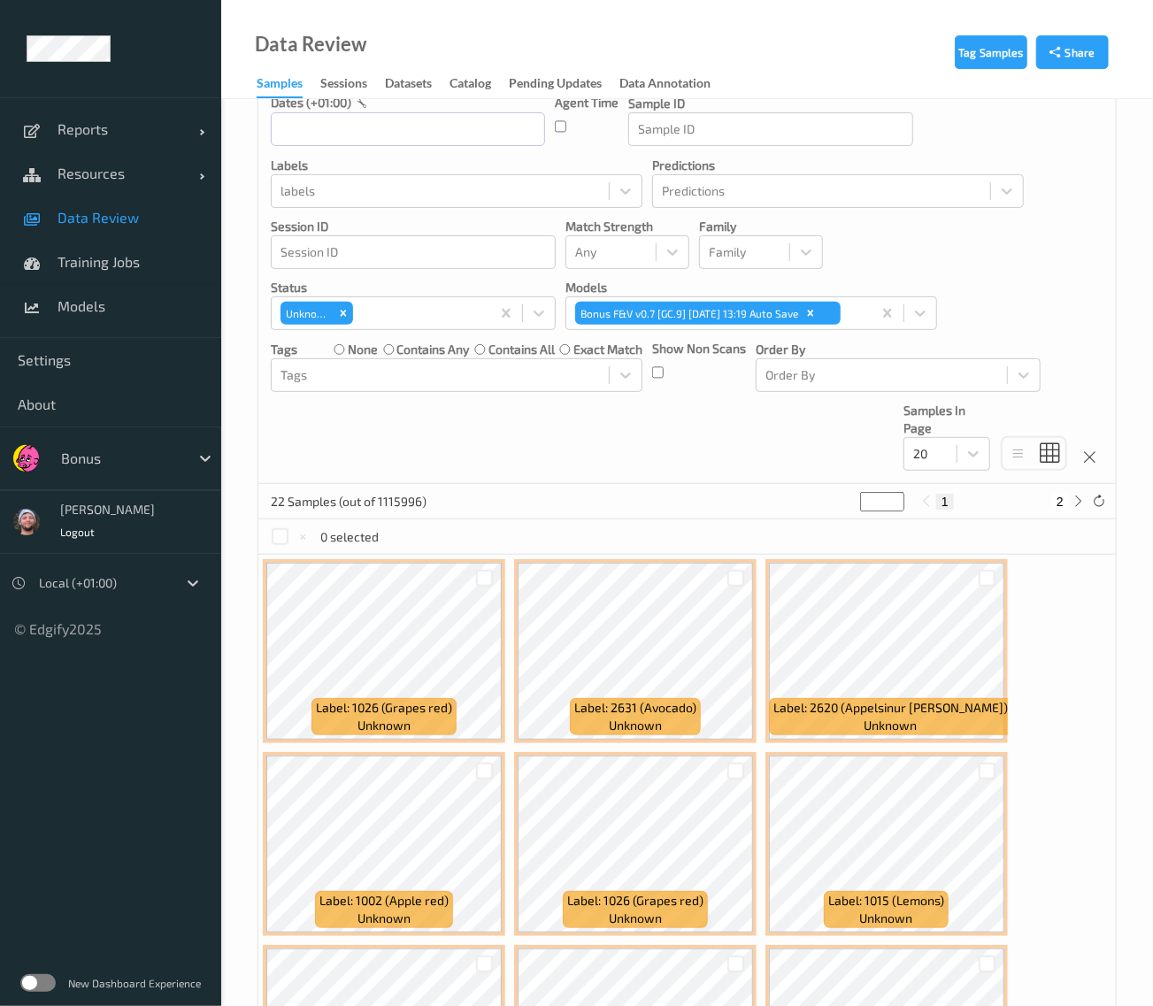
click at [39, 975] on label at bounding box center [37, 983] width 35 height 18
